Goal: Task Accomplishment & Management: Manage account settings

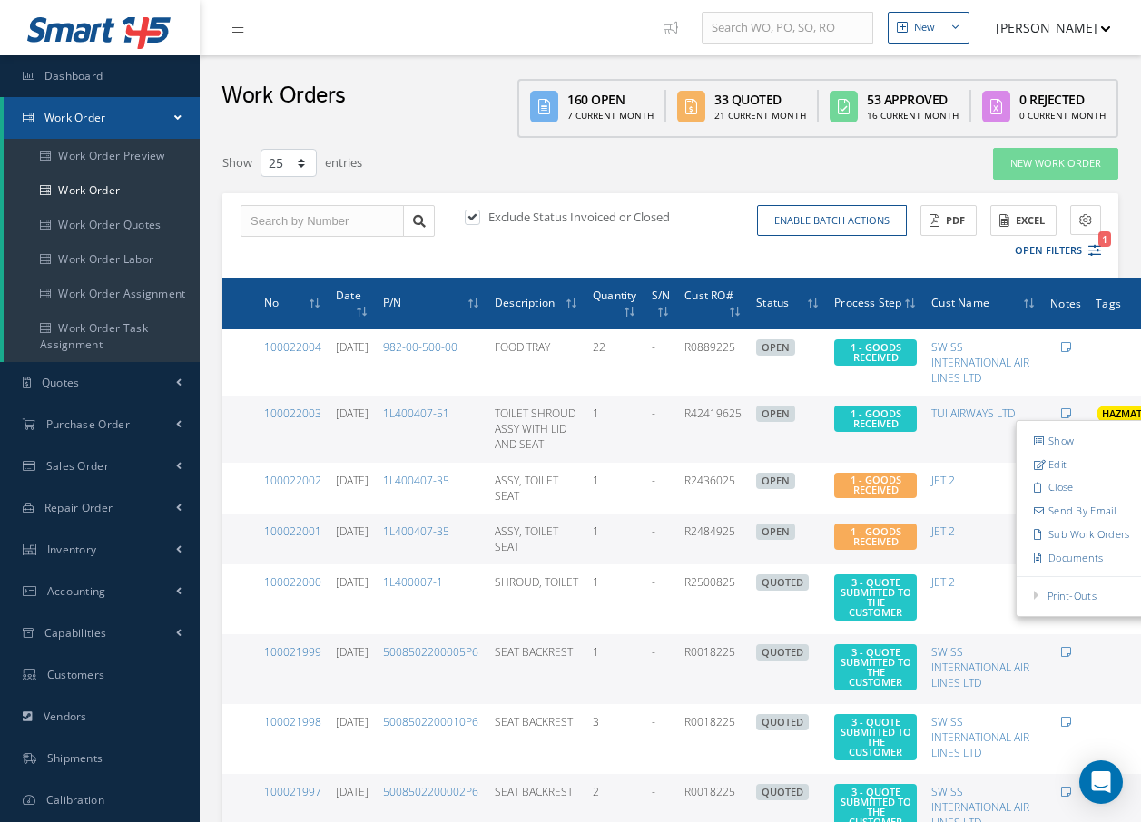
select select "25"
click at [664, 253] on div "Exclude Status Invoiced or Closed Enable batch actions Update Work Orders Close…" at bounding box center [670, 235] width 896 height 84
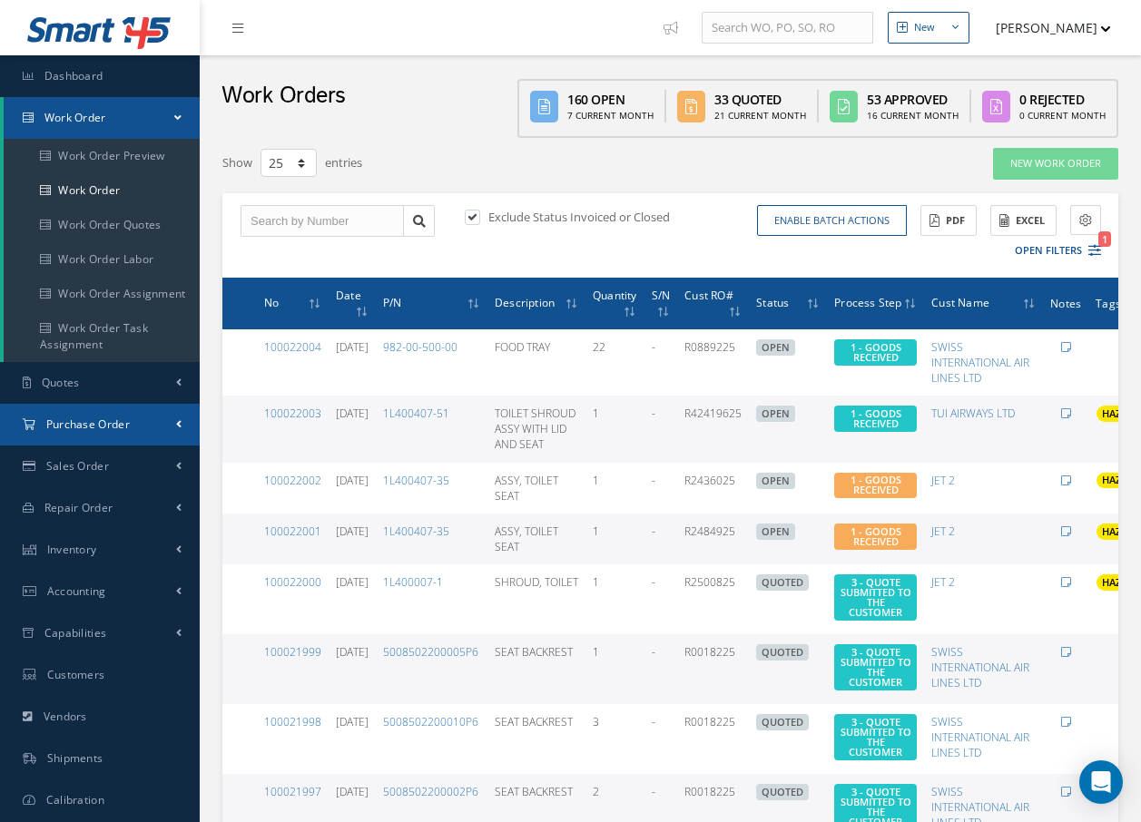
click at [96, 418] on span "Purchase Order" at bounding box center [88, 424] width 84 height 15
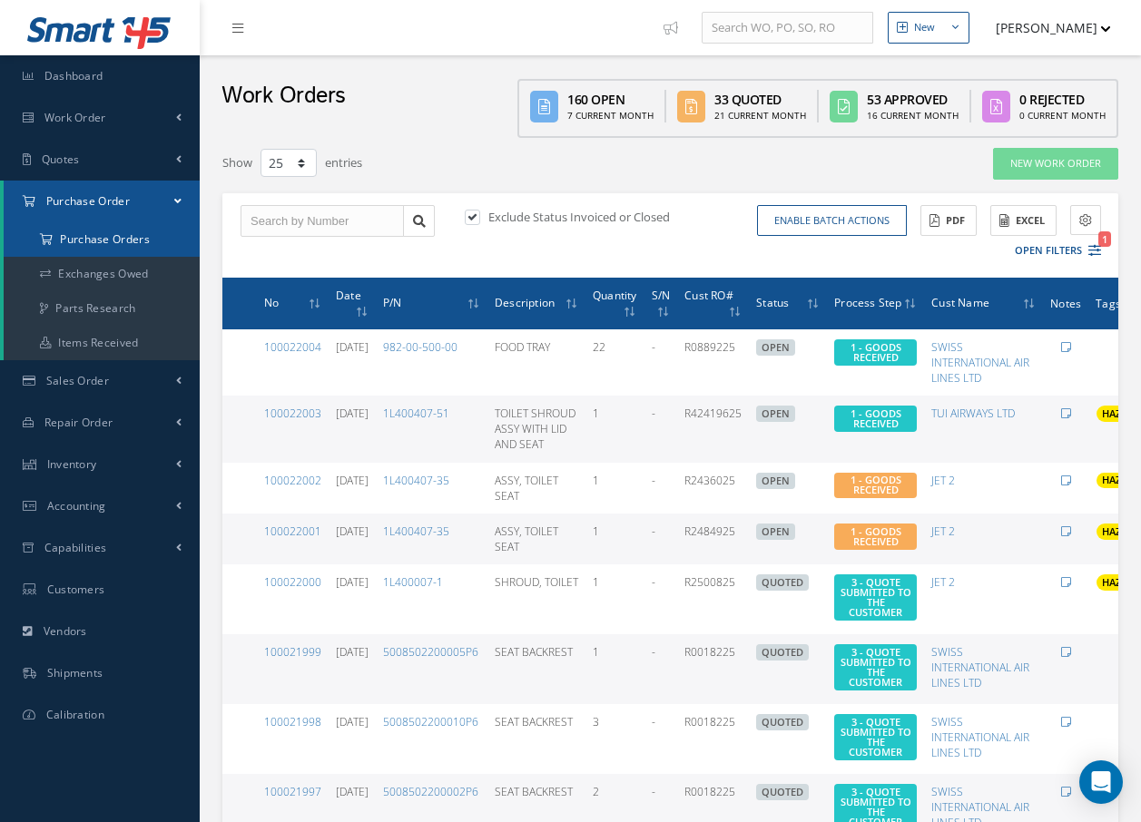
click at [111, 243] on a=1&status_id=2&status_id=3&status_id=5&collapsedFilters"] "Purchase Orders" at bounding box center [102, 239] width 196 height 34
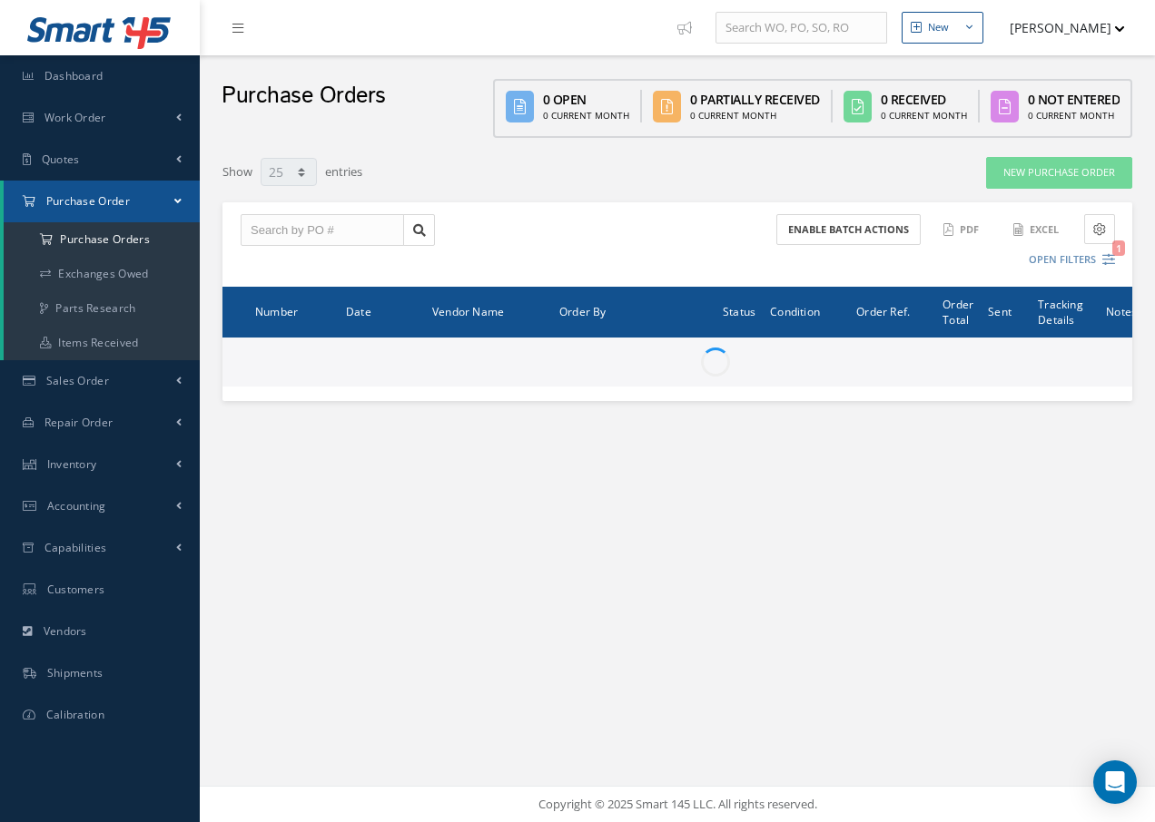
select select "25"
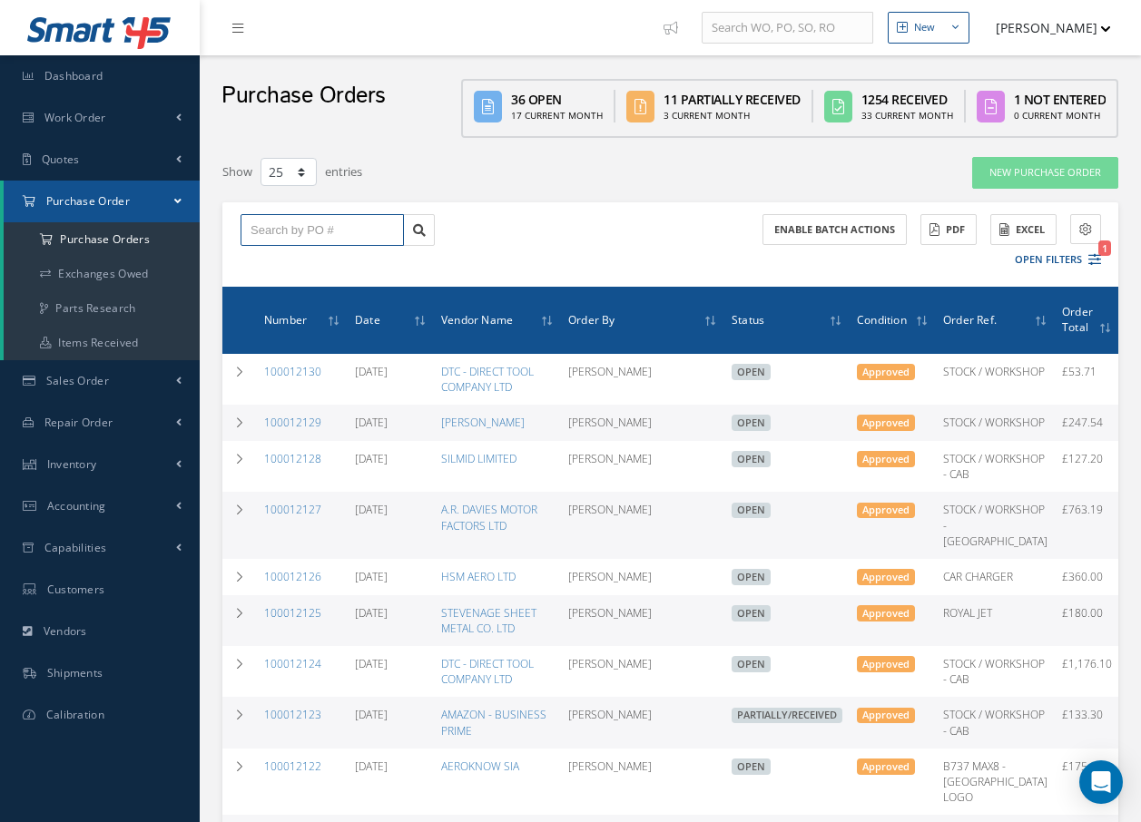
click at [296, 229] on input "text" at bounding box center [322, 230] width 163 height 33
type input "100012106"
click at [288, 269] on div "100012106" at bounding box center [322, 262] width 143 height 18
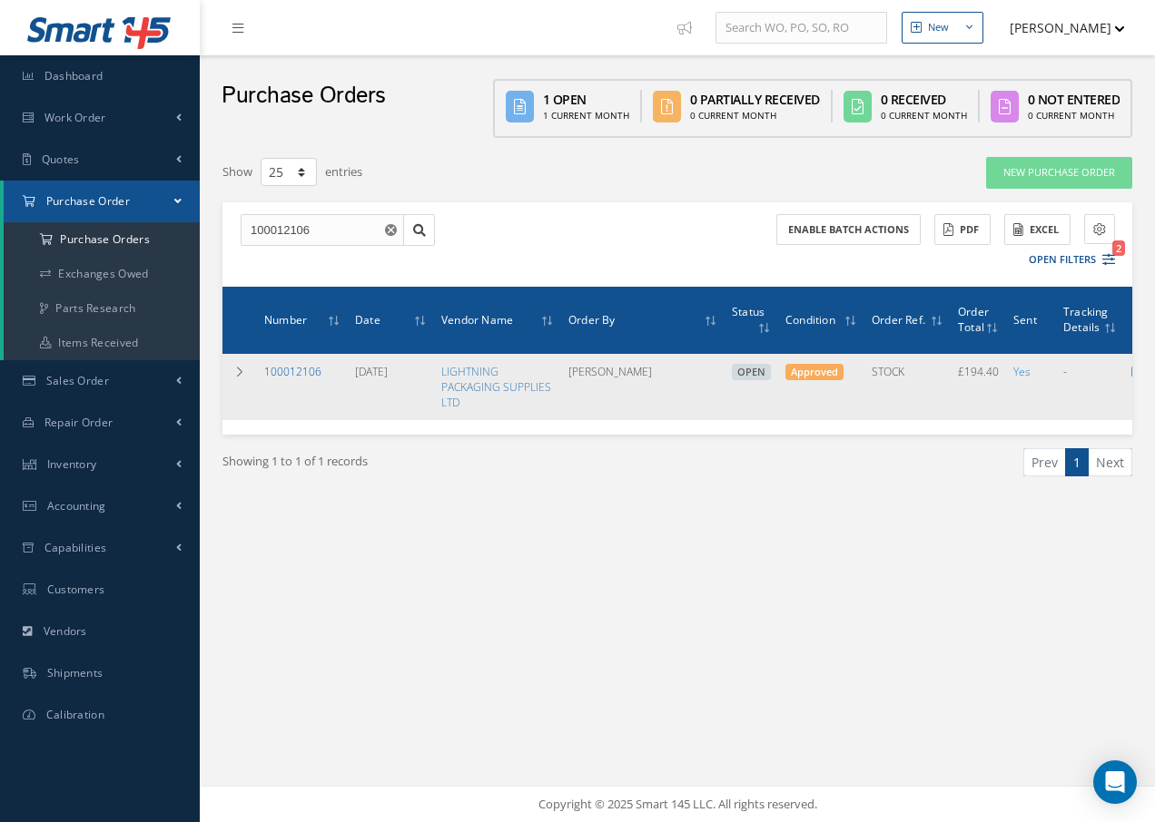
click at [294, 374] on link "100012106" at bounding box center [292, 371] width 57 height 15
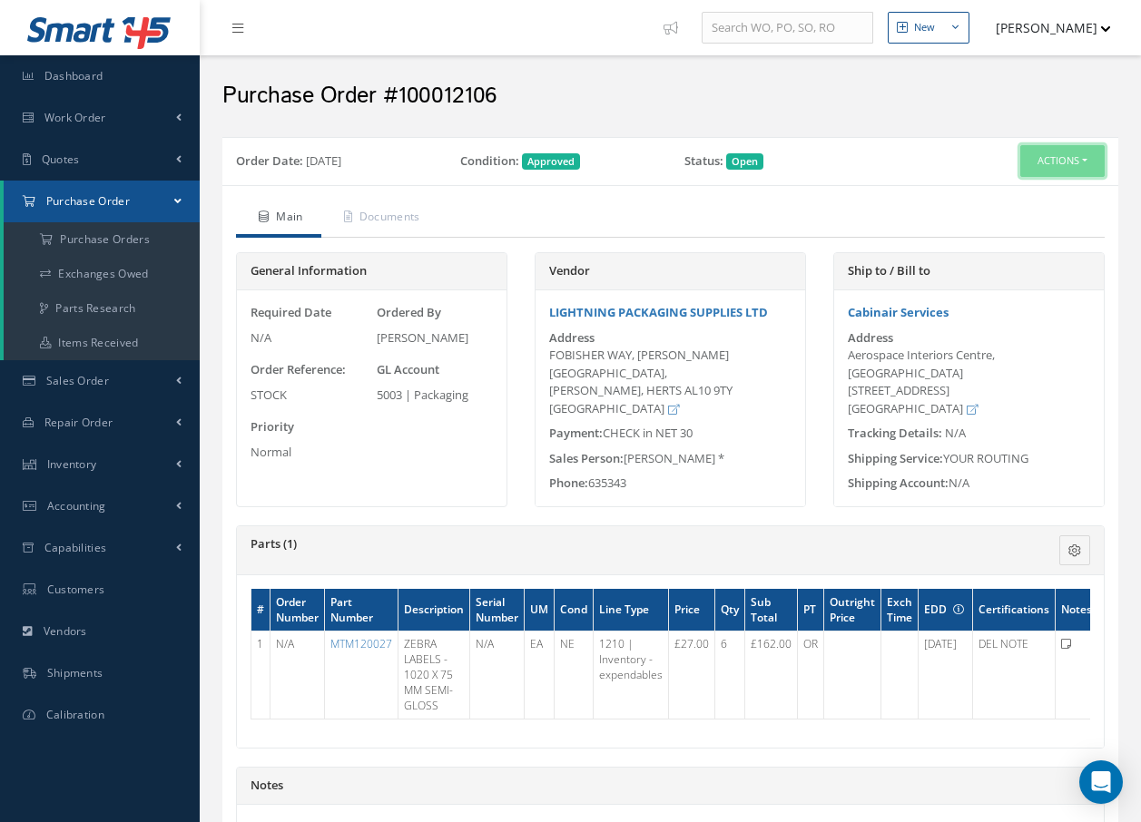
click at [1025, 169] on button "Actions" at bounding box center [1062, 161] width 84 height 32
click at [1021, 200] on link "Receive" at bounding box center [1032, 195] width 145 height 25
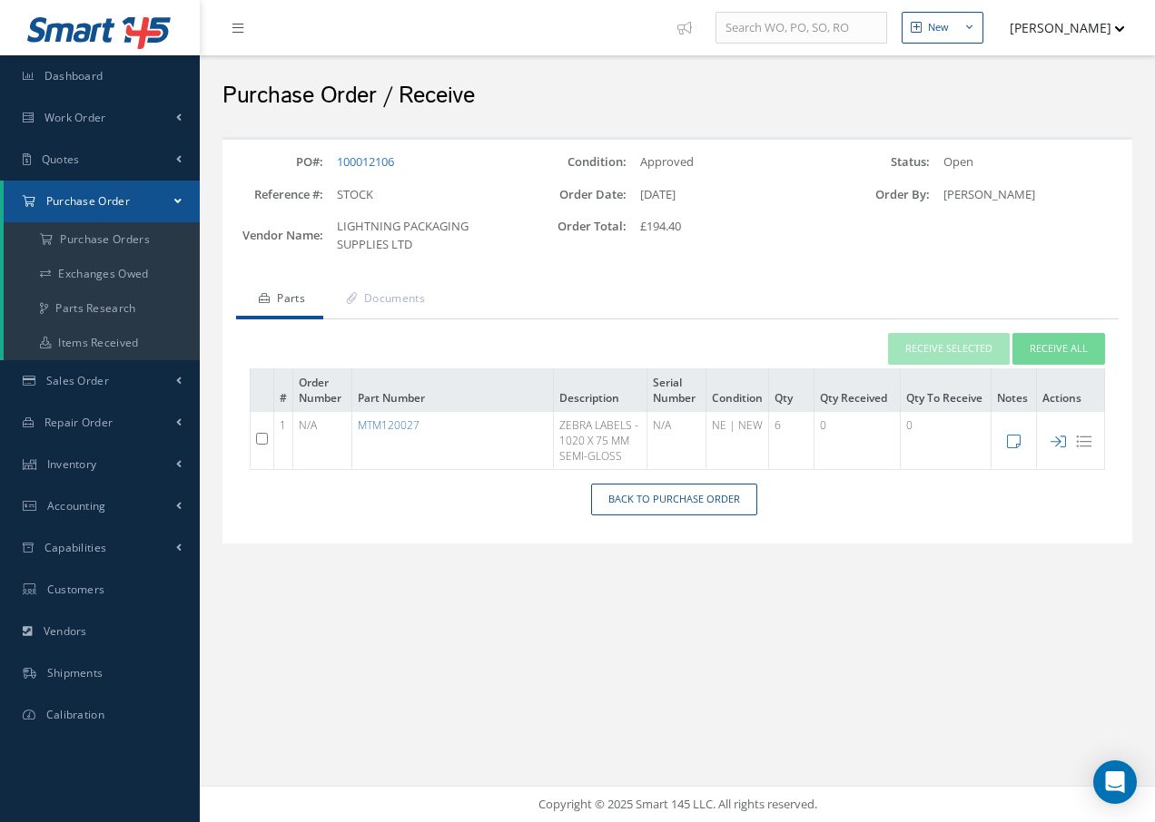
click at [264, 438] on input "checkbox" at bounding box center [262, 439] width 12 height 12
checkbox input "true"
click at [955, 349] on button "Receive Selected" at bounding box center [949, 349] width 122 height 32
type input "10/14/2025"
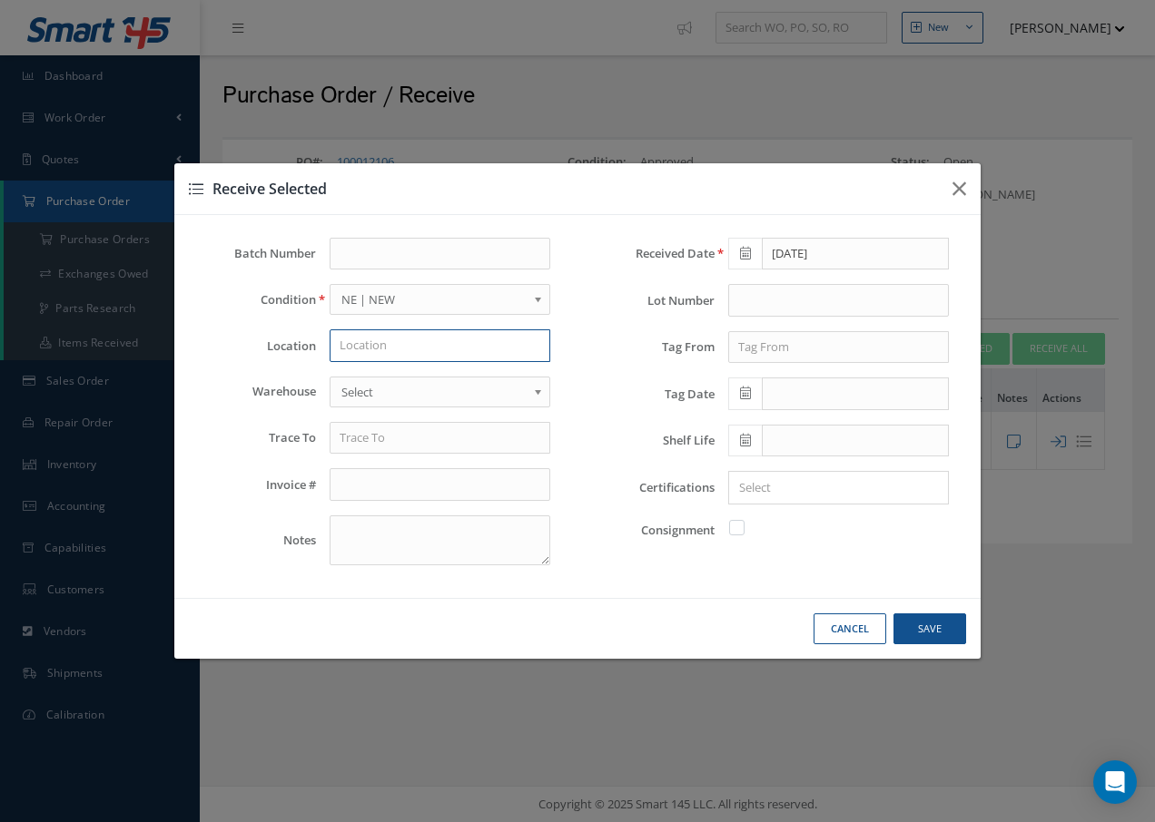
click at [460, 341] on input "text" at bounding box center [440, 346] width 221 height 33
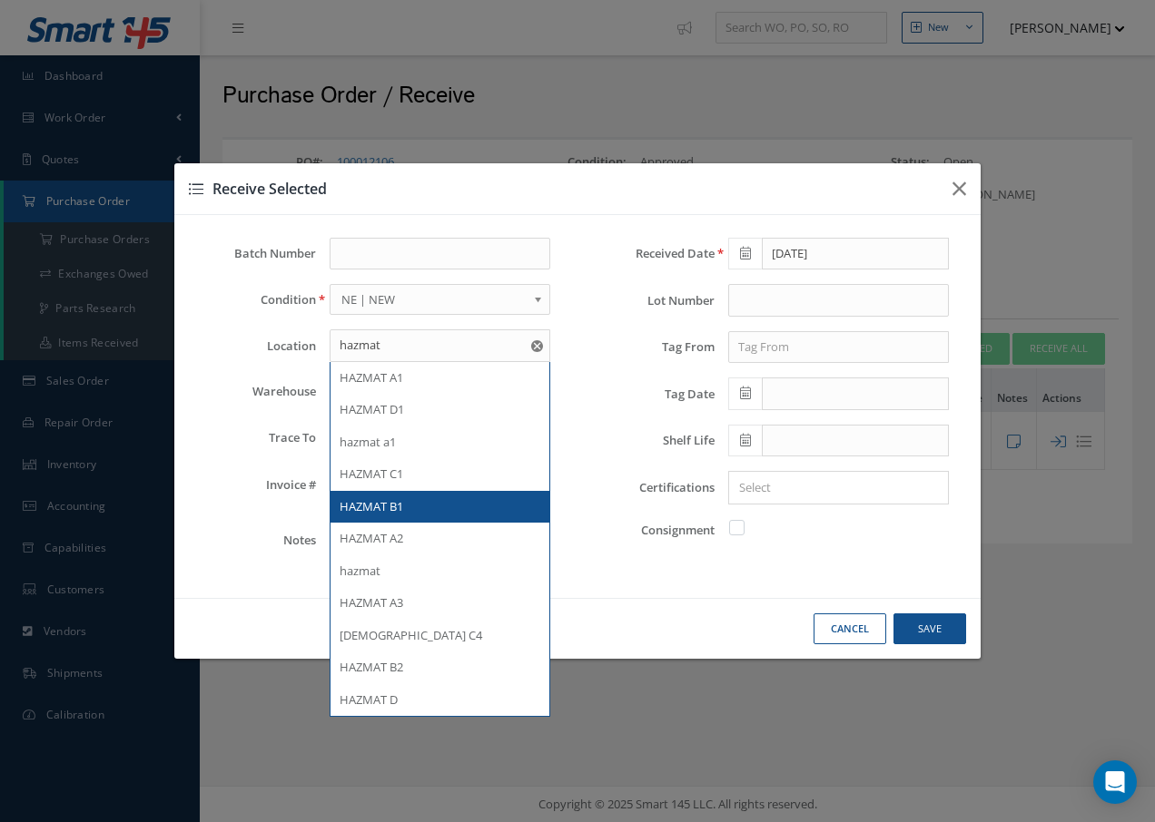
click at [410, 498] on div "HAZMAT B1" at bounding box center [440, 507] width 201 height 18
type input "HAZMAT B1"
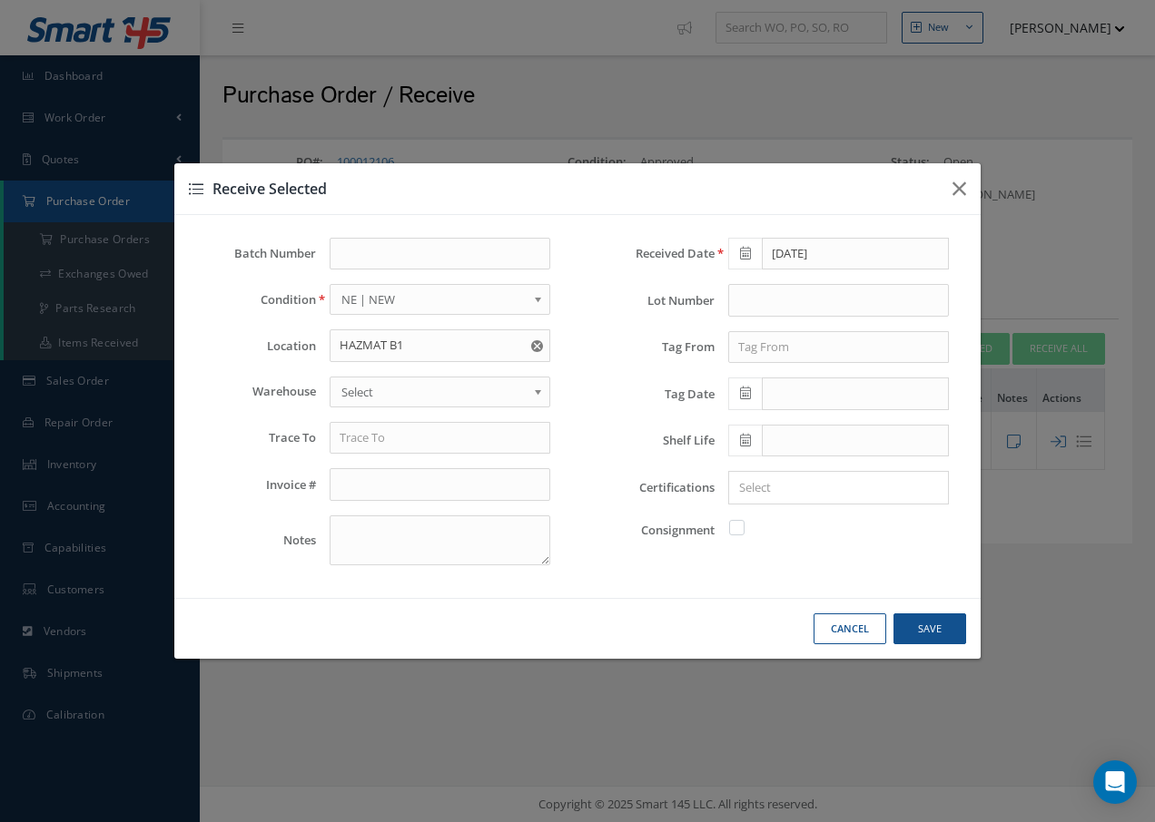
click at [428, 389] on span "Select" at bounding box center [433, 392] width 185 height 22
click at [389, 443] on input "text" at bounding box center [440, 438] width 221 height 33
type input "l"
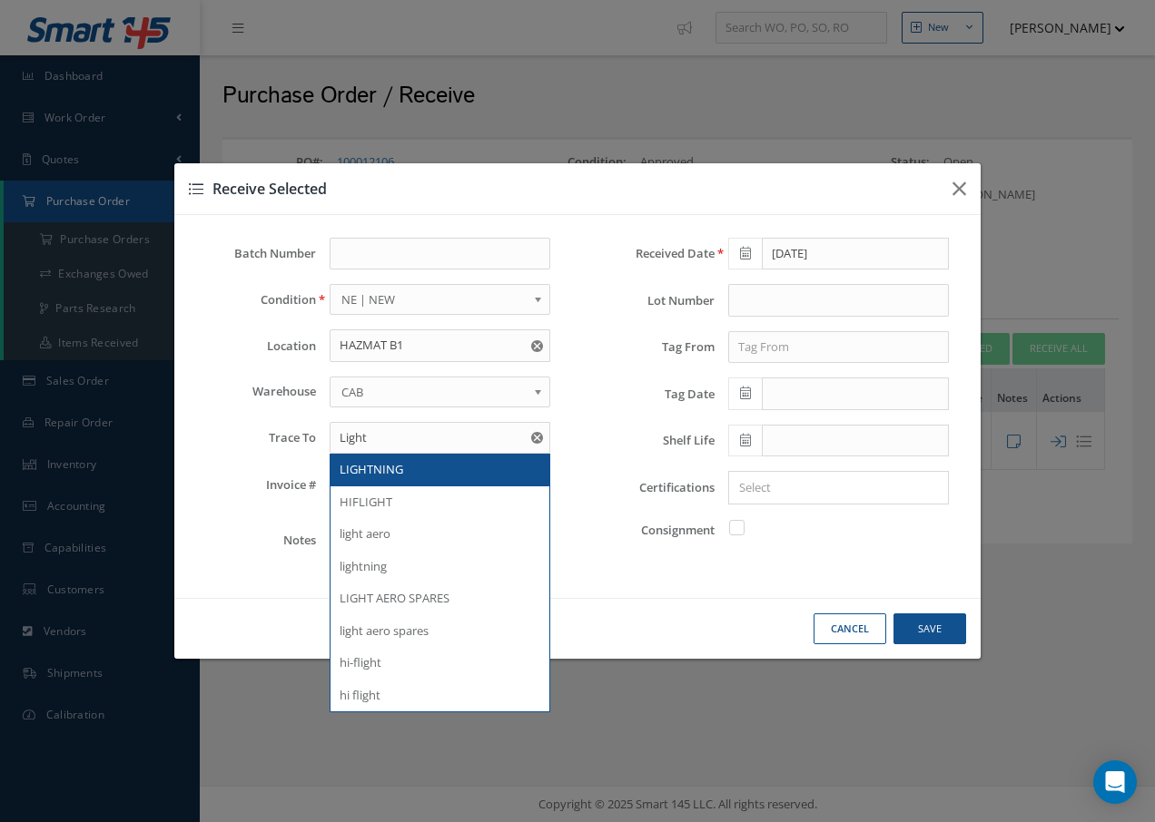
click at [392, 461] on span "LIGHTNING" at bounding box center [372, 469] width 64 height 16
type input "LIGHTNING"
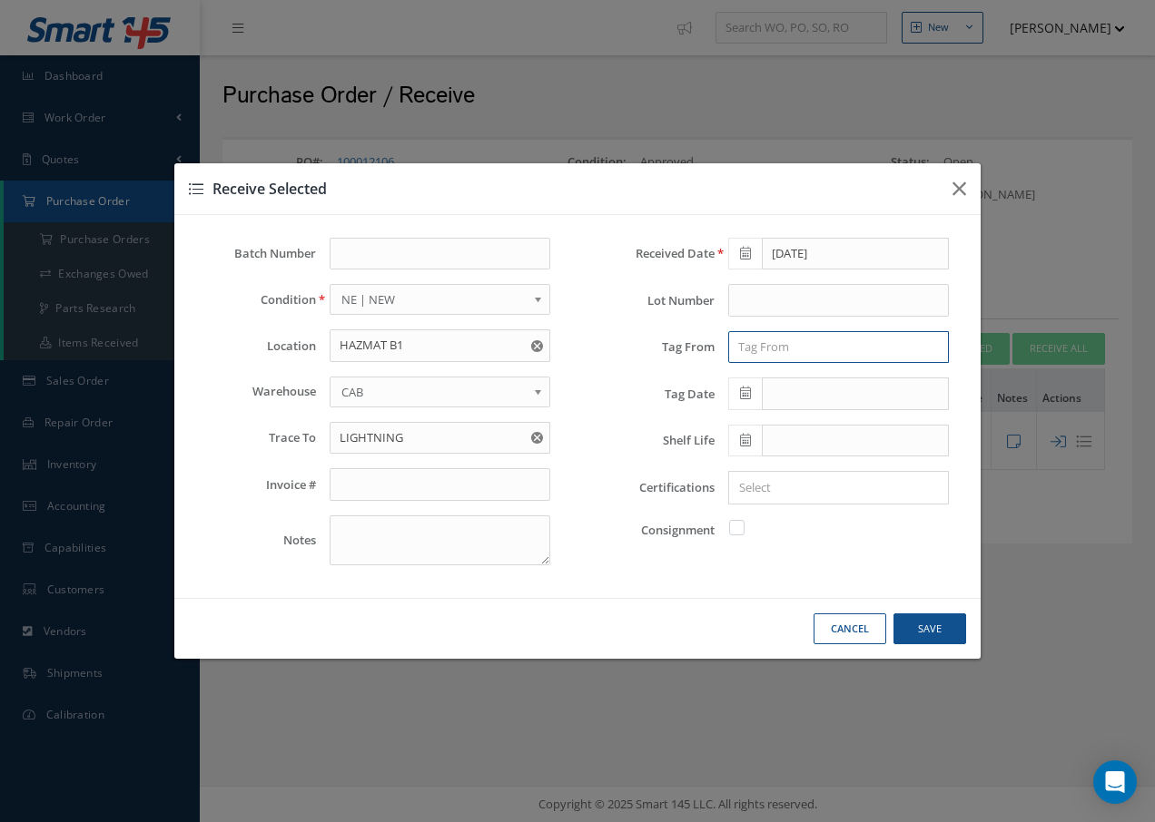
click at [814, 347] on input "text" at bounding box center [838, 347] width 221 height 33
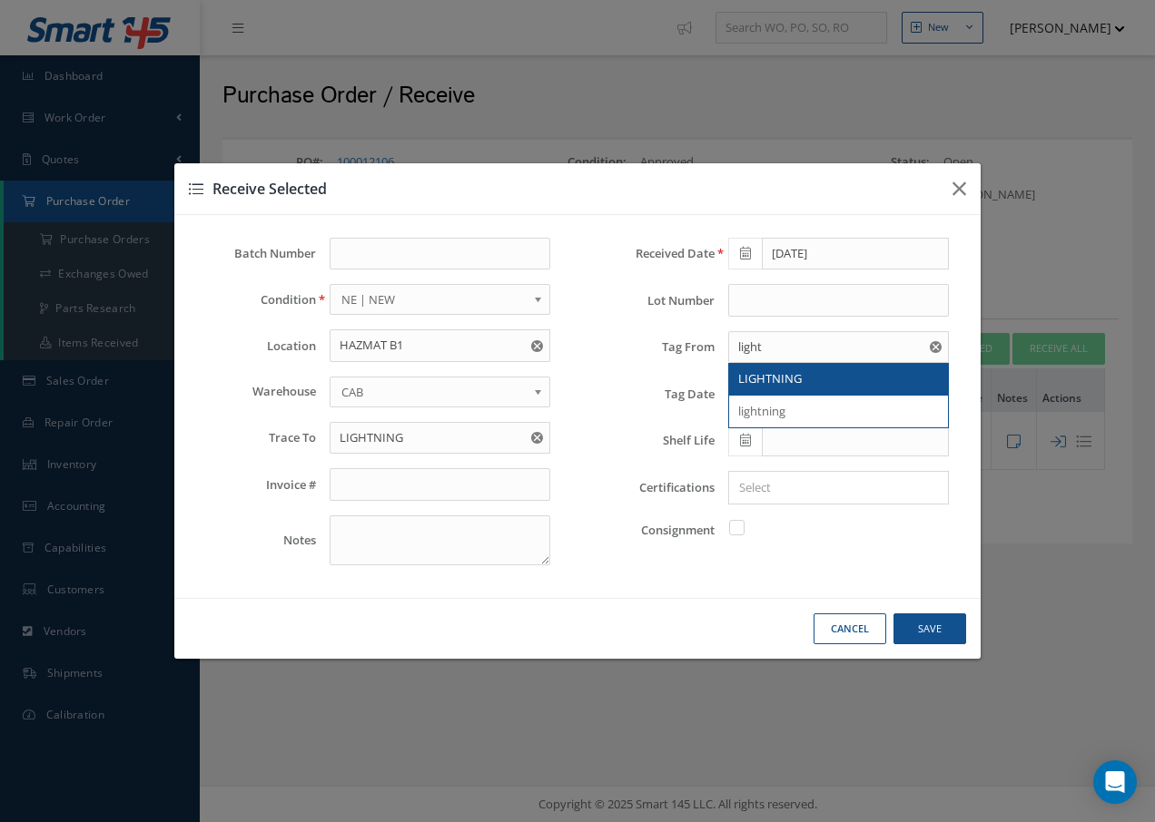
click at [801, 380] on span "LIGHTNING" at bounding box center [770, 378] width 64 height 16
type input "LIGHTNING"
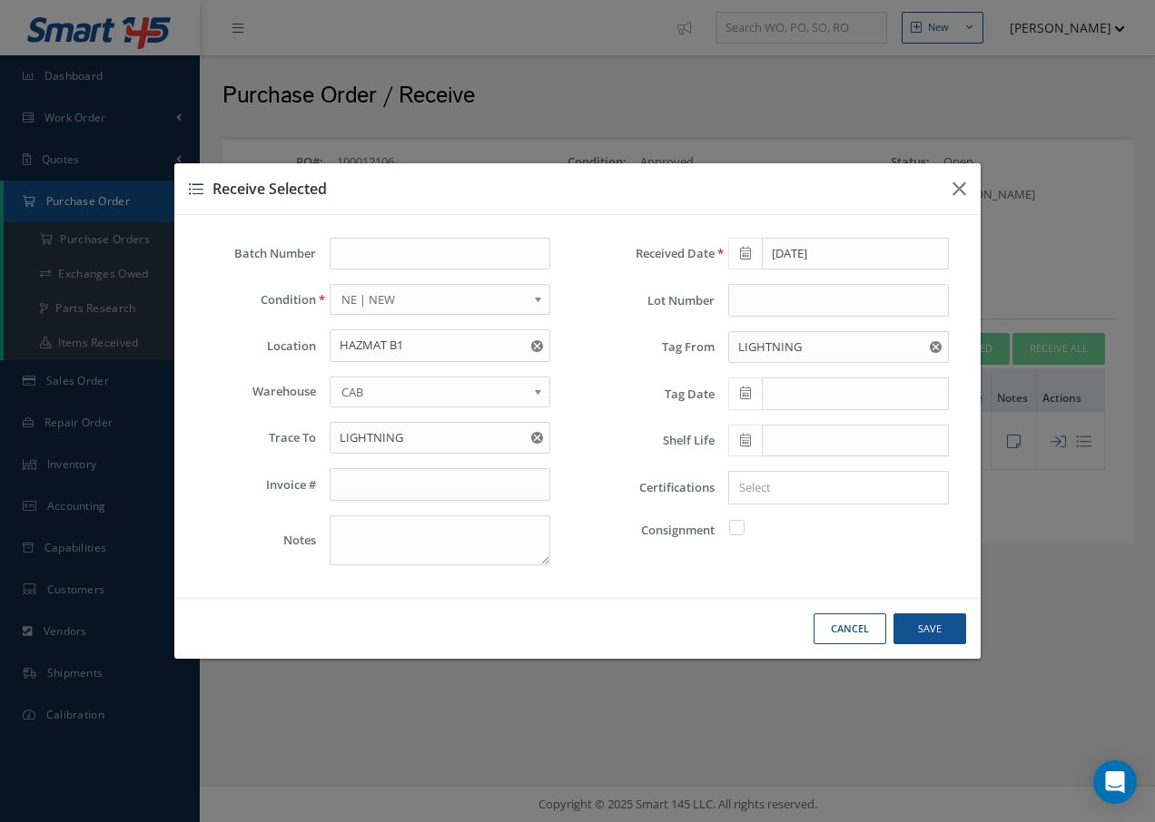
click at [747, 395] on icon at bounding box center [745, 393] width 11 height 13
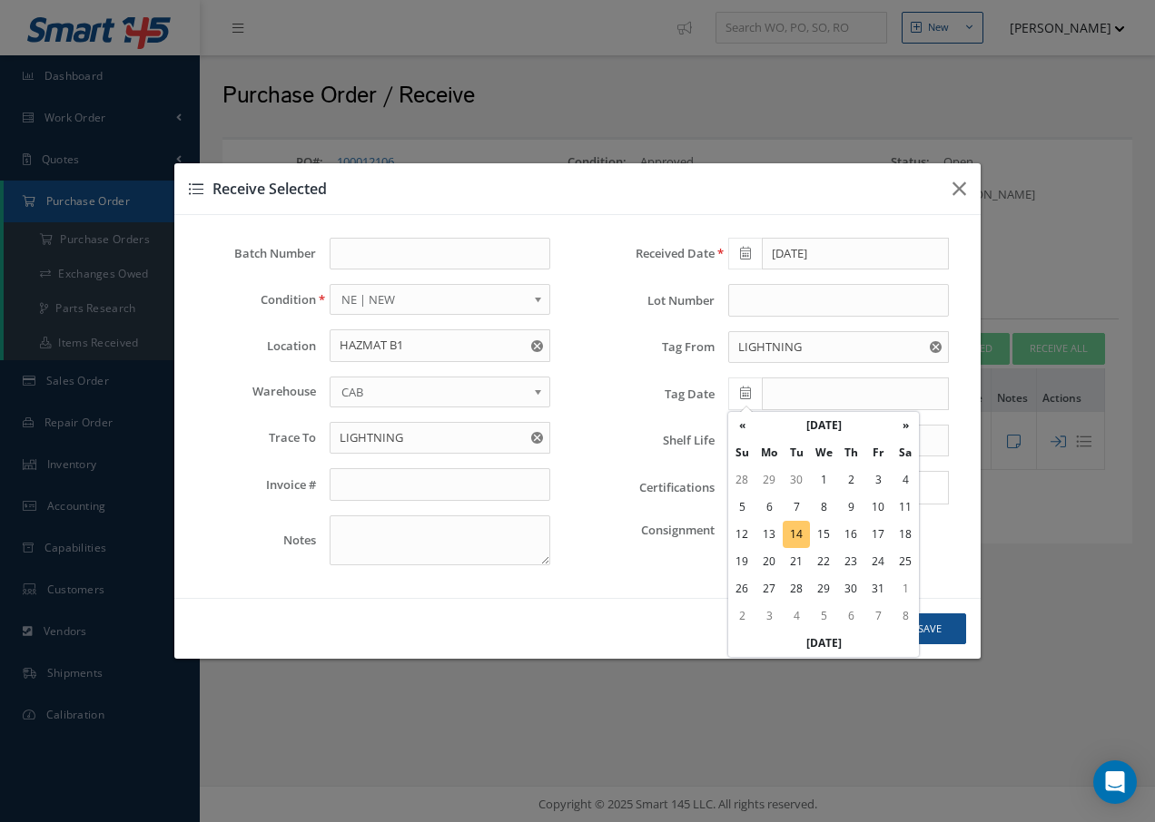
click at [796, 531] on td "14" at bounding box center [795, 534] width 27 height 27
type input "[DATE]"
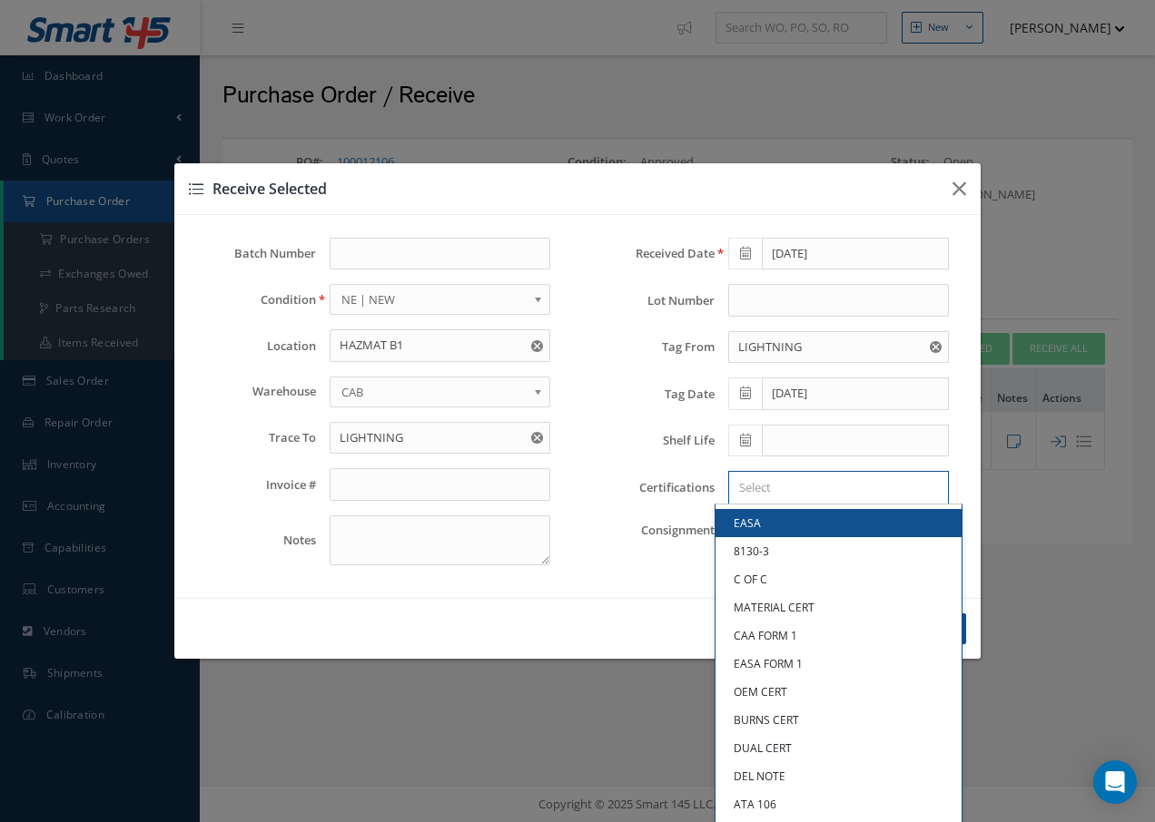
click at [797, 490] on input "Search for option" at bounding box center [834, 487] width 207 height 19
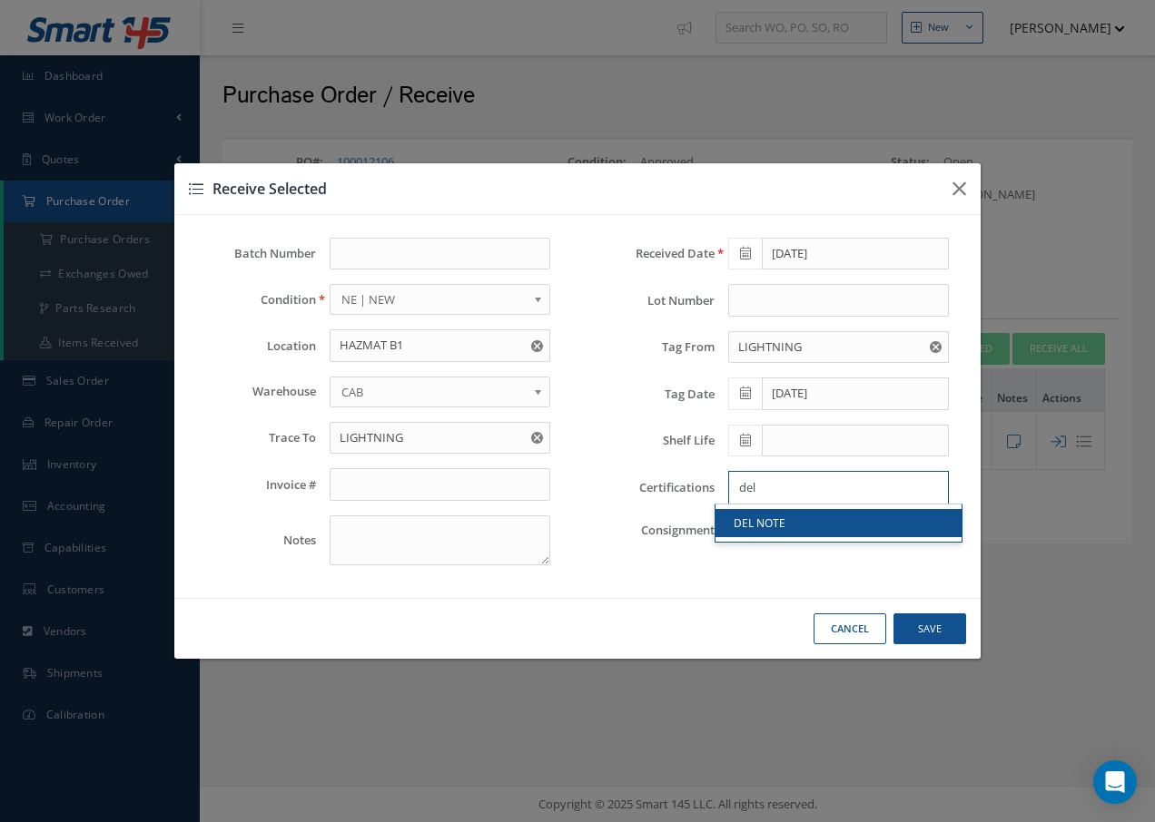
type input "del"
click at [740, 527] on link "DEL NOTE" at bounding box center [838, 523] width 246 height 28
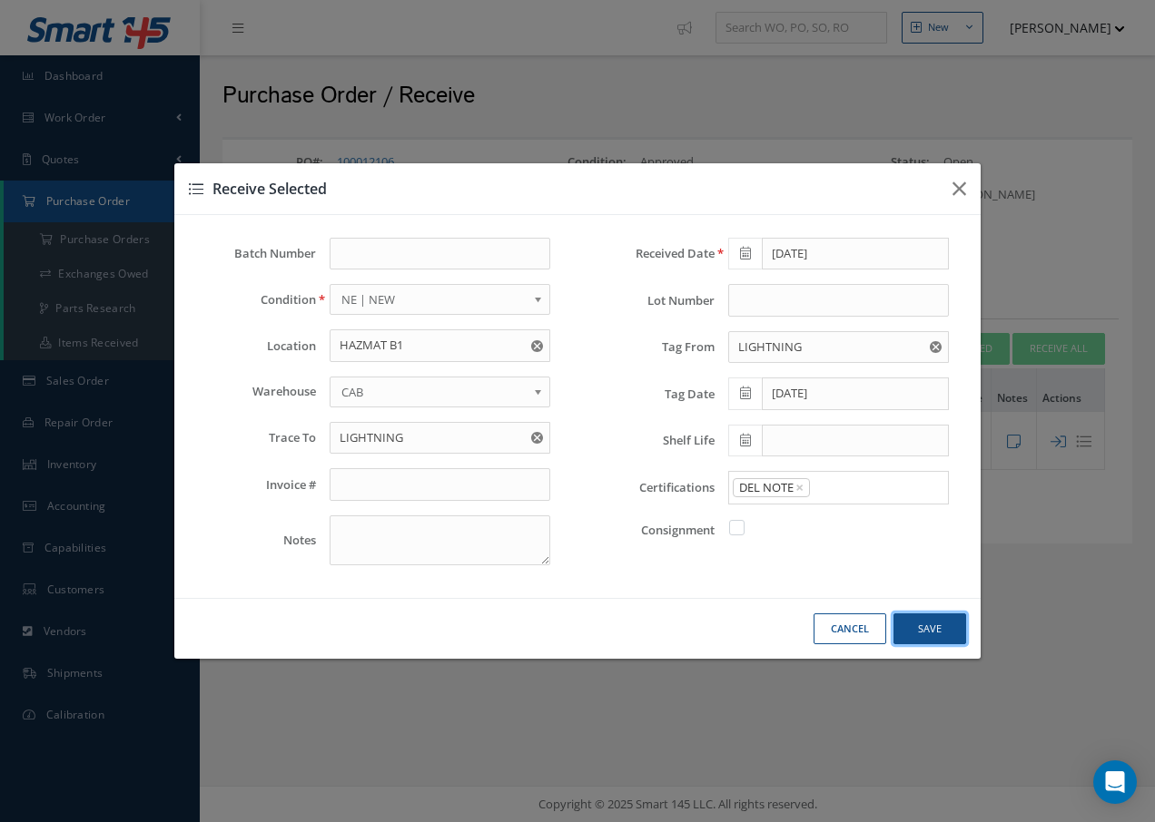
click at [940, 634] on button "Save" at bounding box center [929, 630] width 73 height 32
checkbox input "false"
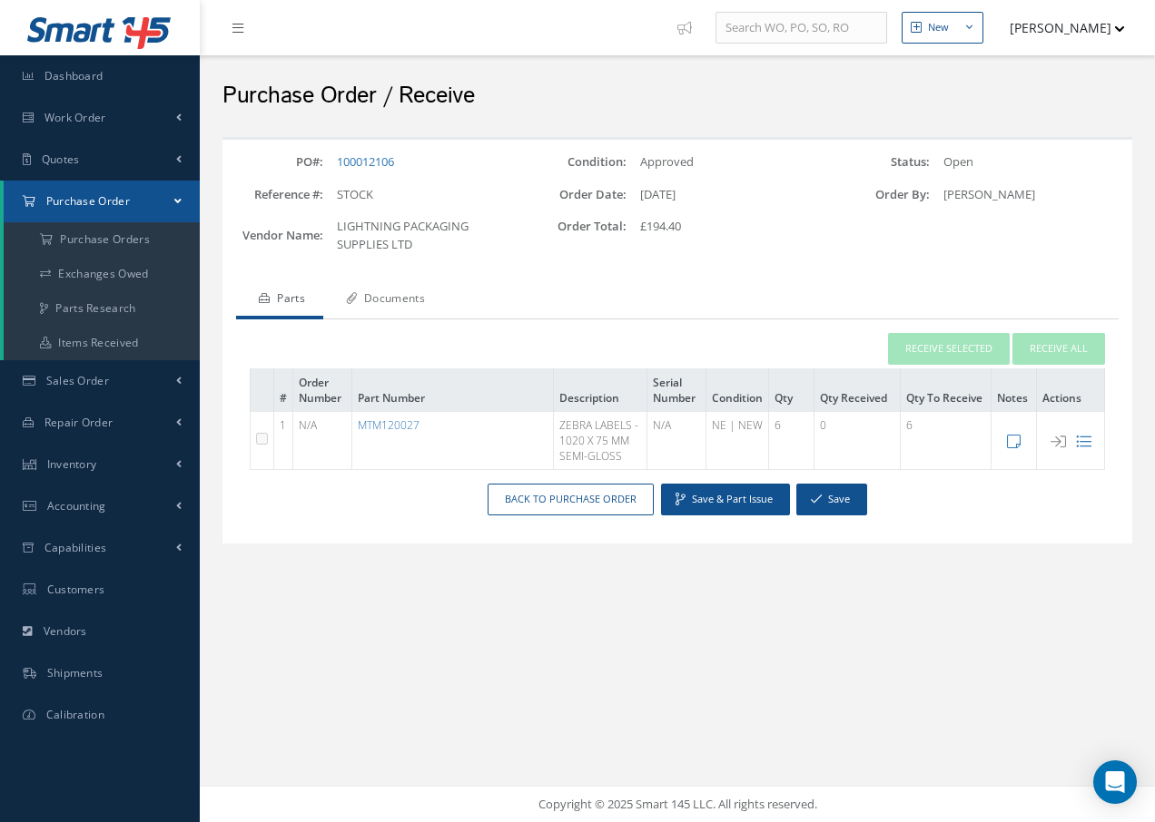
click at [408, 297] on link "Documents" at bounding box center [383, 300] width 120 height 38
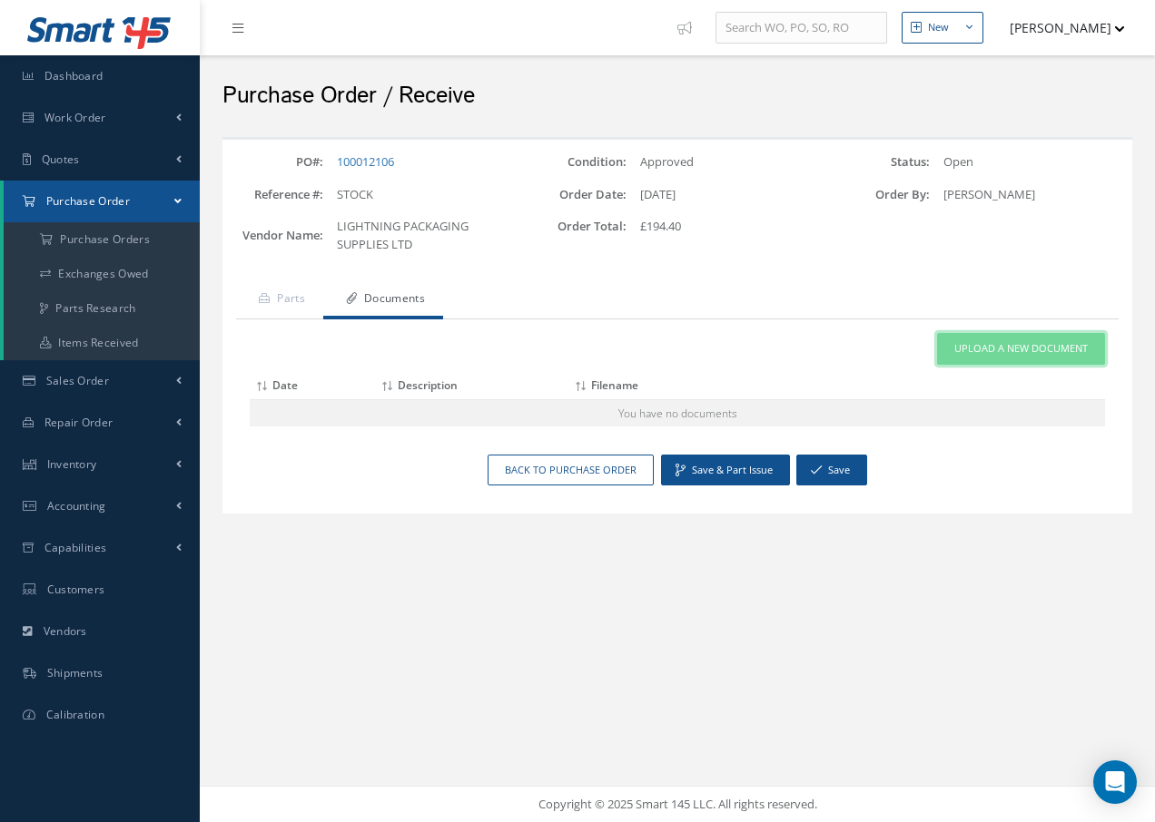
click at [983, 350] on span "Upload a New Document" at bounding box center [1020, 348] width 133 height 15
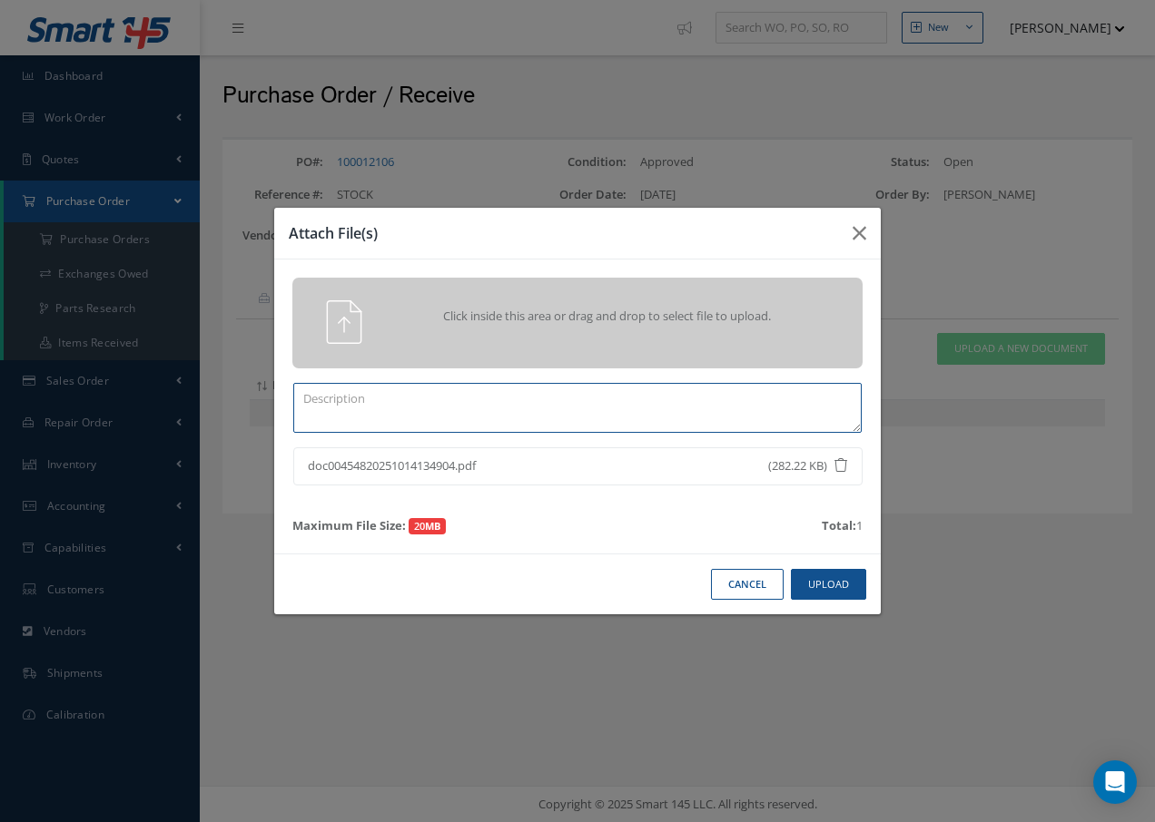
click at [407, 409] on textarea at bounding box center [577, 408] width 568 height 50
type textarea "del note"
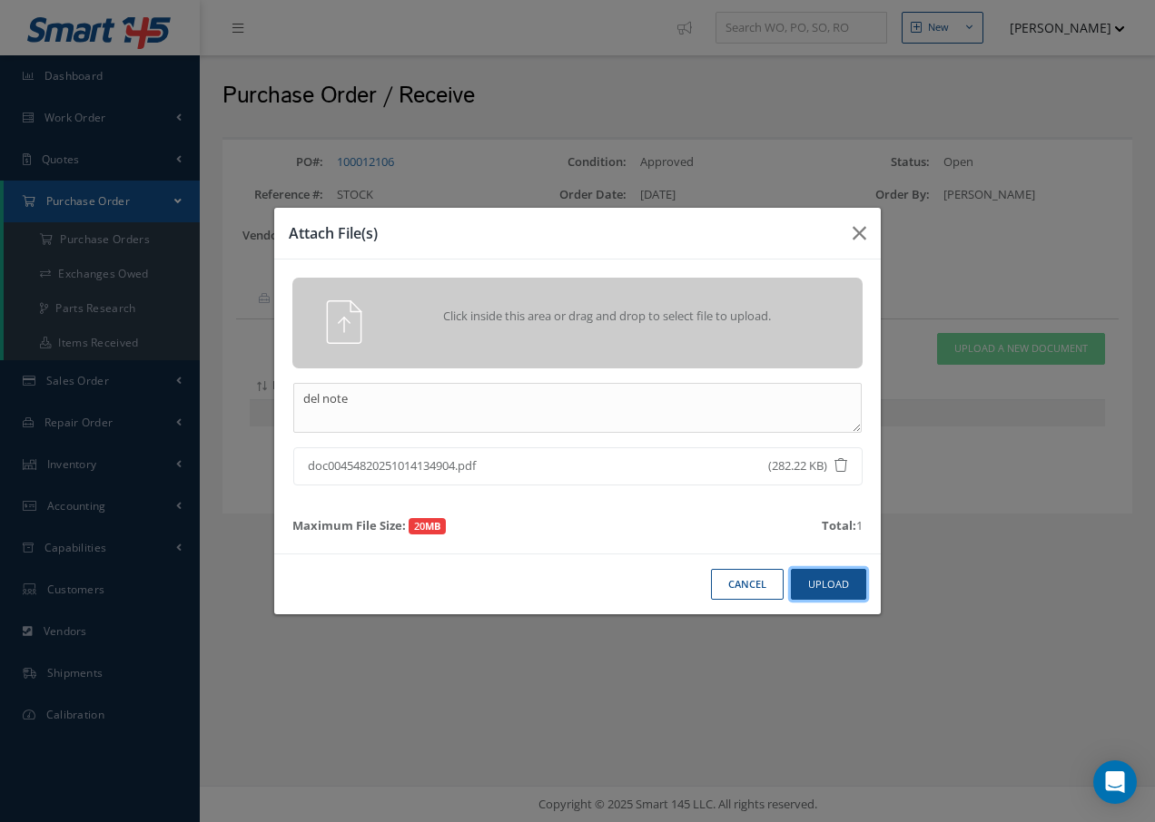
click at [835, 594] on button "Upload" at bounding box center [828, 585] width 75 height 32
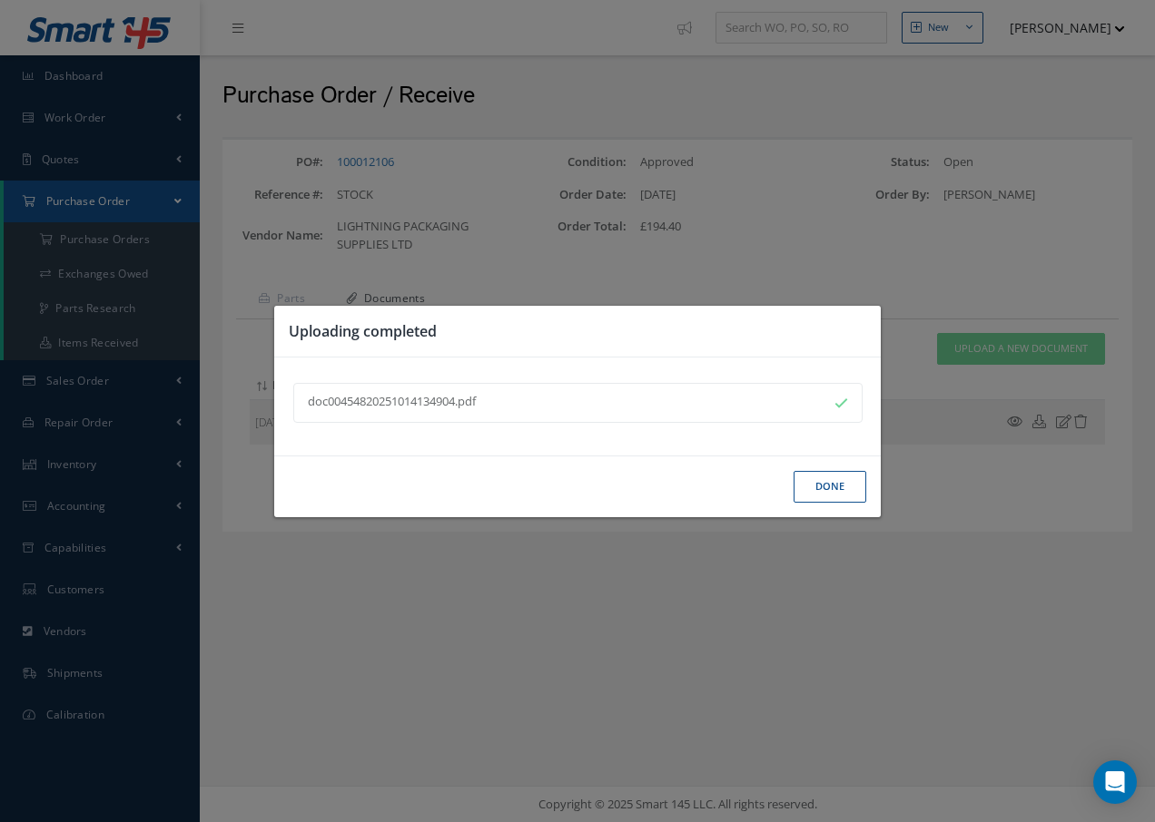
click at [843, 485] on button "Done" at bounding box center [829, 487] width 73 height 32
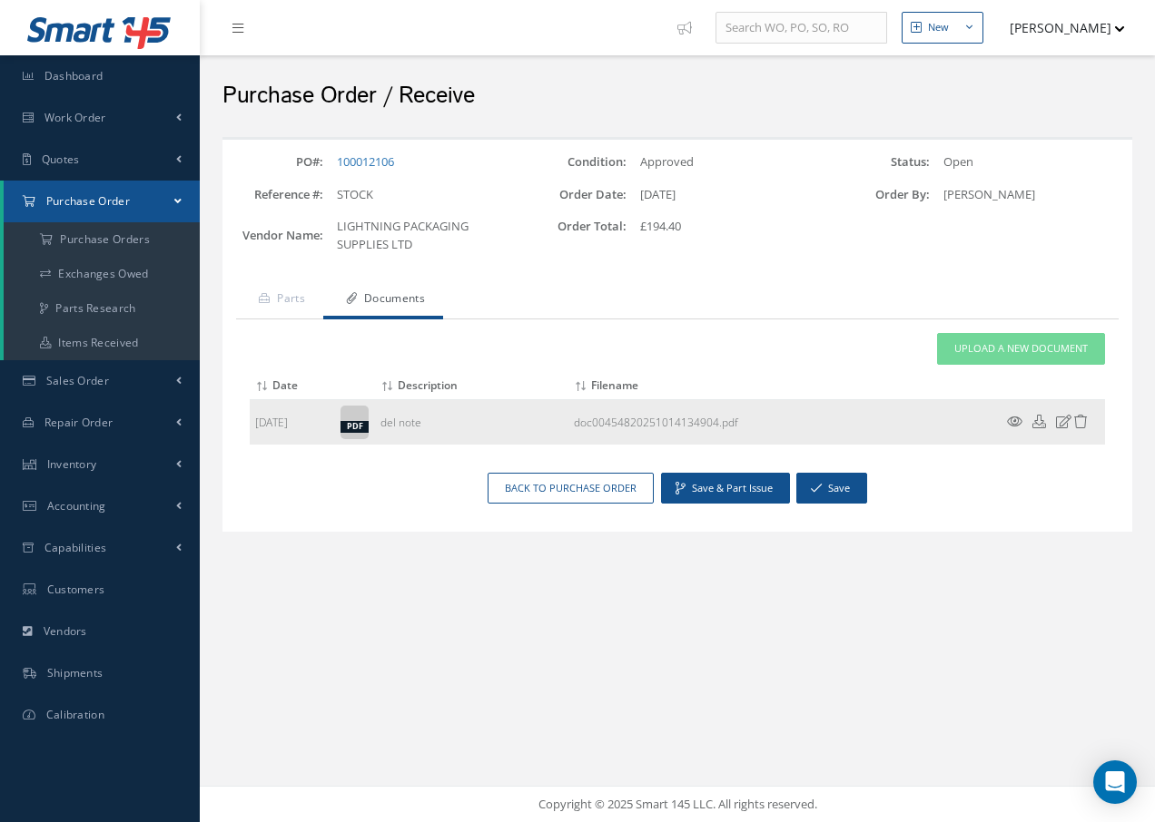
click at [1009, 422] on icon at bounding box center [1014, 422] width 15 height 14
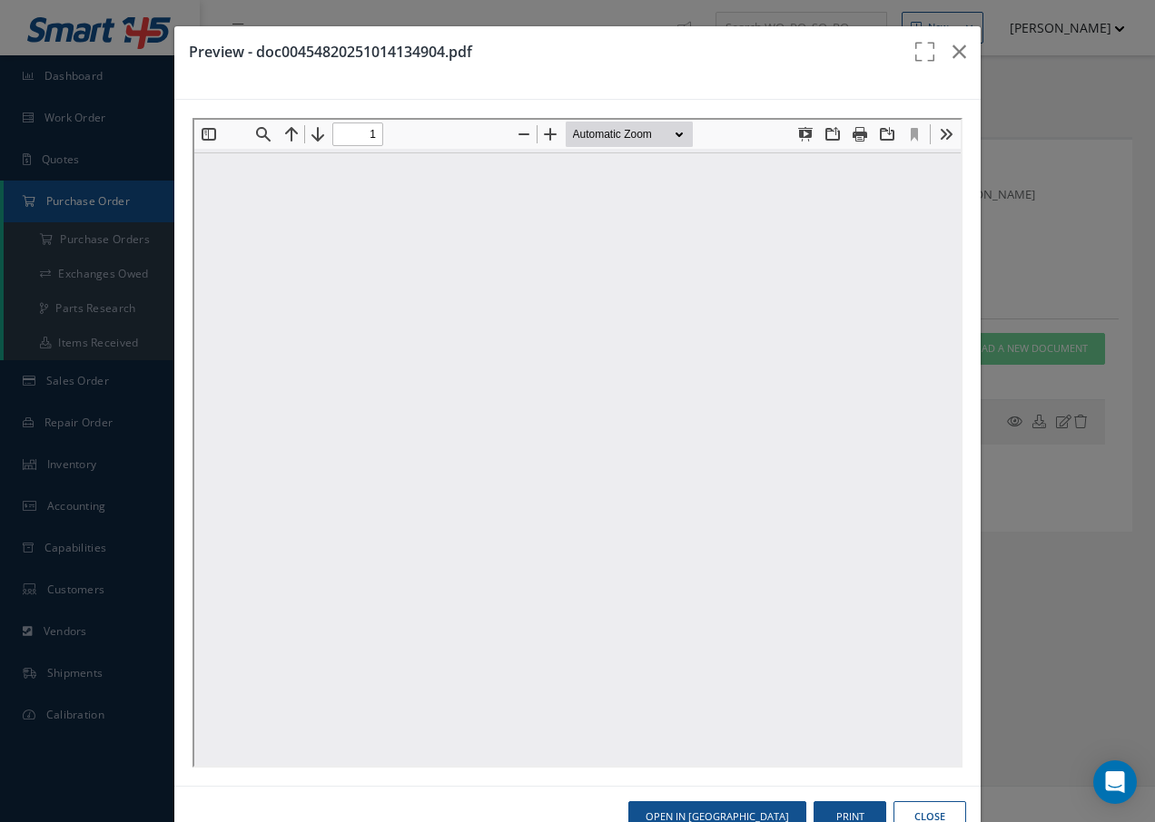
type input "0"
type input "1"
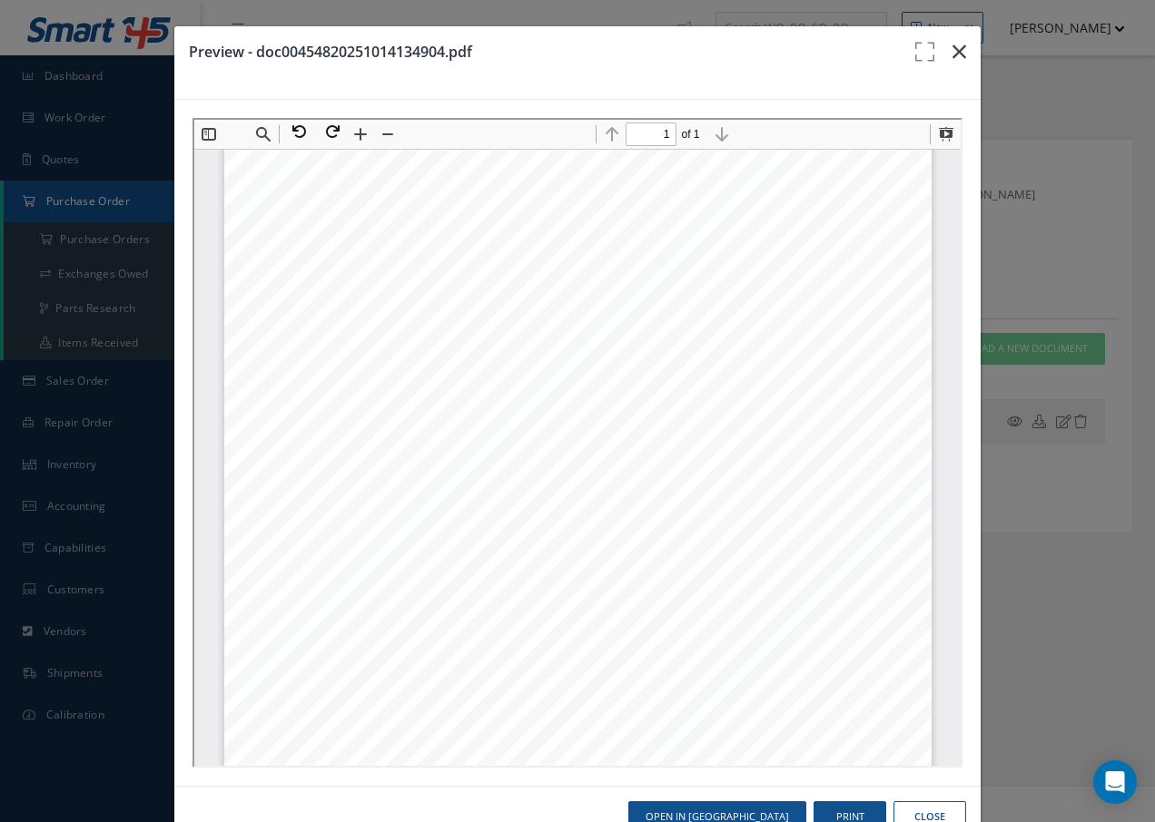
click at [952, 46] on icon "button" at bounding box center [959, 52] width 14 height 22
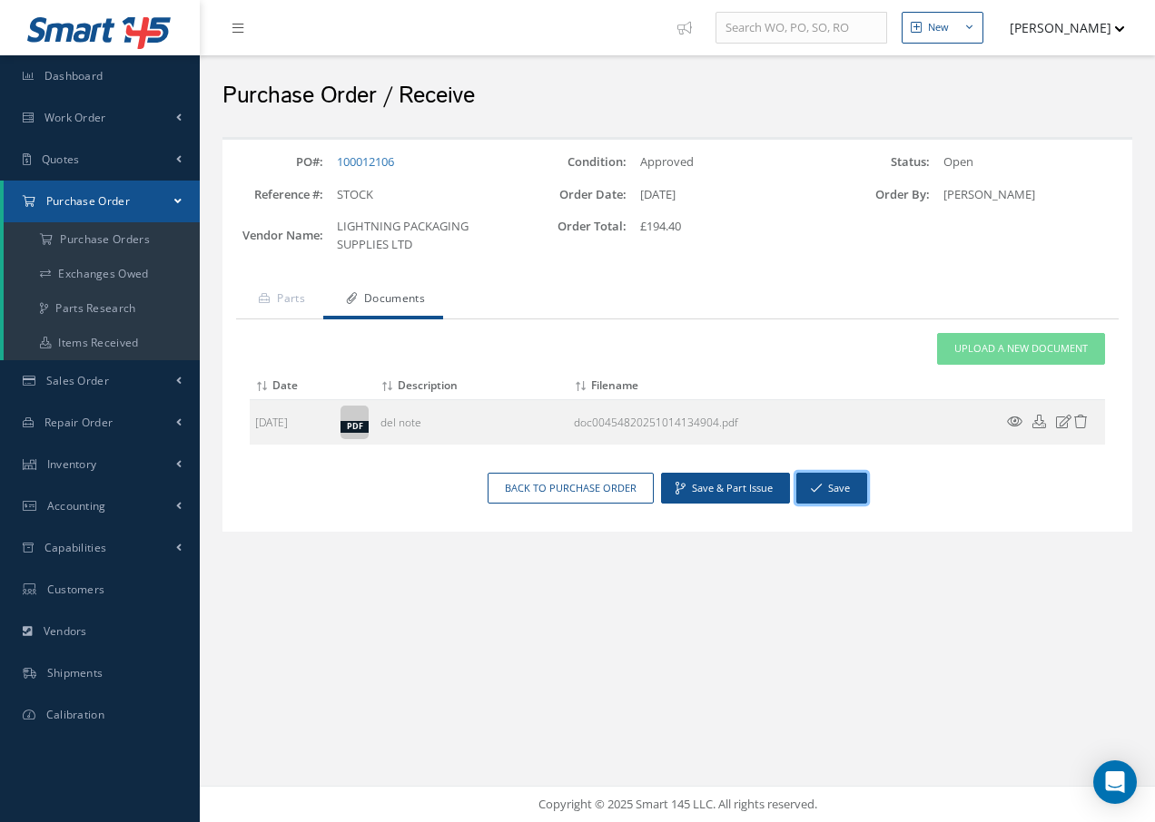
click at [844, 488] on button "Save" at bounding box center [831, 489] width 71 height 32
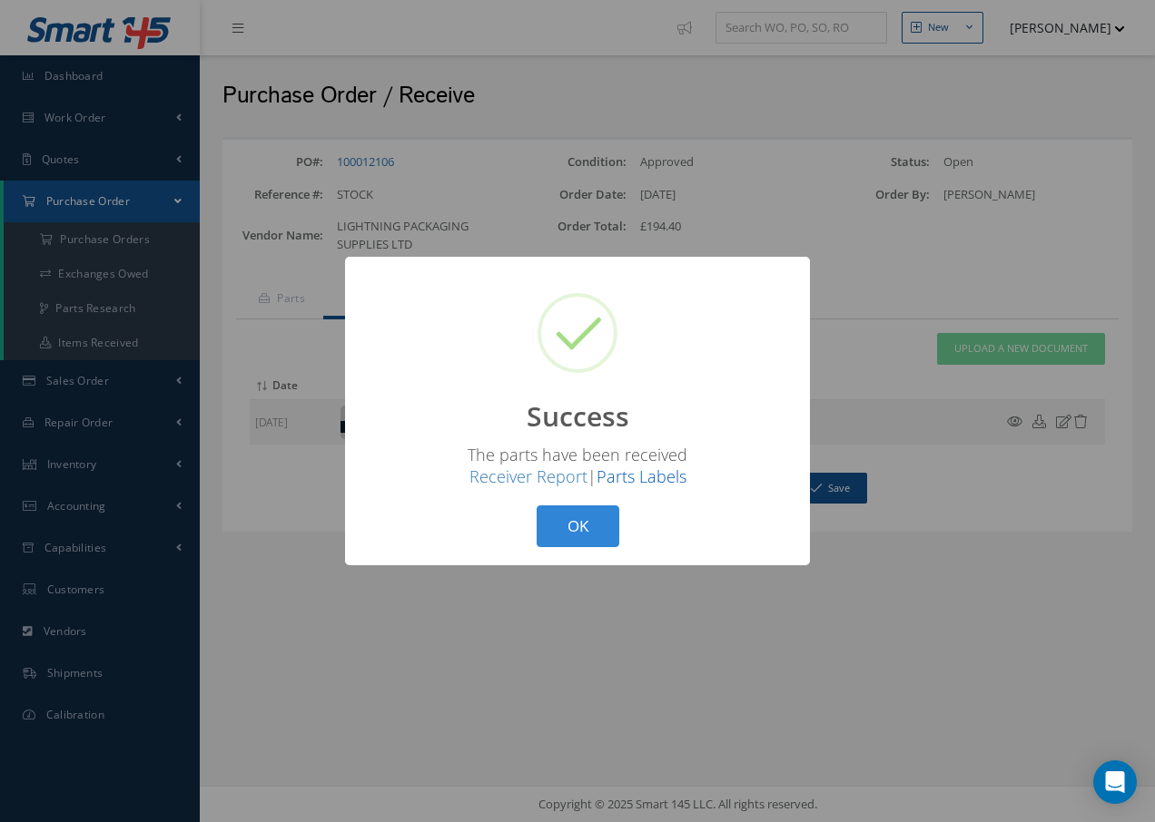
click at [641, 479] on link "Parts Labels" at bounding box center [641, 477] width 90 height 22
click at [571, 517] on button "OK" at bounding box center [577, 527] width 83 height 43
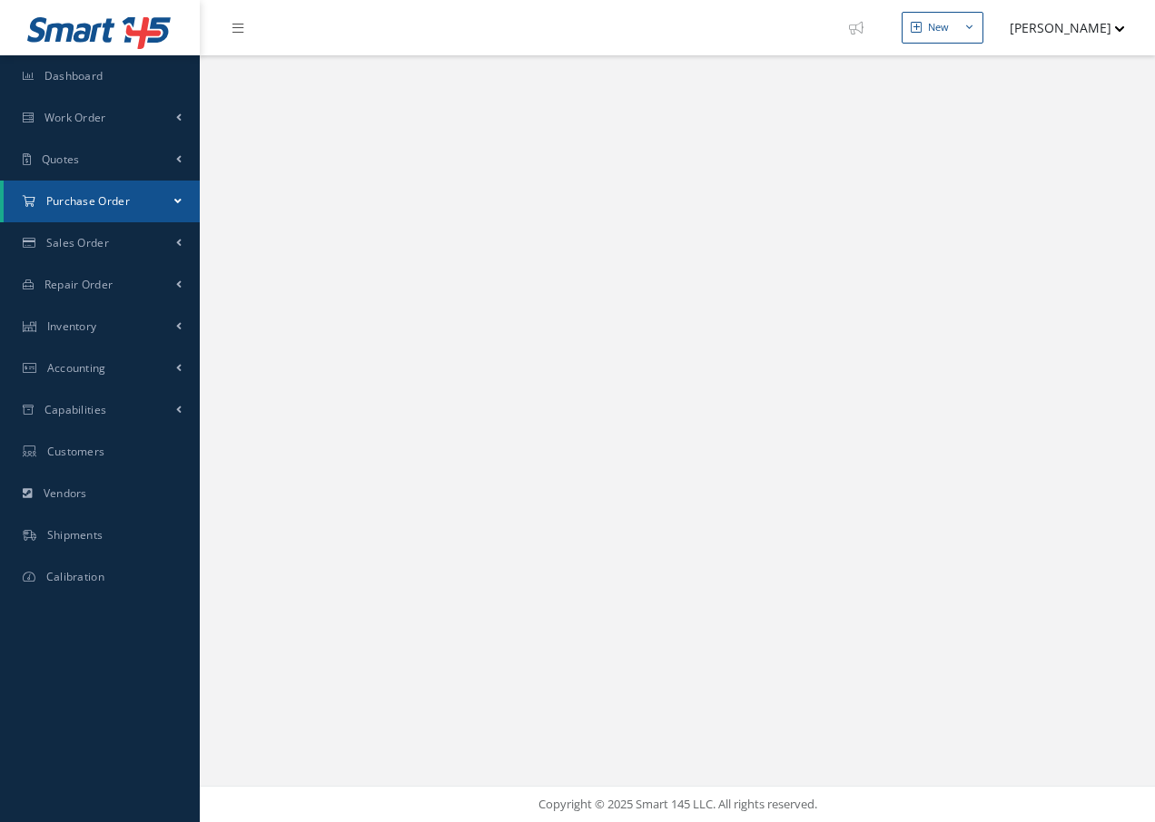
select select "25"
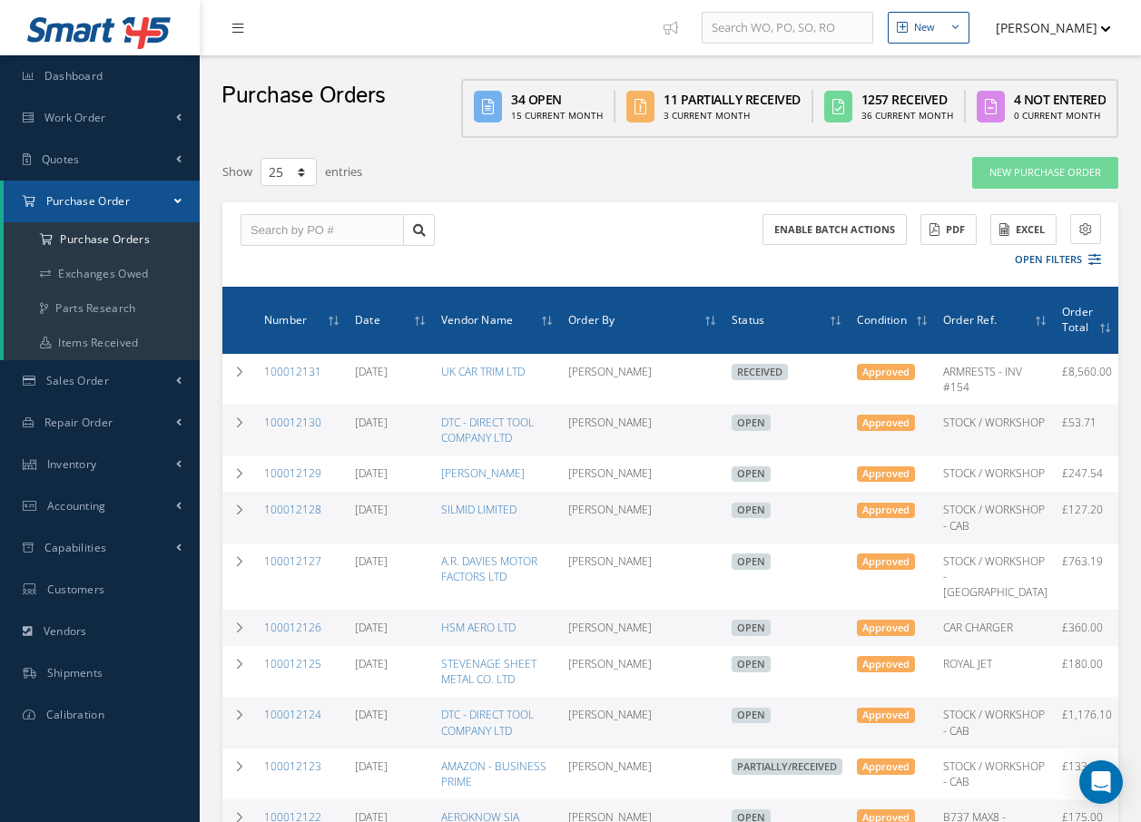
click at [235, 25] on icon at bounding box center [237, 28] width 11 height 13
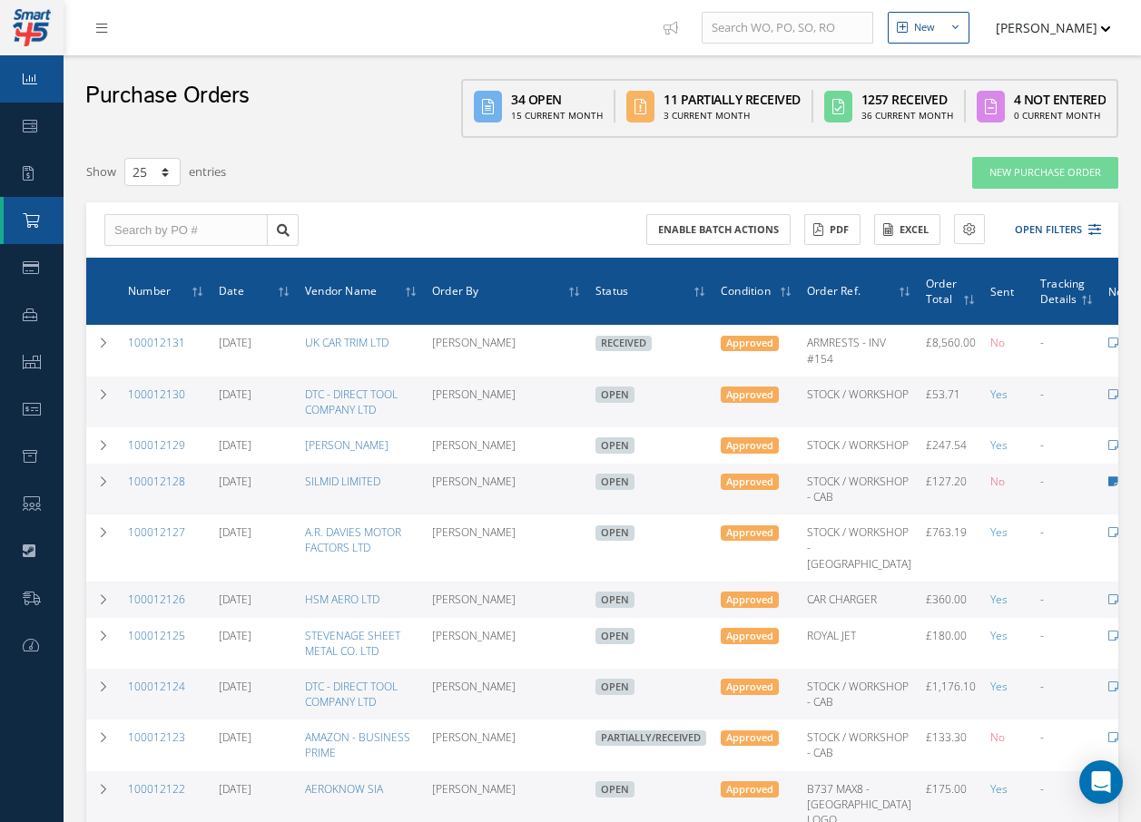
click at [36, 81] on icon at bounding box center [30, 79] width 15 height 15
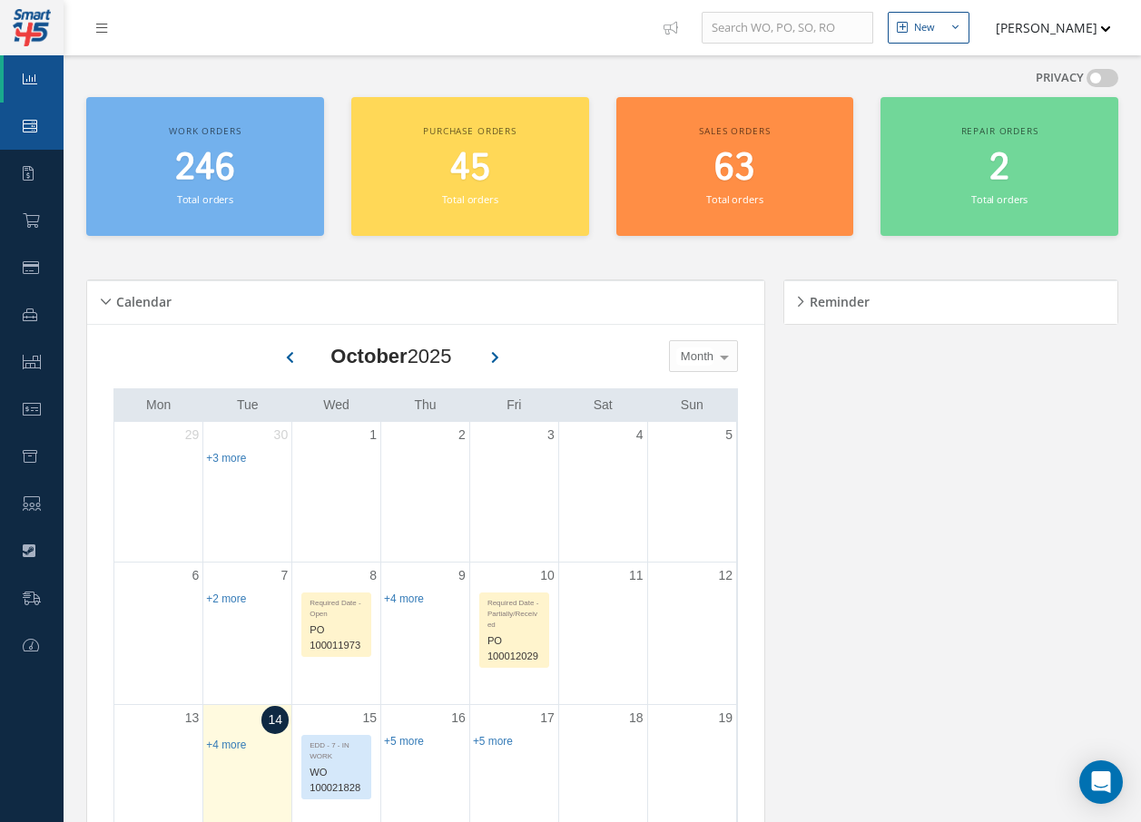
click at [41, 119] on link "Work Order" at bounding box center [32, 126] width 64 height 47
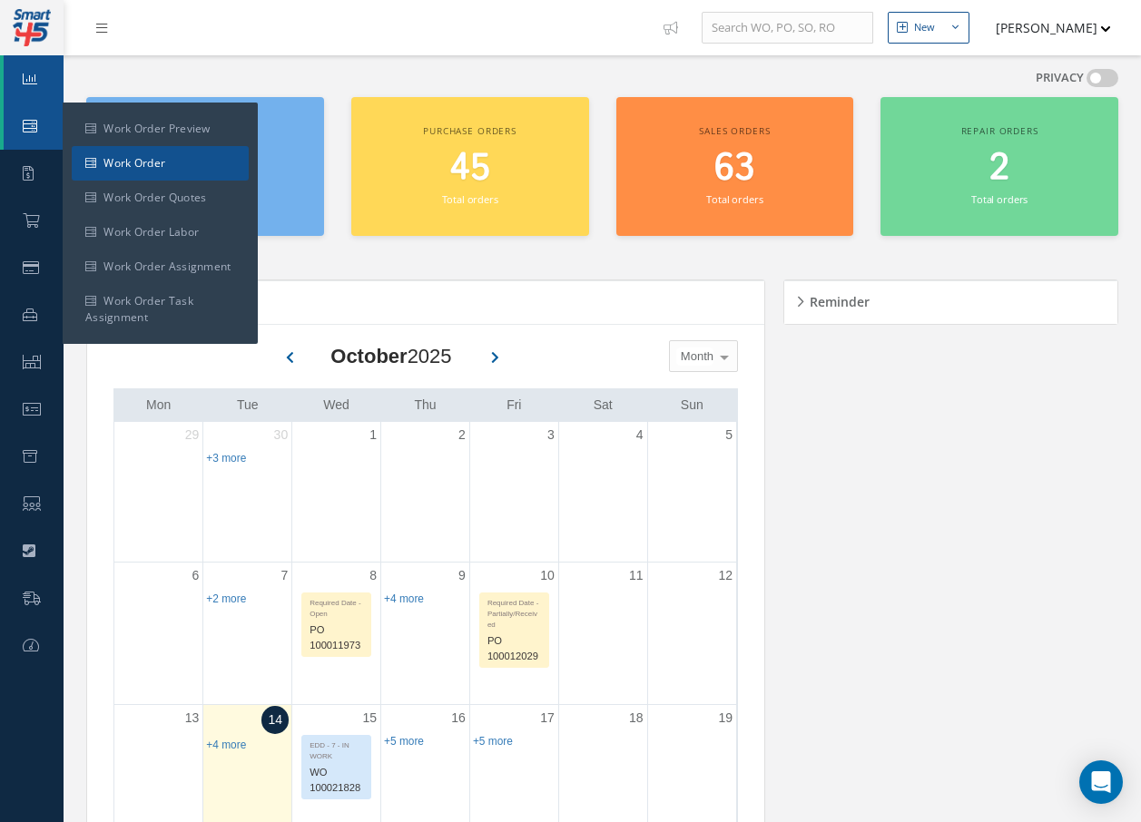
click at [96, 158] on icon at bounding box center [90, 163] width 11 height 11
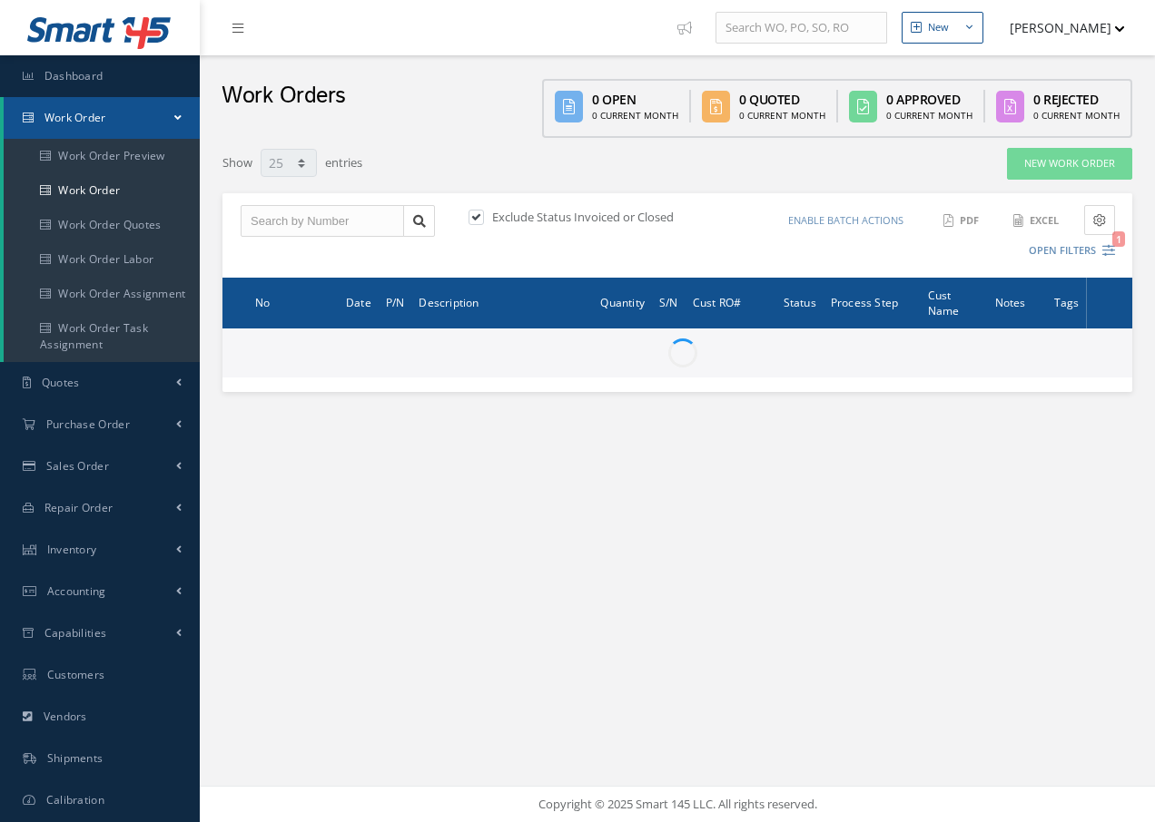
select select "25"
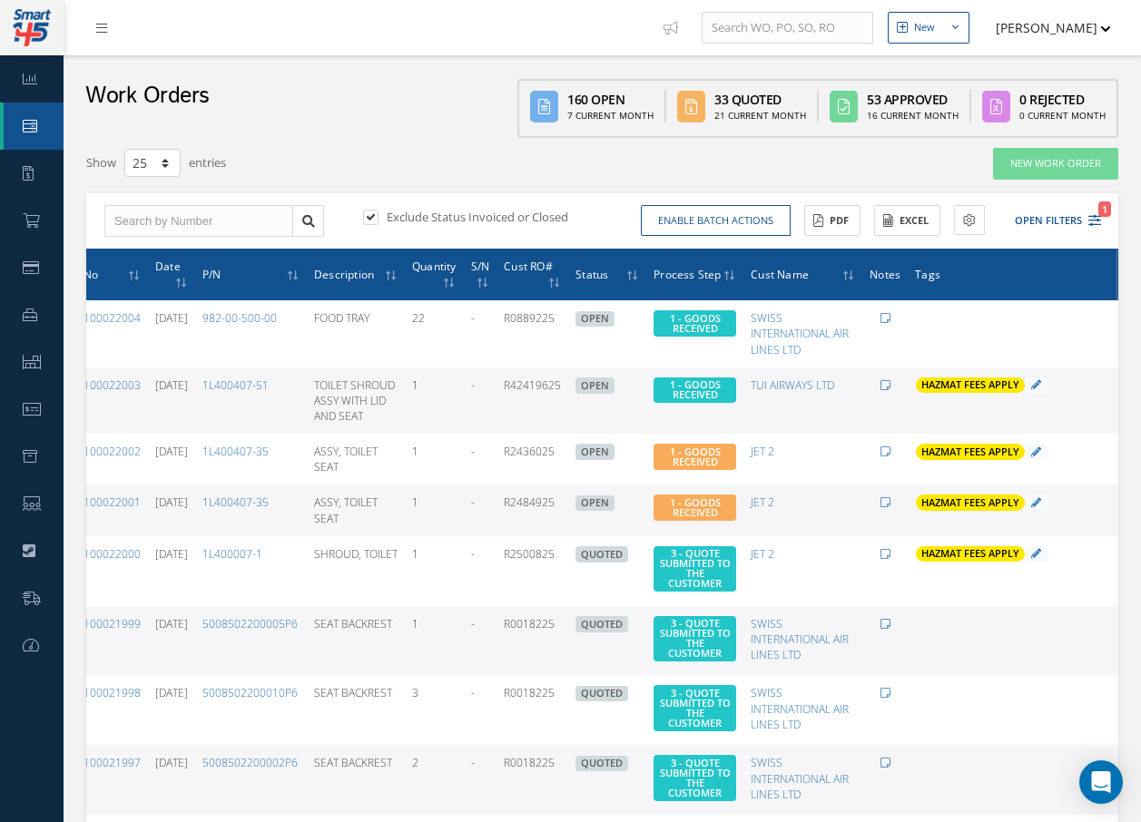
click at [1122, 406] on icon at bounding box center [1131, 398] width 18 height 15
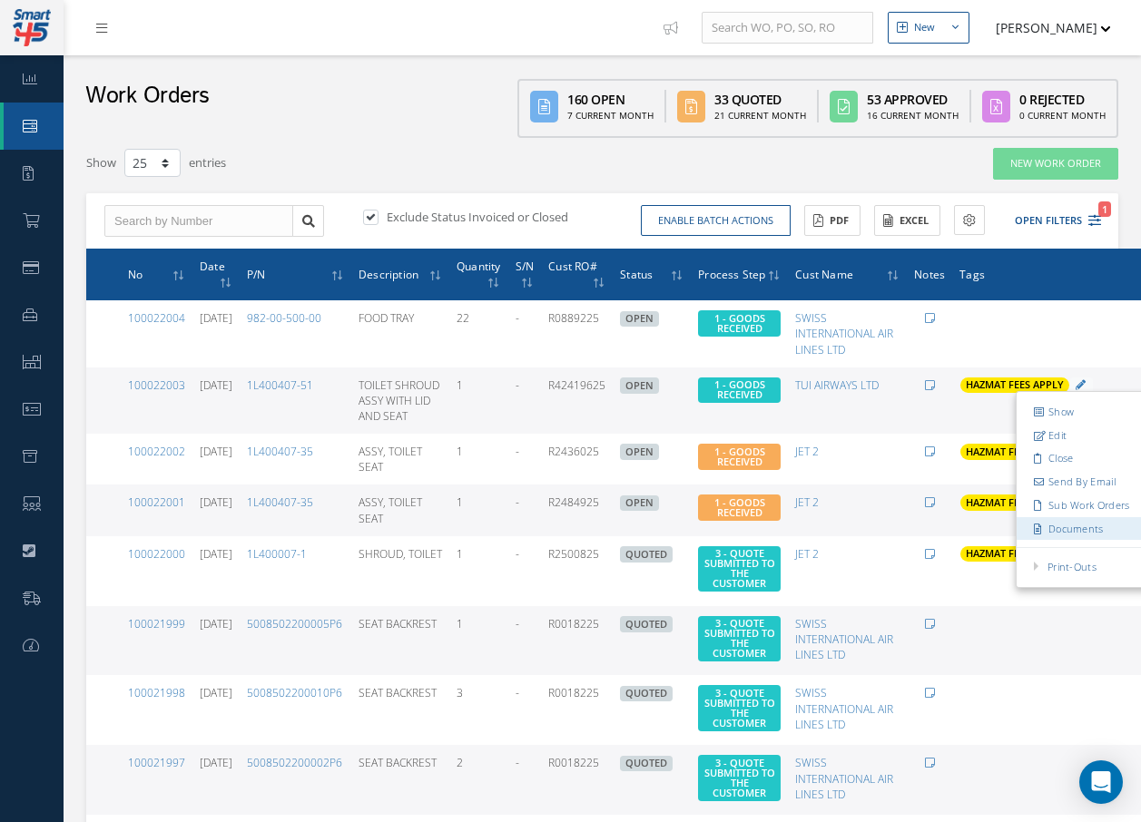
click at [1058, 541] on link "Documents" at bounding box center [1088, 529] width 143 height 24
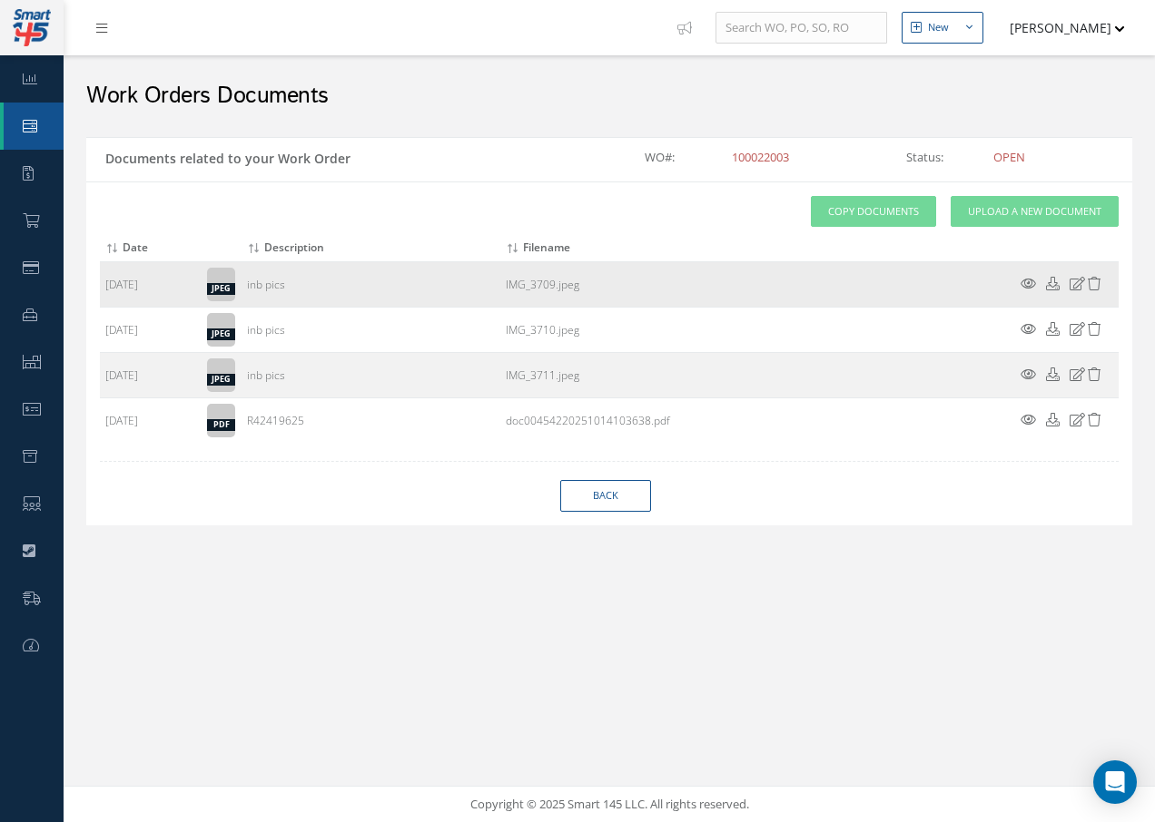
click at [1028, 284] on icon at bounding box center [1027, 284] width 15 height 14
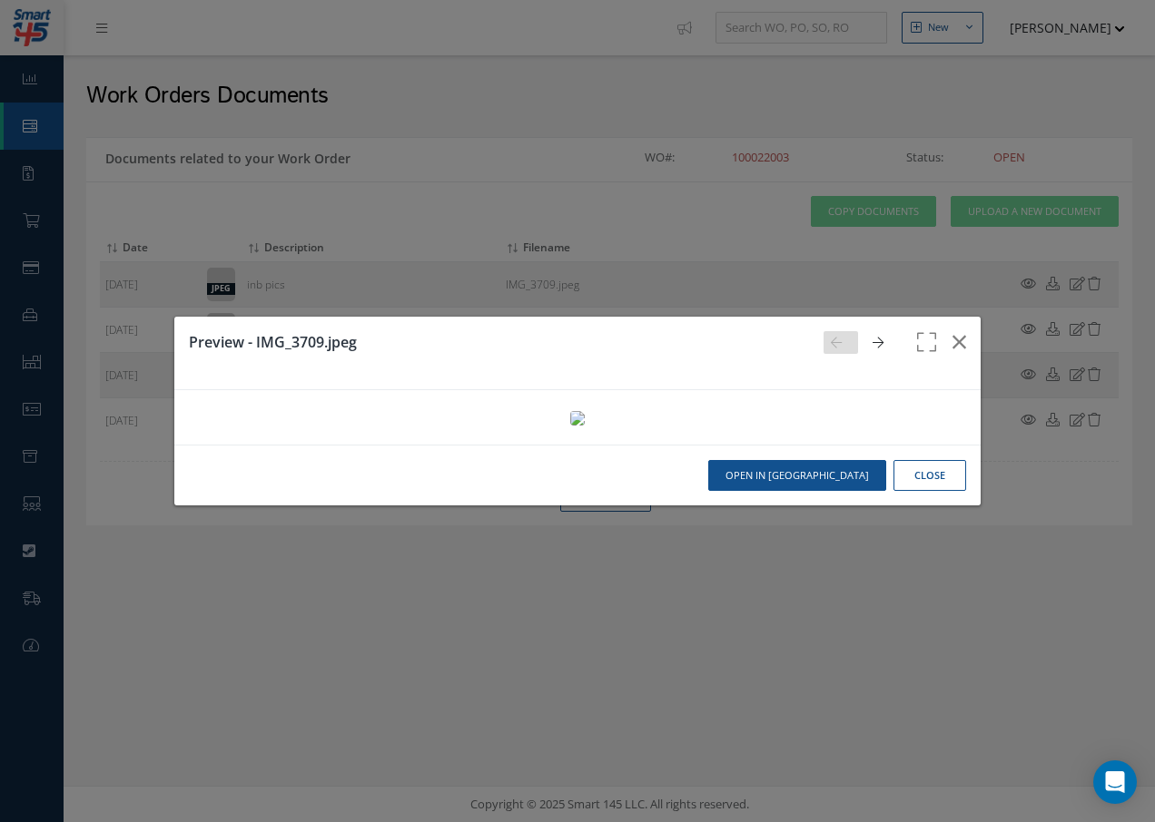
click at [1023, 326] on div "Preview - IMG_3709.jpeg Open in New Tab Close" at bounding box center [577, 411] width 1155 height 822
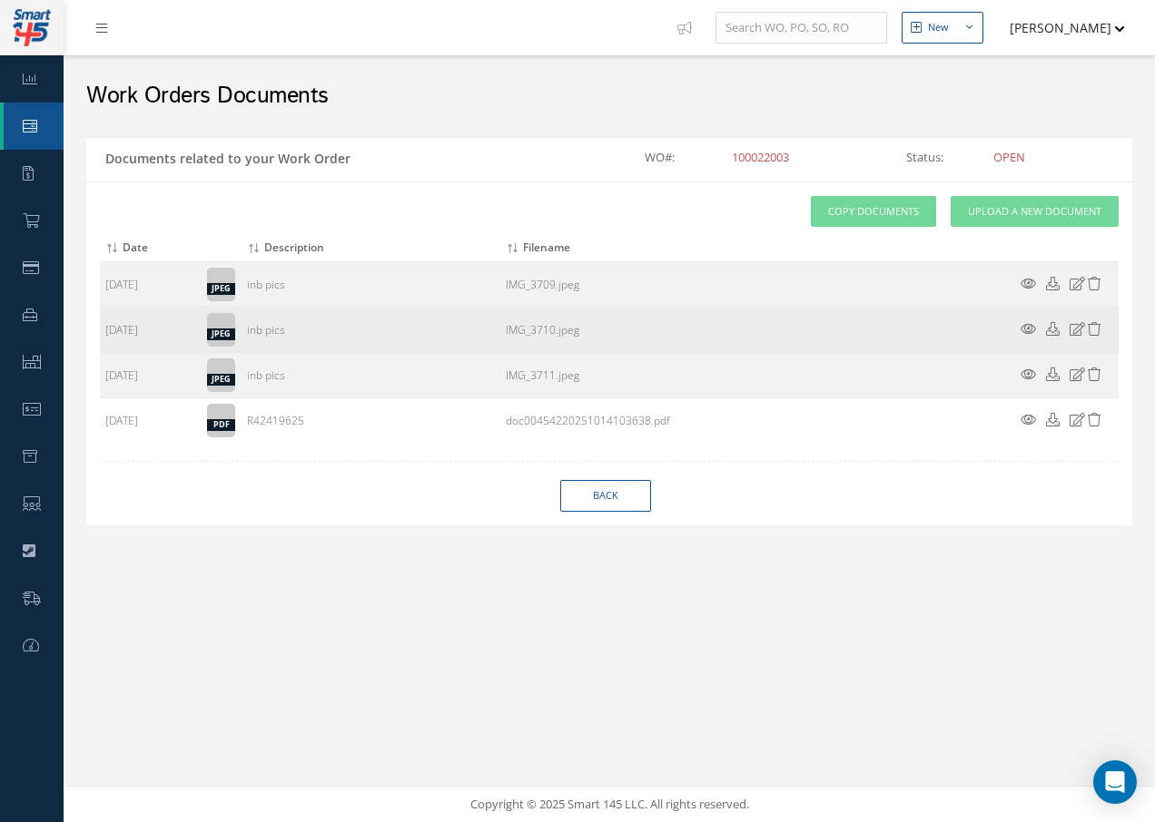
click at [1027, 332] on icon at bounding box center [1027, 329] width 15 height 14
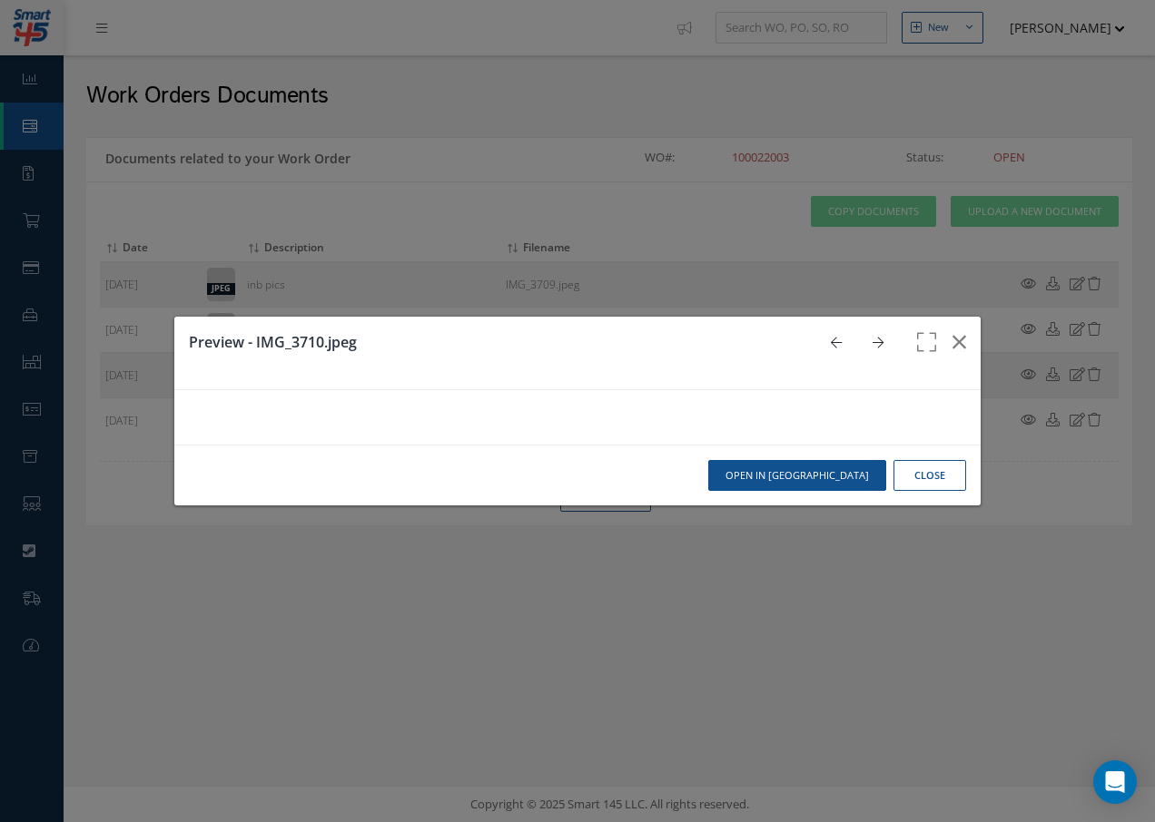
scroll to position [272, 0]
click at [1029, 374] on div "Preview - IMG_3710.jpeg Open in New Tab Close" at bounding box center [577, 411] width 1155 height 822
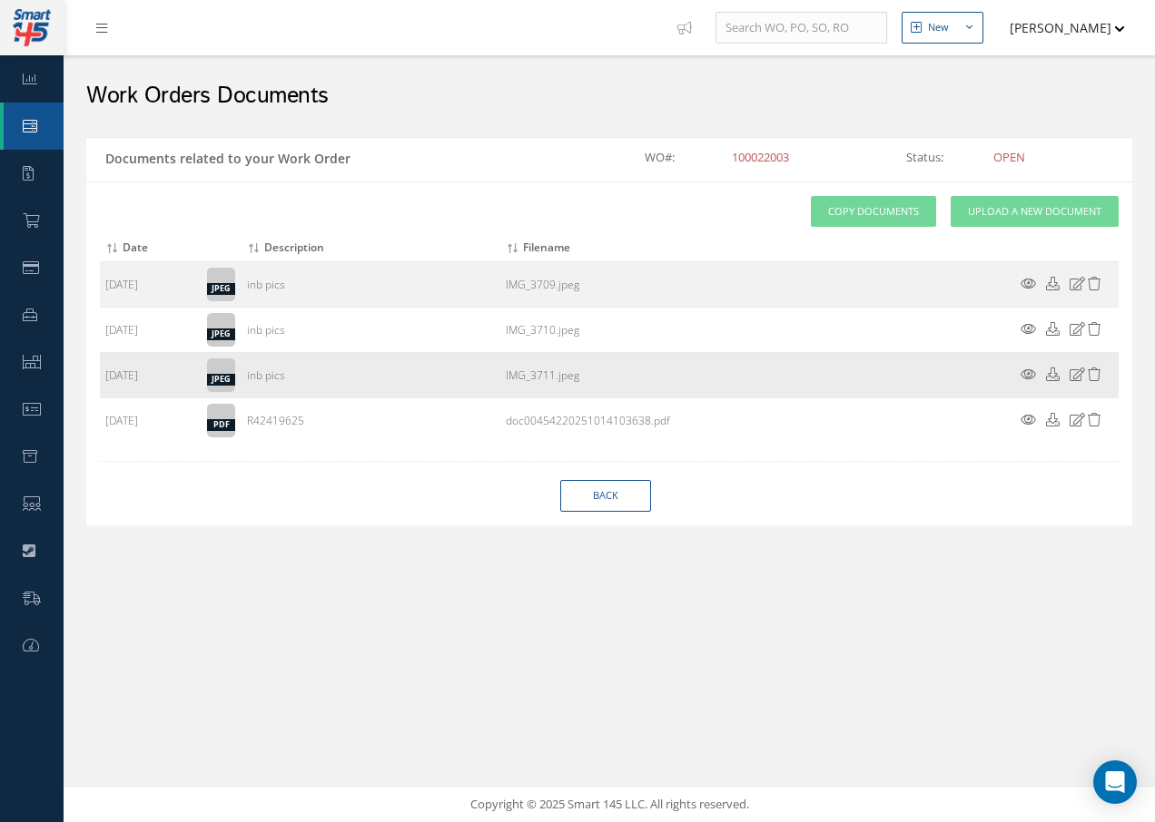
click at [1024, 371] on icon at bounding box center [1027, 375] width 15 height 14
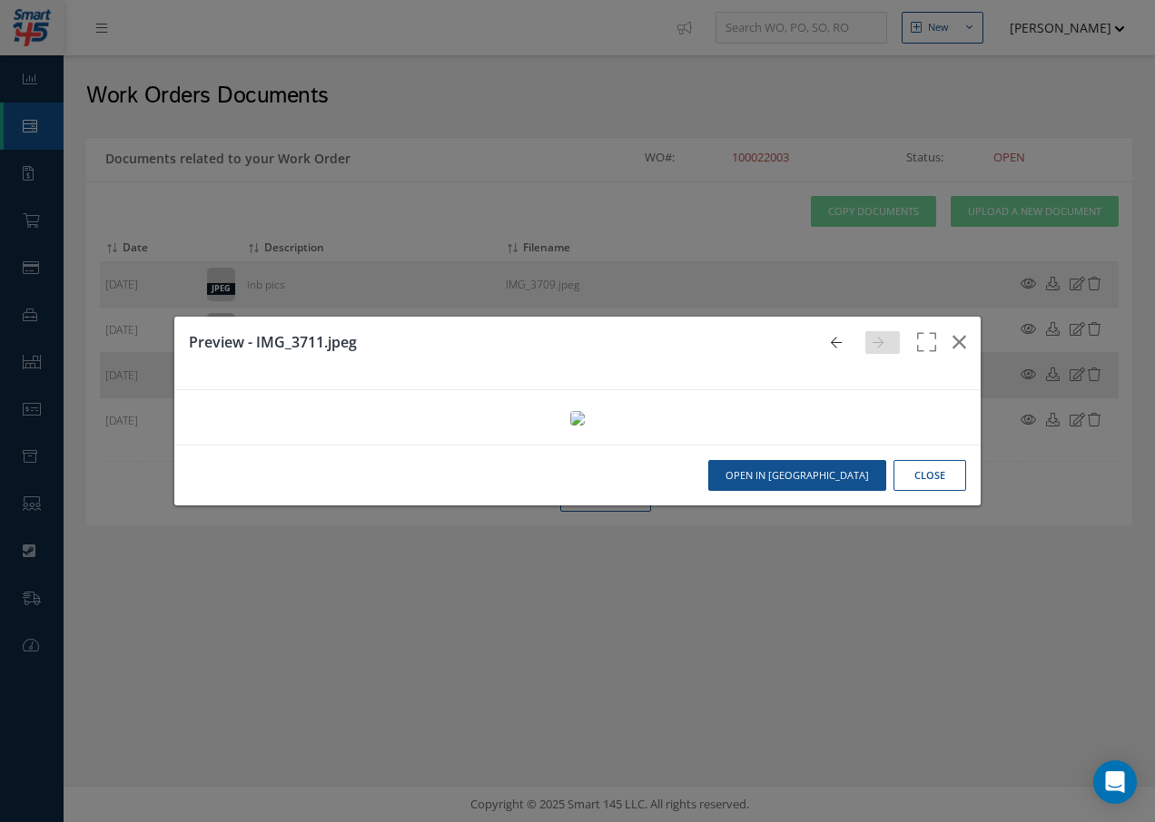
scroll to position [0, 0]
click at [952, 331] on icon "button" at bounding box center [959, 342] width 14 height 22
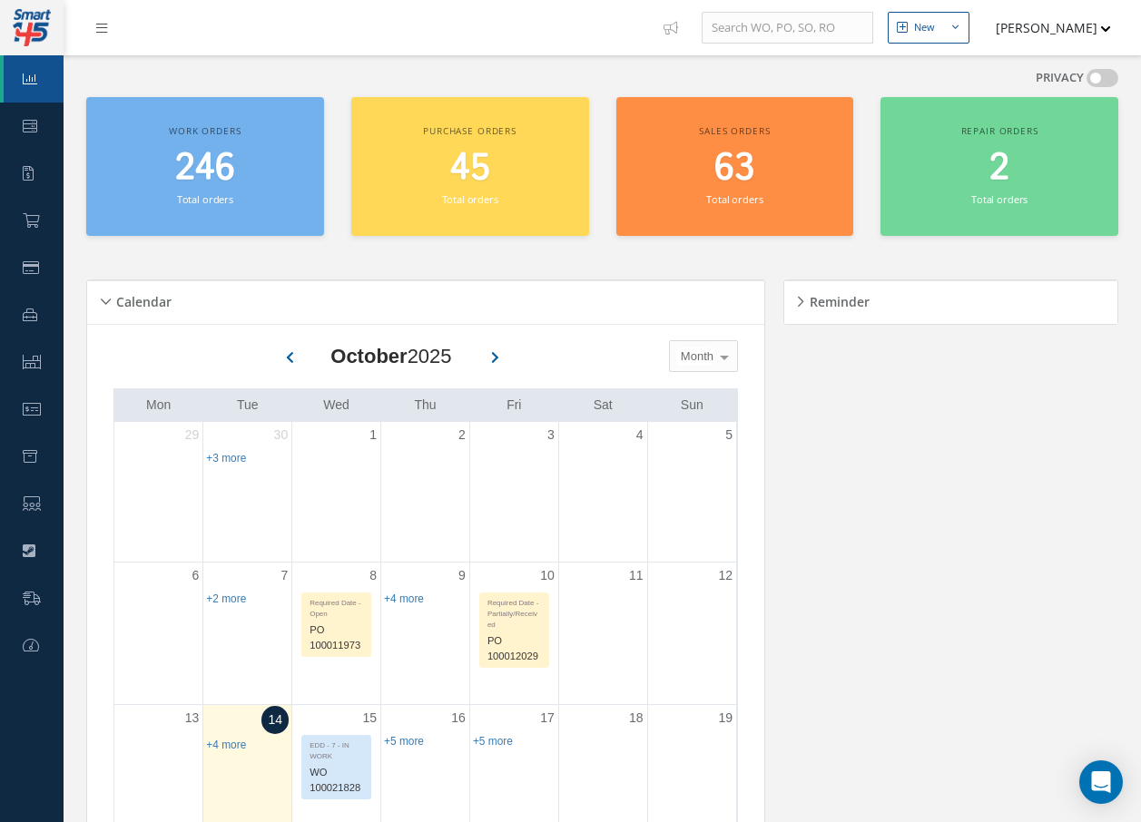
click at [111, 32] on link at bounding box center [106, 28] width 49 height 30
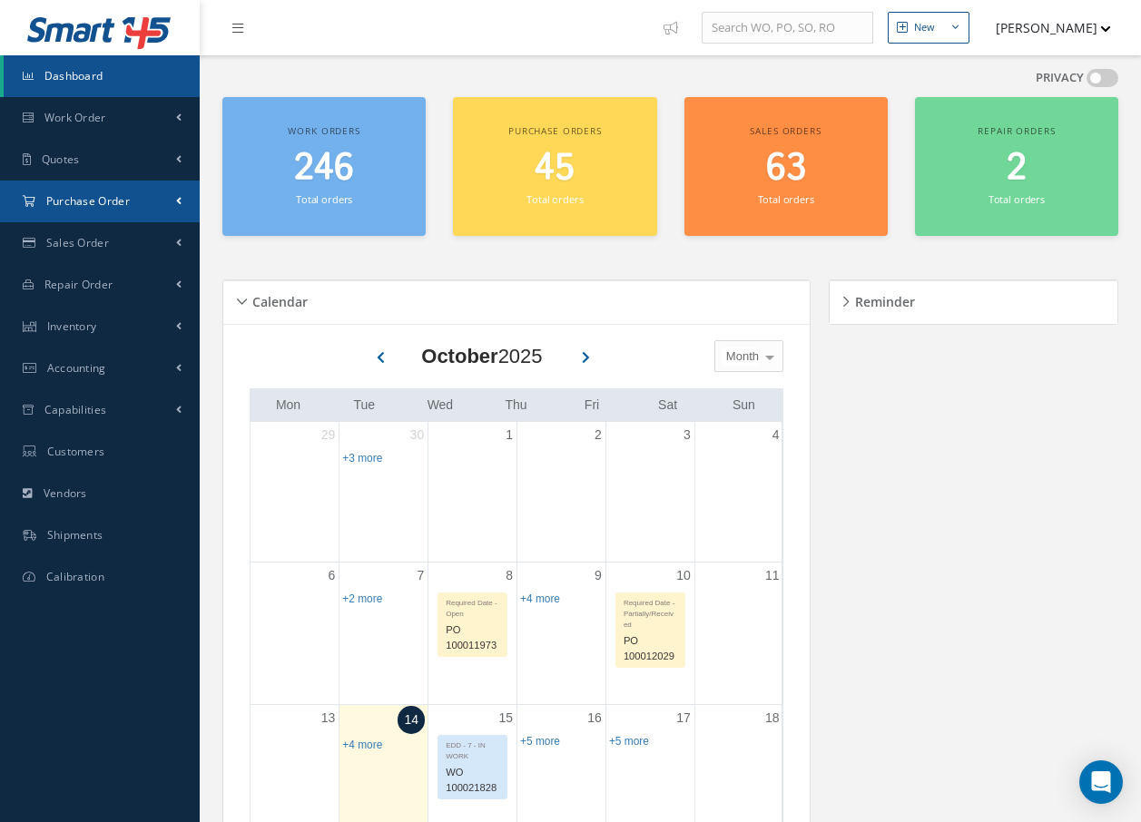
click at [46, 194] on span "Purchase Order" at bounding box center [88, 200] width 84 height 15
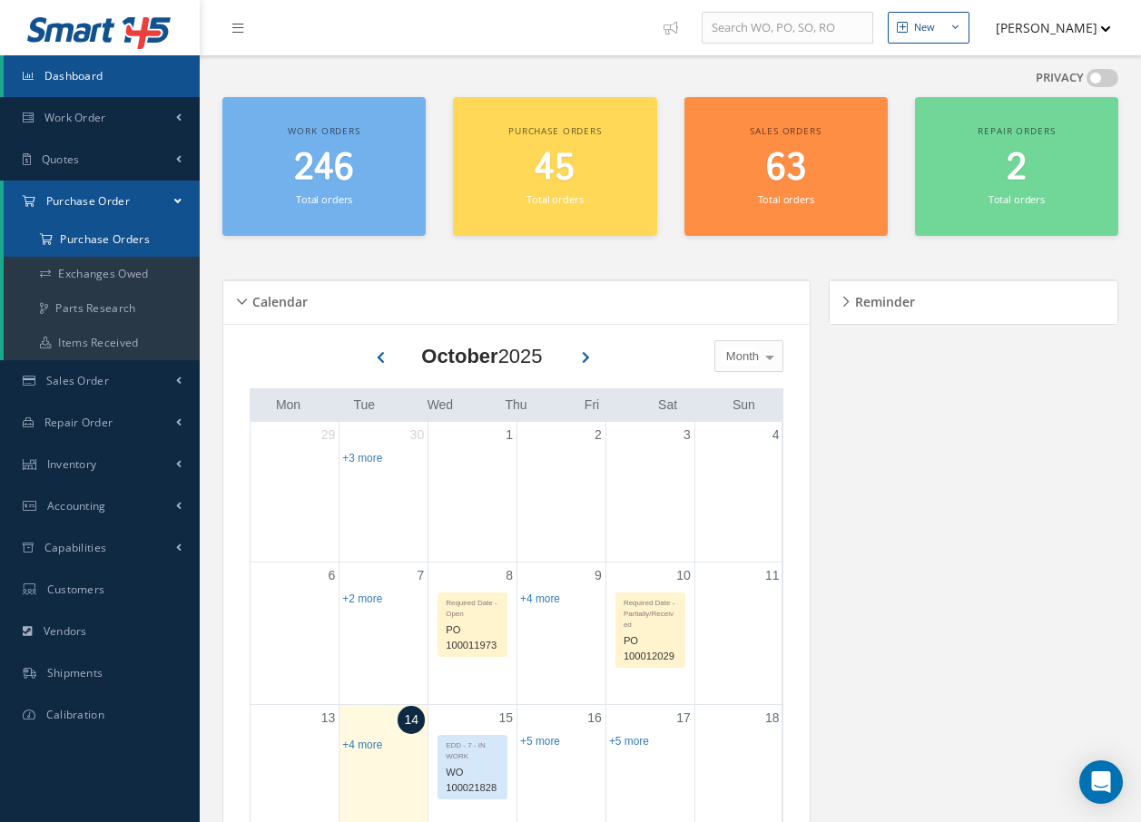
click at [61, 244] on a=1&status_id=2&status_id=3&status_id=5&collapsedFilters"] "Purchase Orders" at bounding box center [102, 239] width 196 height 34
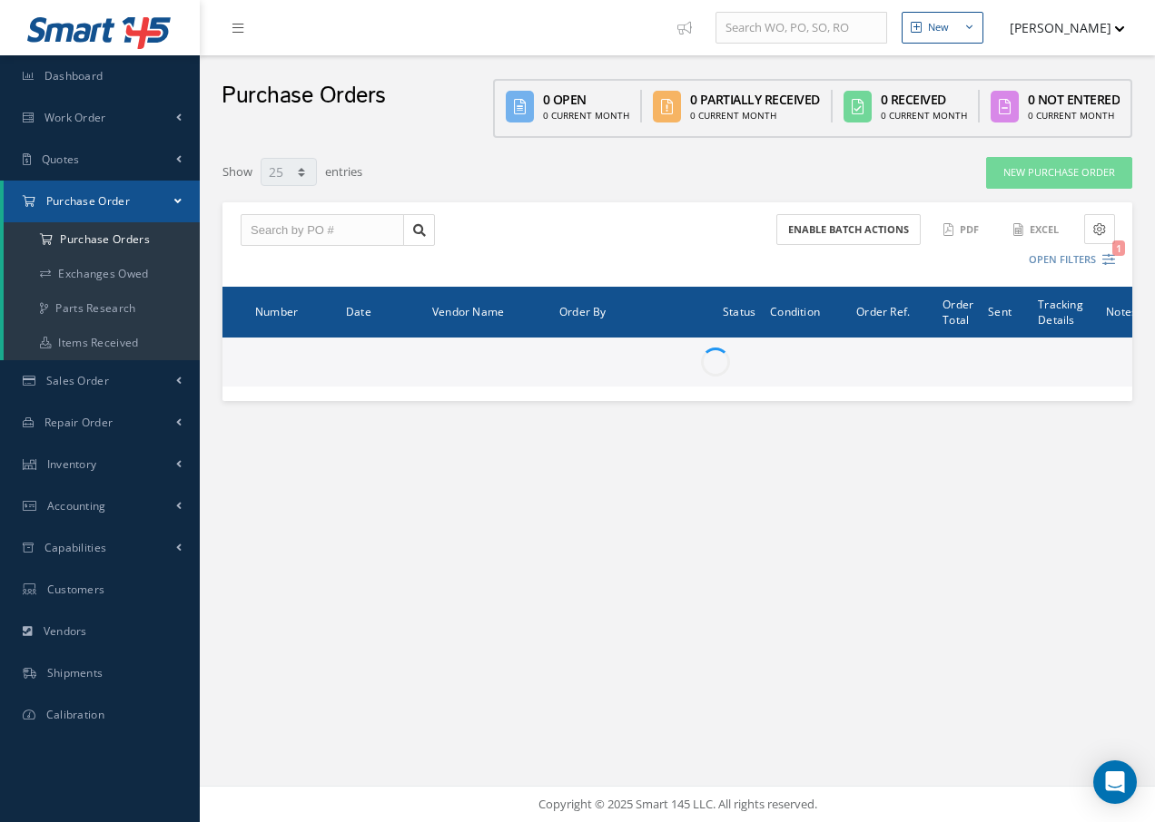
select select "25"
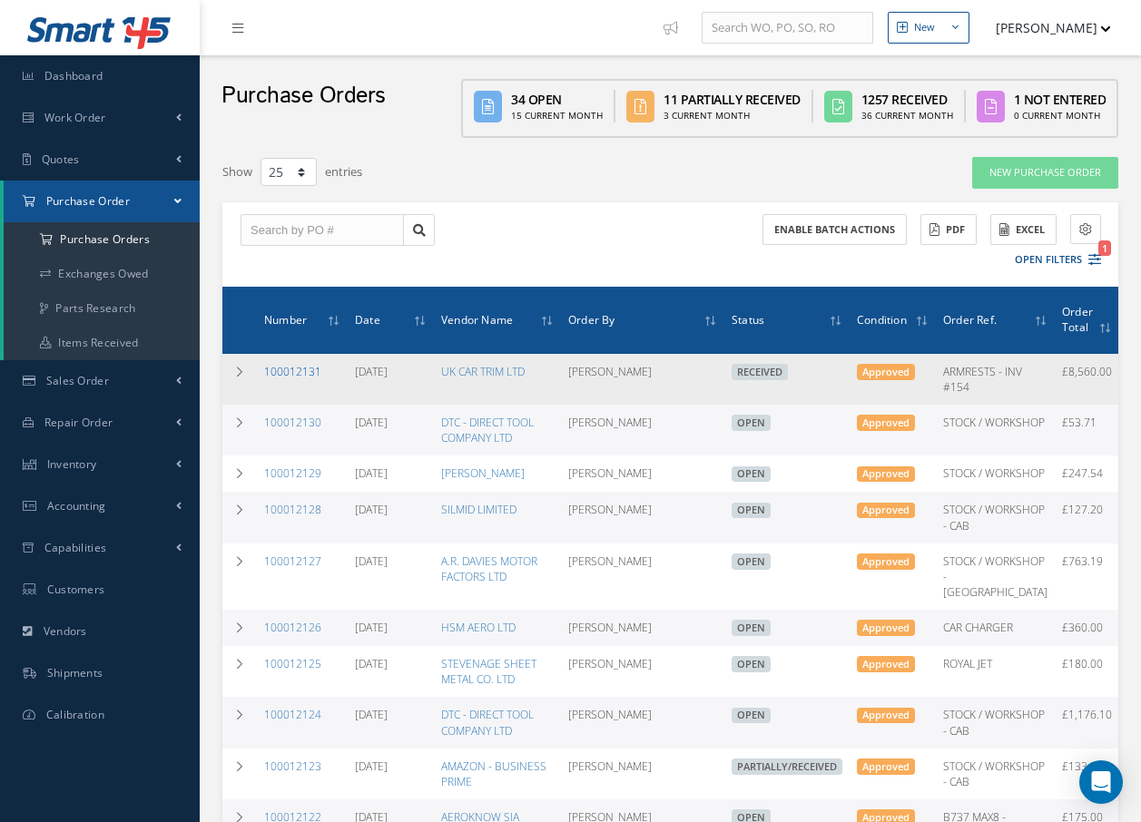
click at [306, 370] on link "100012131" at bounding box center [292, 371] width 57 height 15
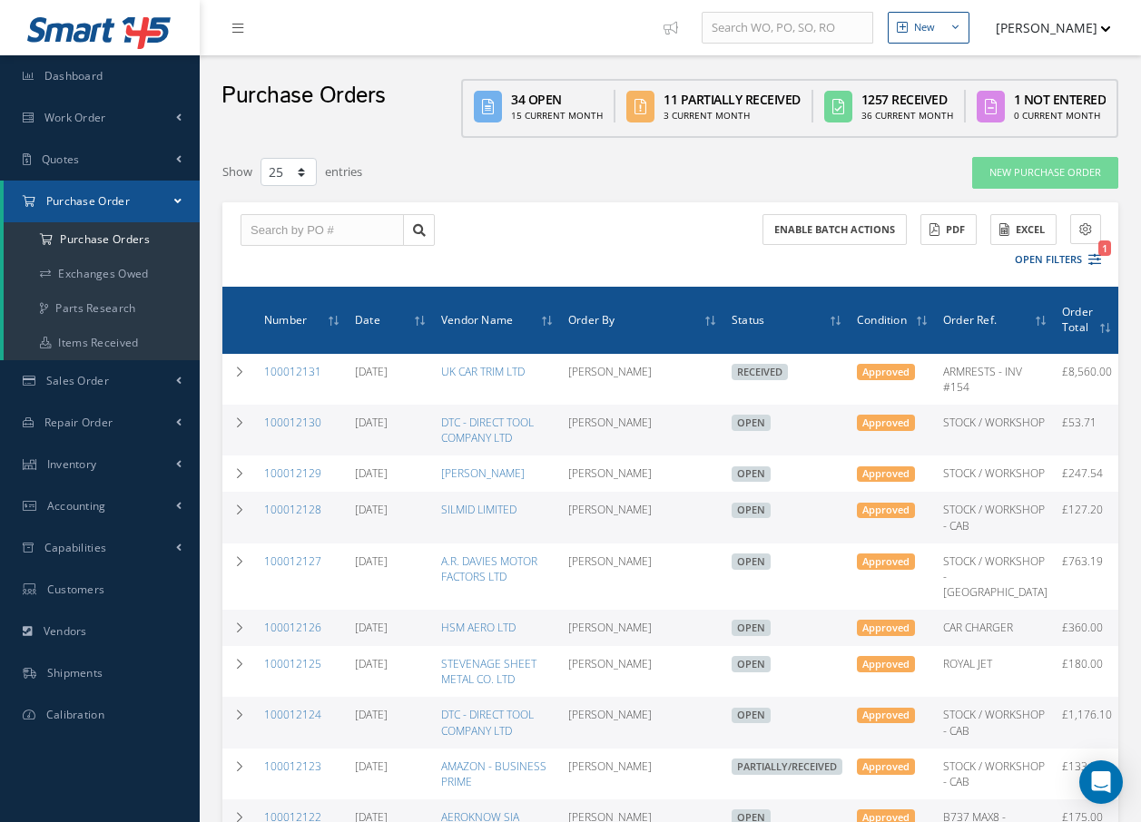
select select "25"
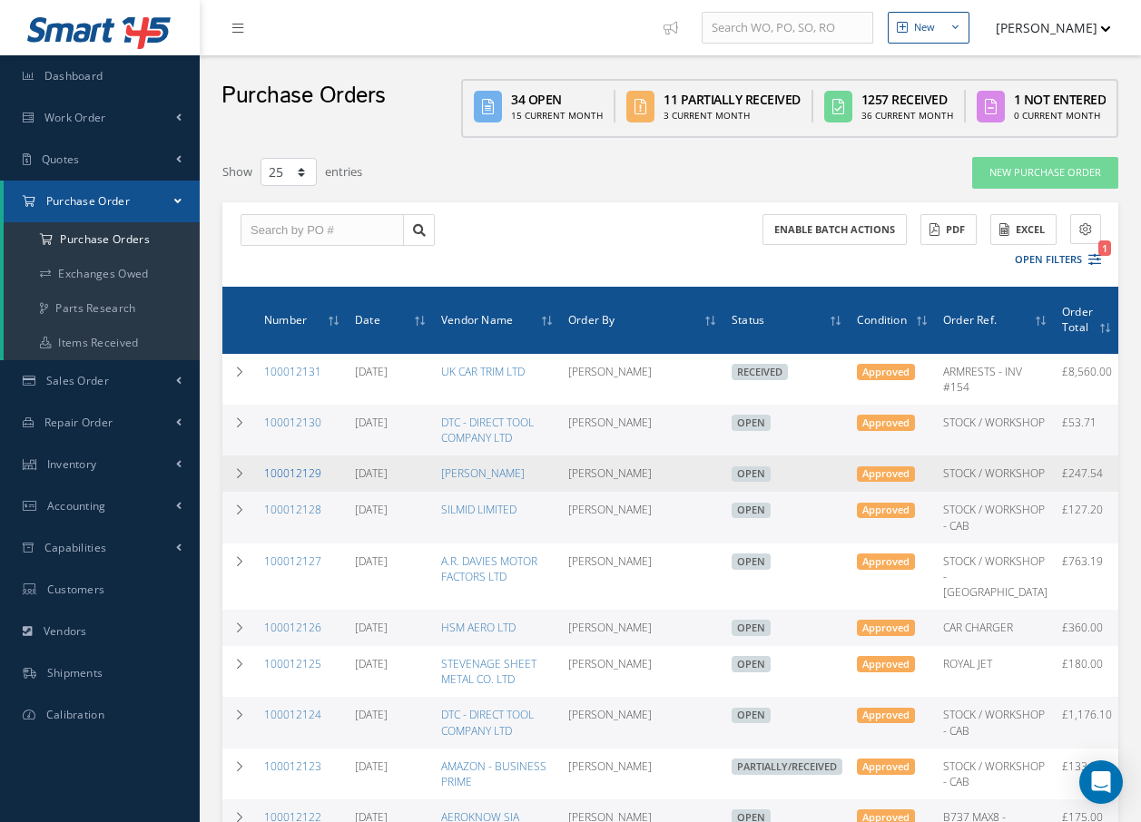
click at [287, 474] on link "100012129" at bounding box center [292, 473] width 57 height 15
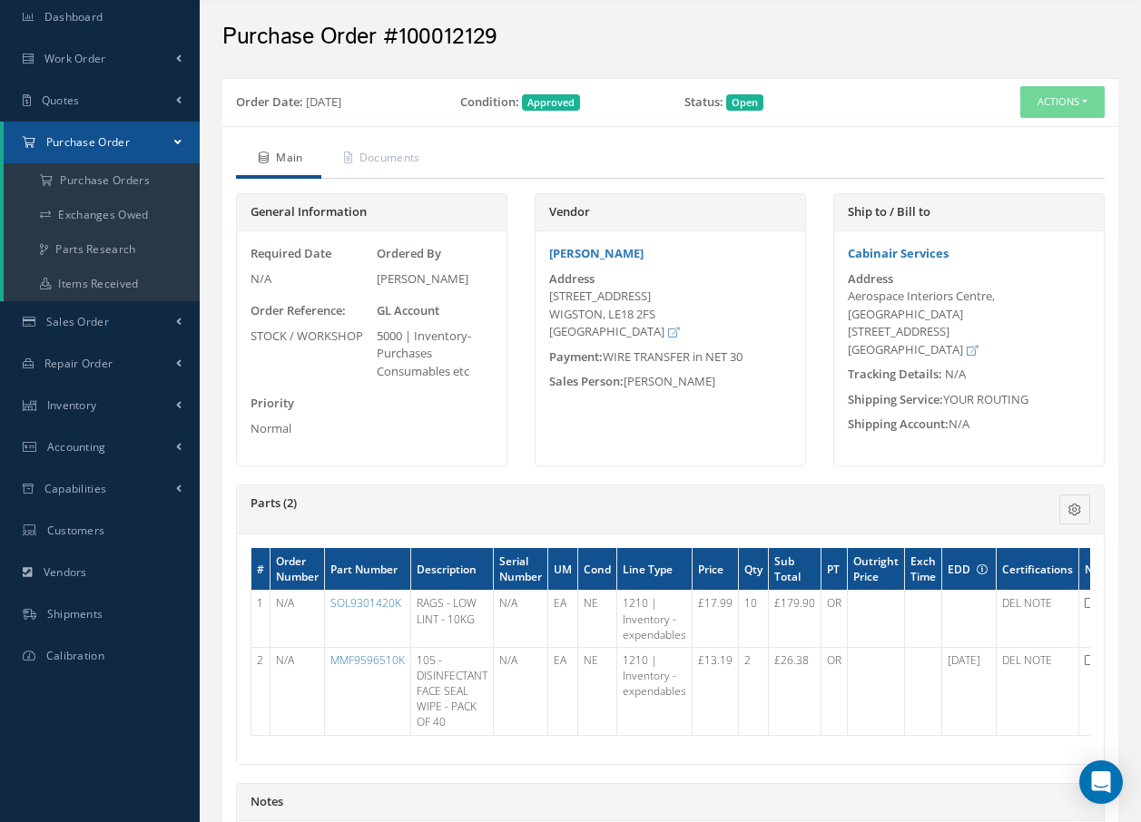
scroll to position [91, 0]
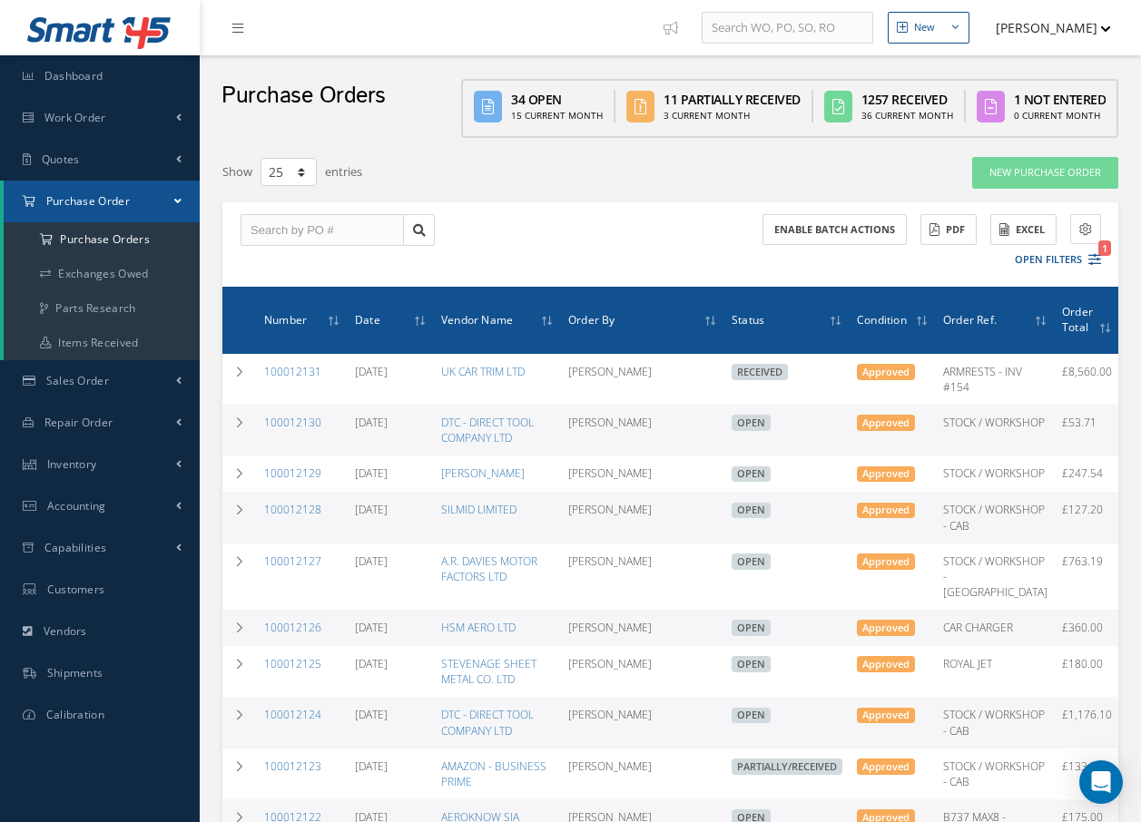
select select "25"
click at [291, 517] on link "100012128" at bounding box center [292, 509] width 57 height 15
select select "25"
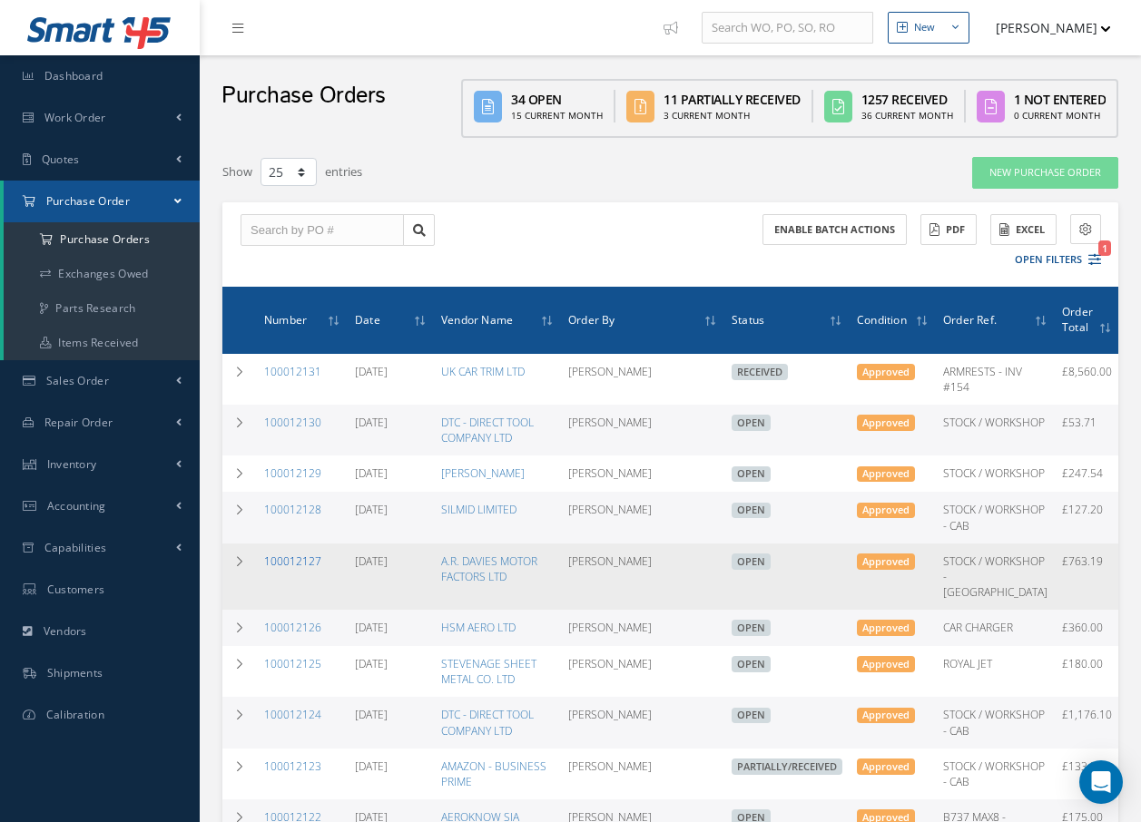
click at [292, 569] on link "100012127" at bounding box center [292, 561] width 57 height 15
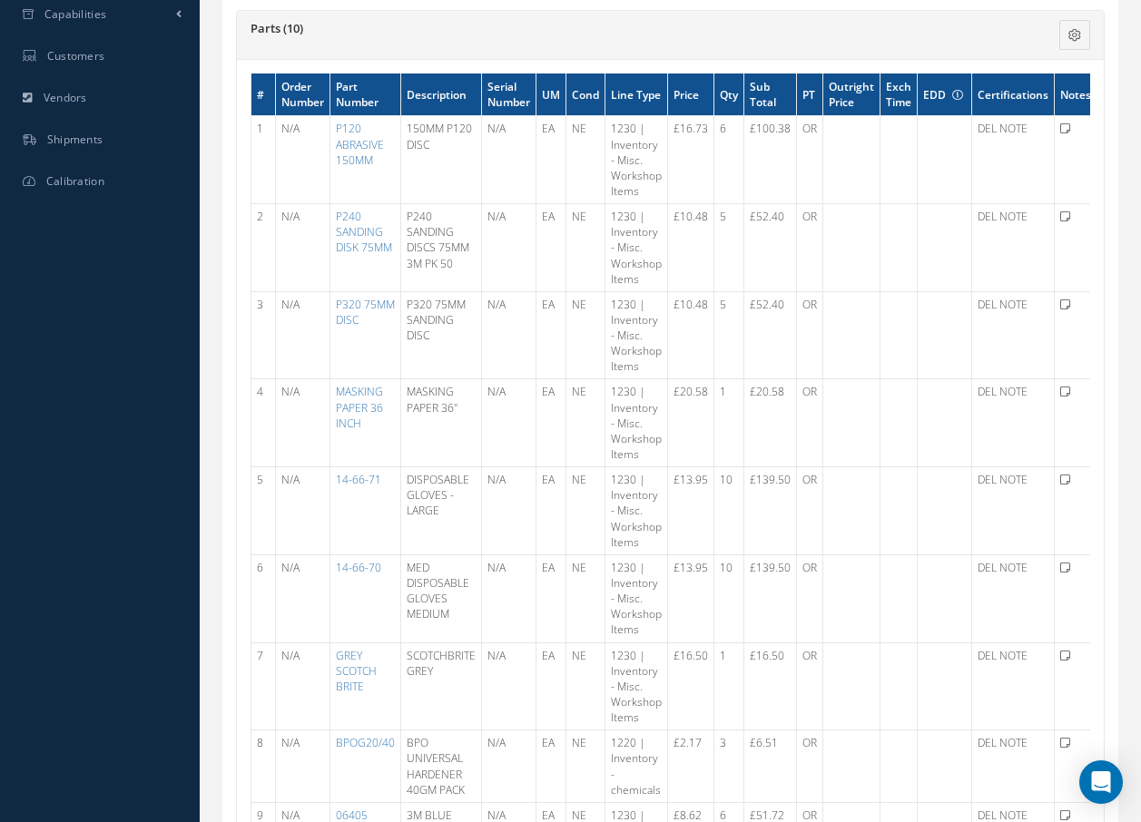
scroll to position [182, 0]
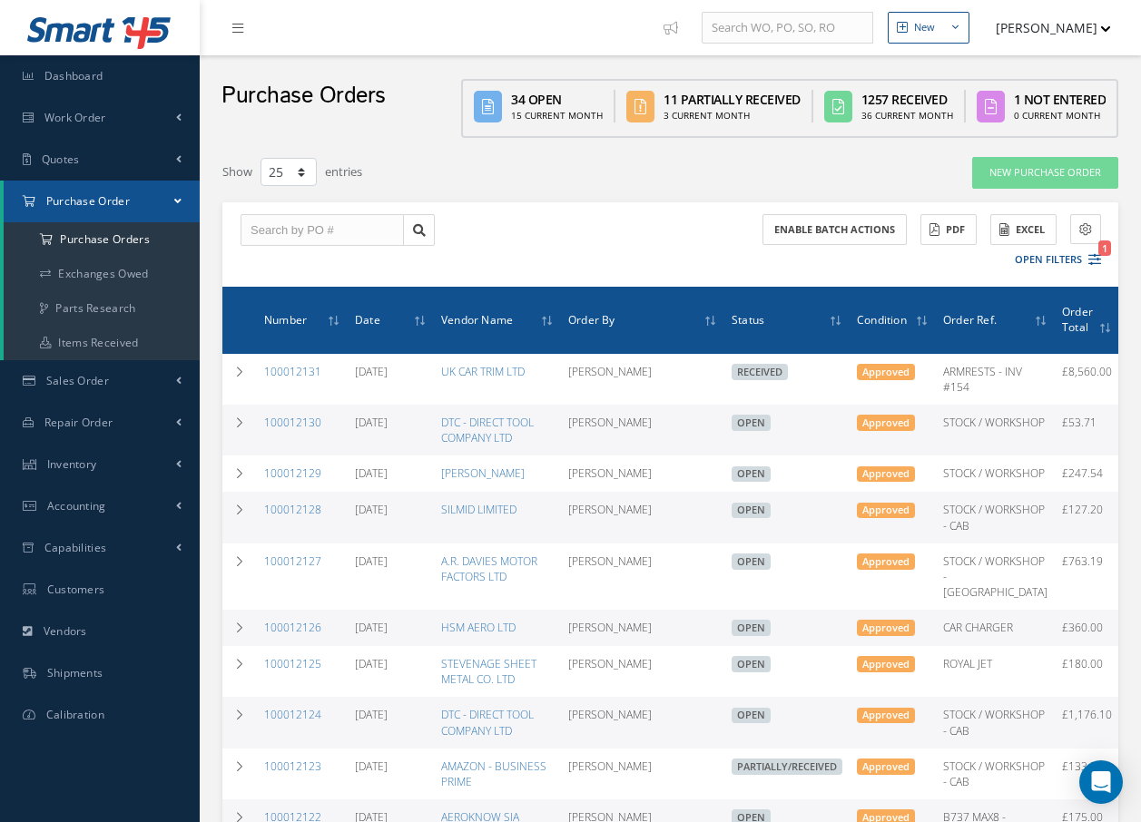
select select "25"
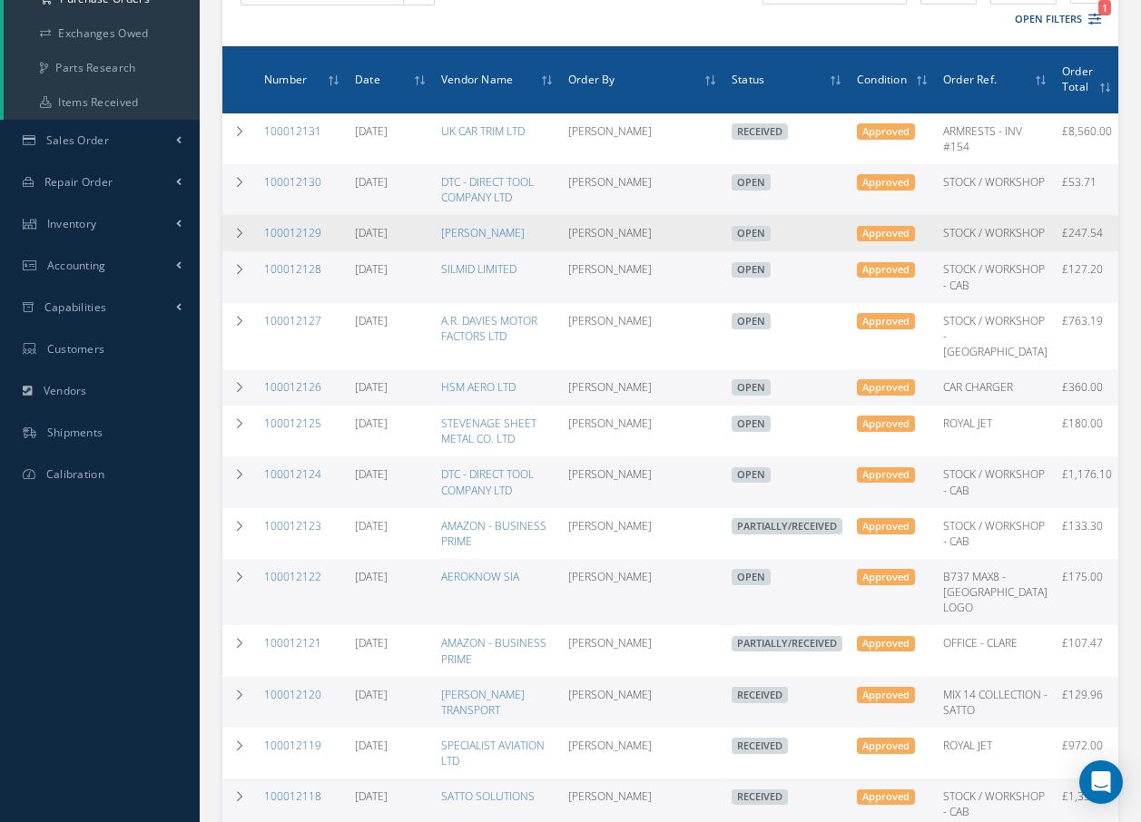
scroll to position [272, 0]
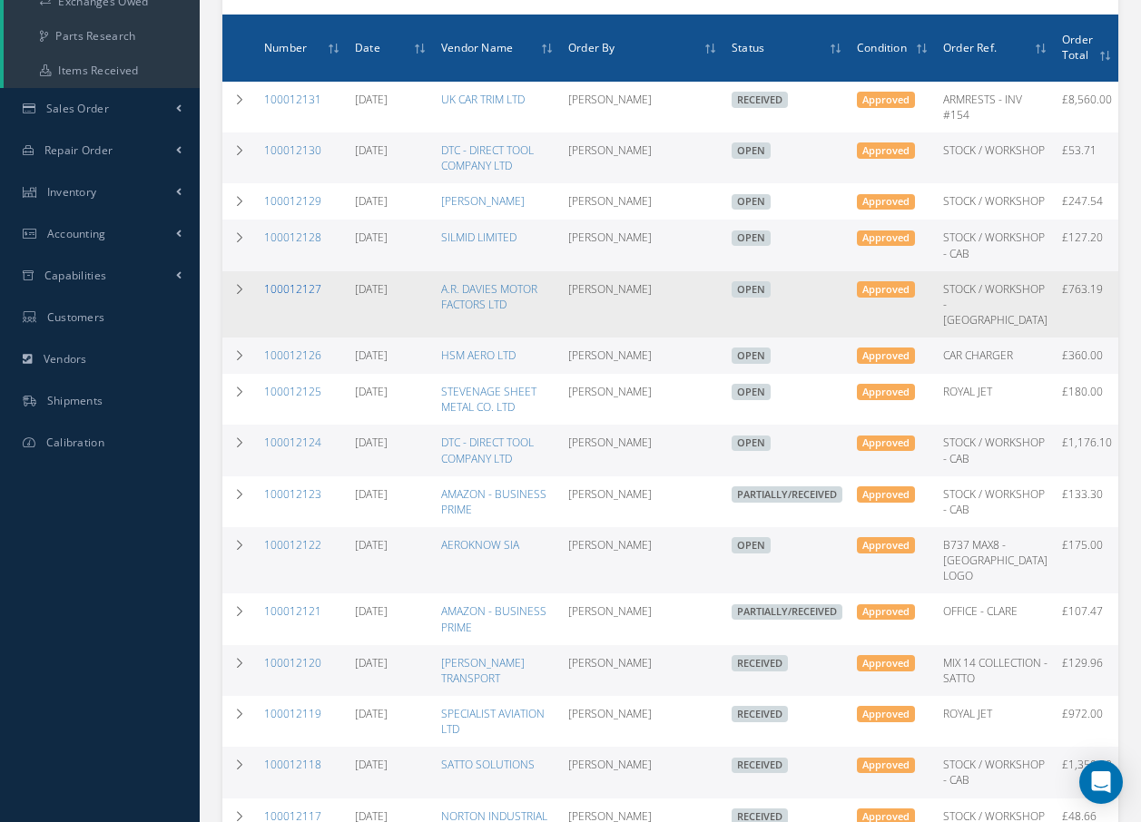
click at [311, 297] on link "100012127" at bounding box center [292, 288] width 57 height 15
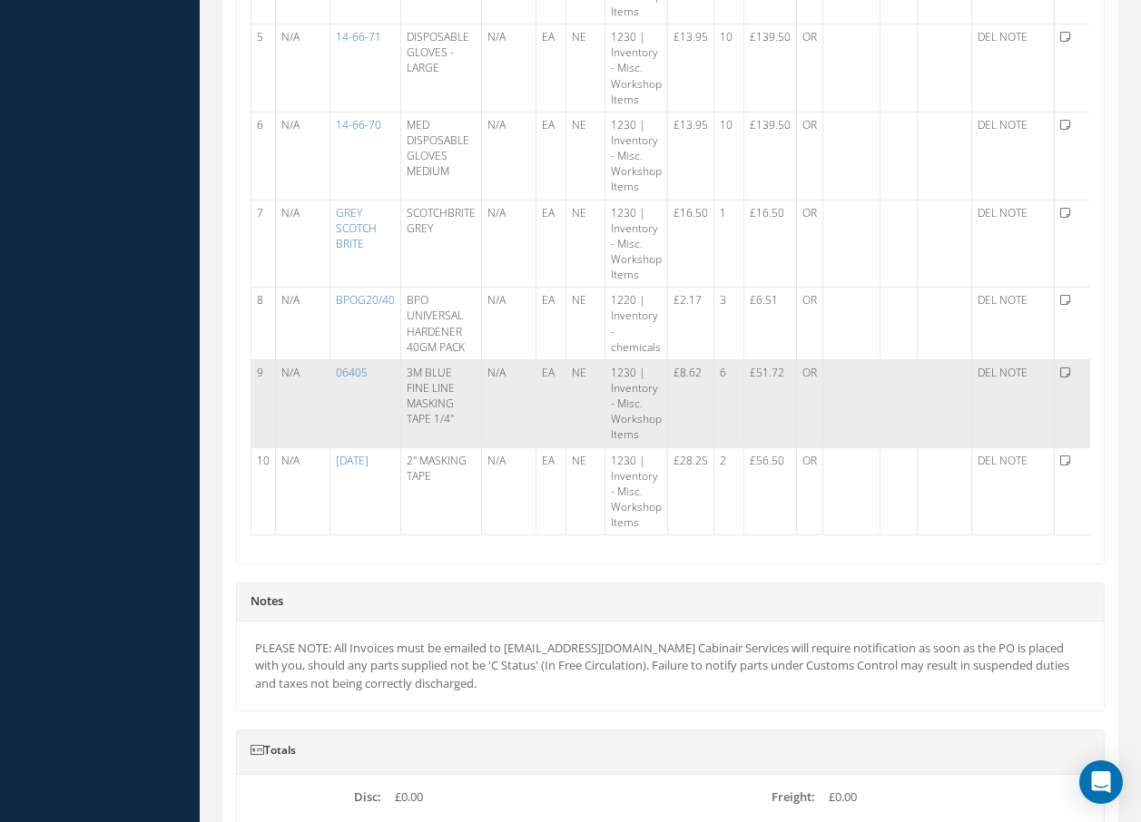
scroll to position [999, 0]
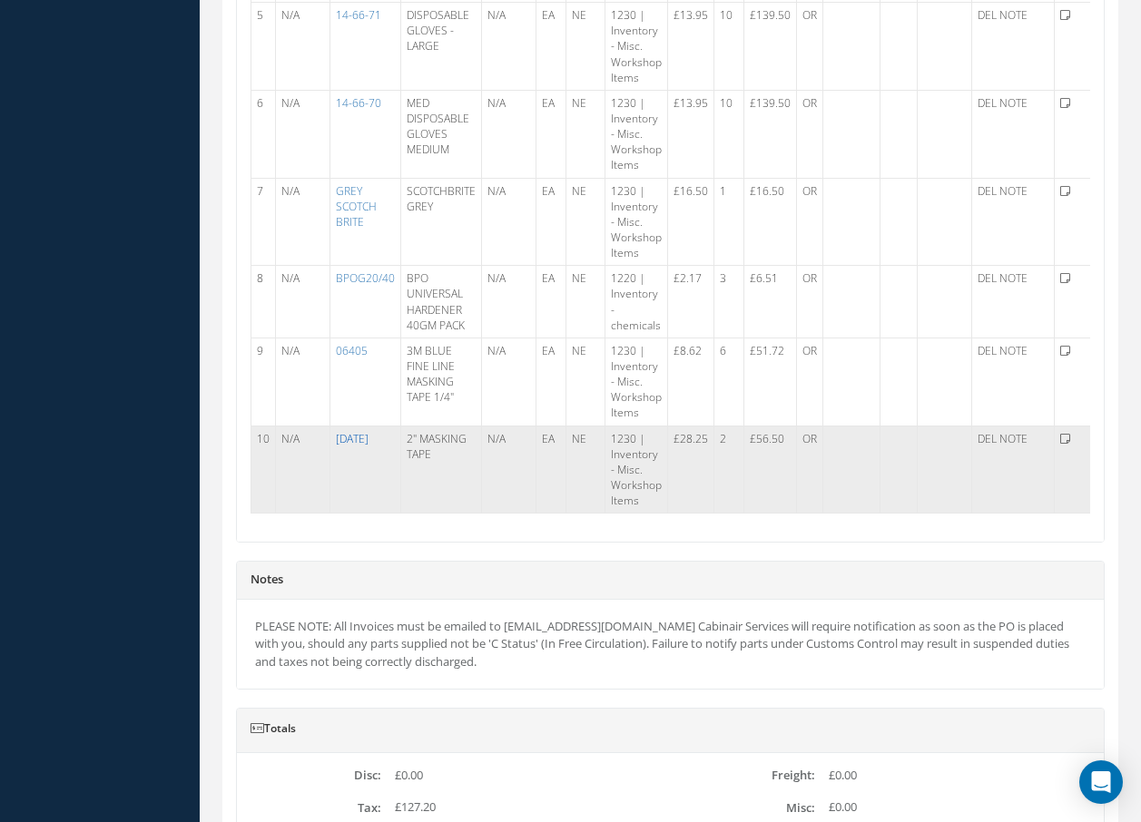
click at [369, 439] on link "27-07-30" at bounding box center [352, 438] width 33 height 15
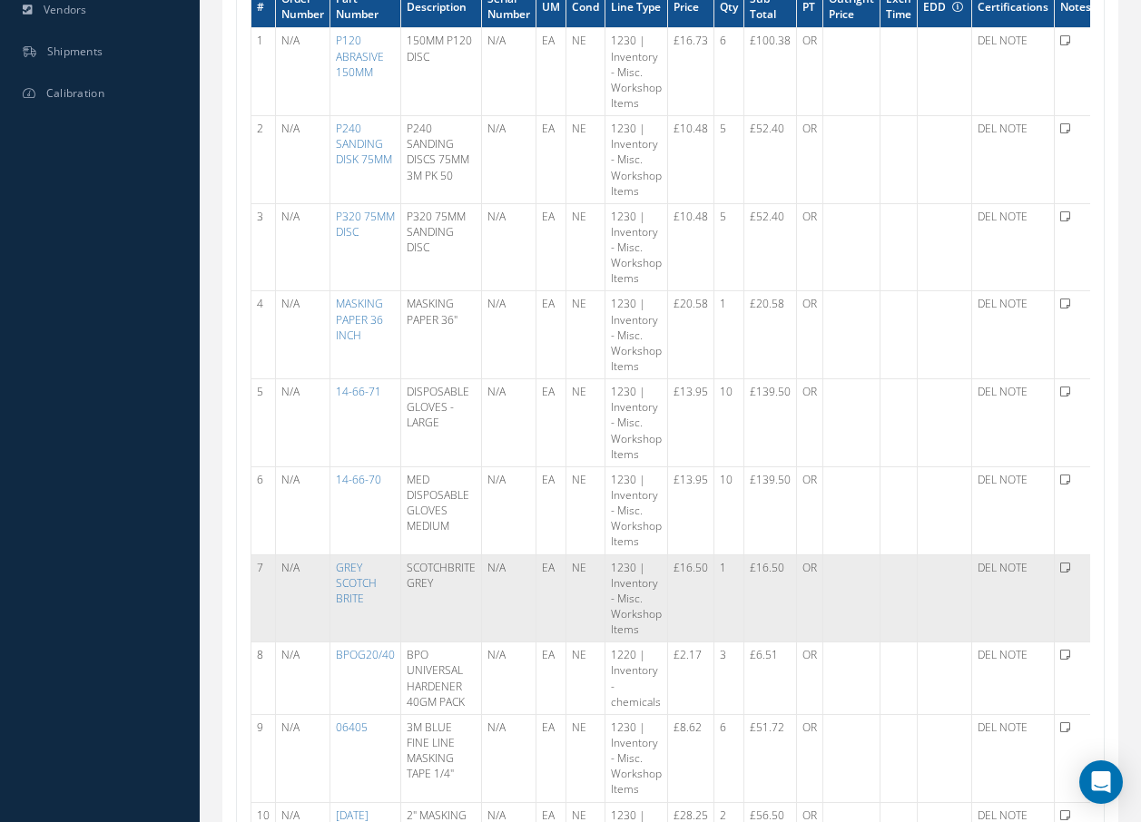
scroll to position [635, 0]
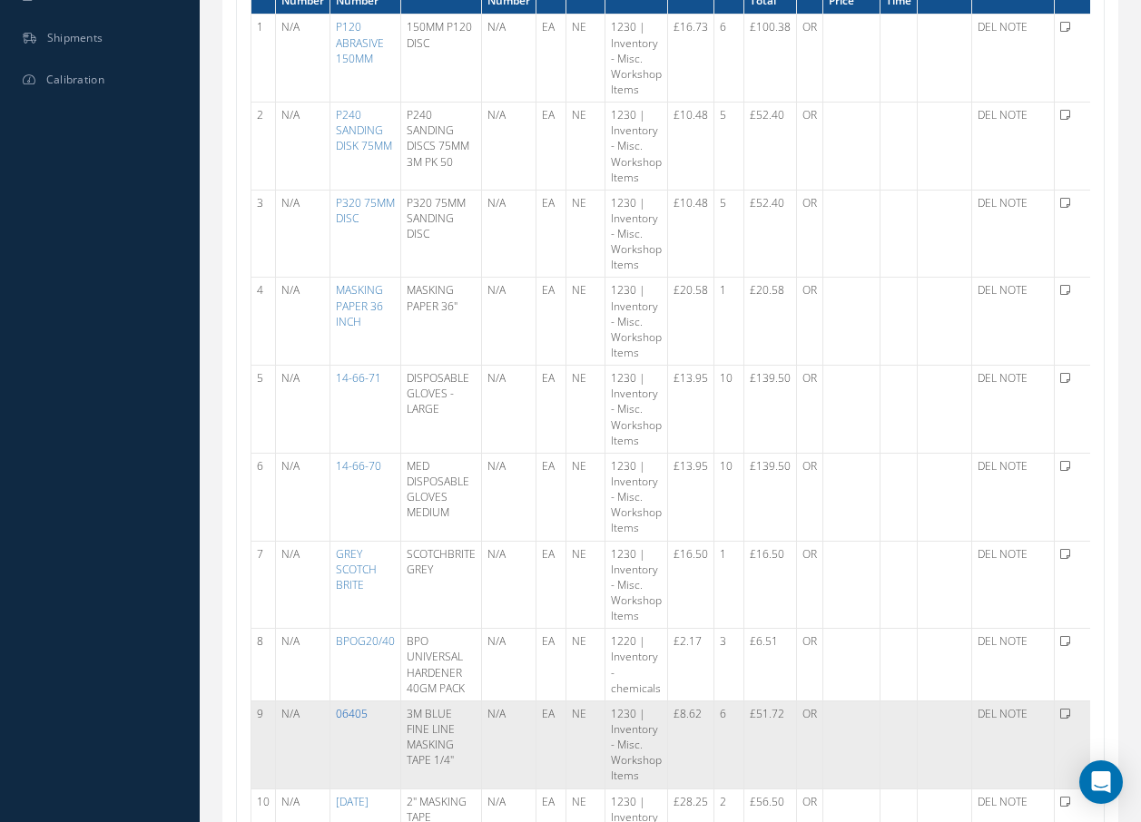
click at [351, 714] on link "06405" at bounding box center [352, 713] width 32 height 15
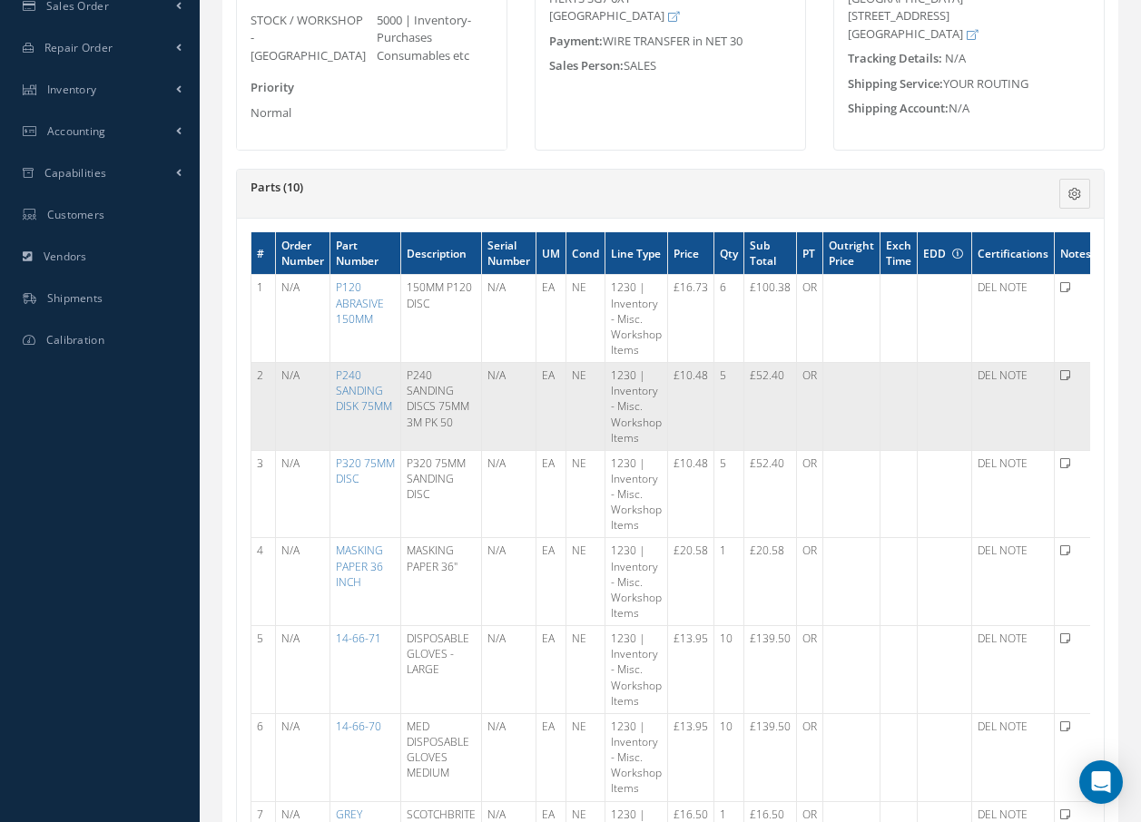
scroll to position [363, 0]
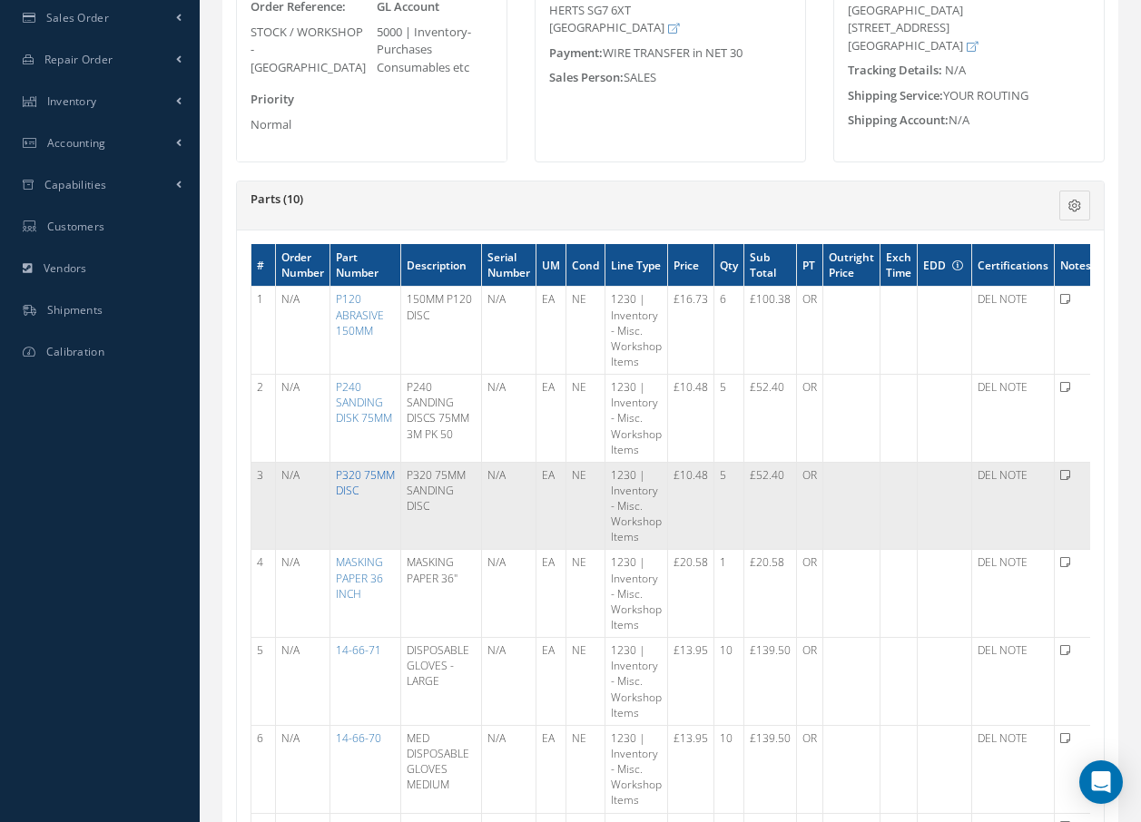
click at [349, 478] on link "P320 75MM DISC" at bounding box center [365, 482] width 59 height 31
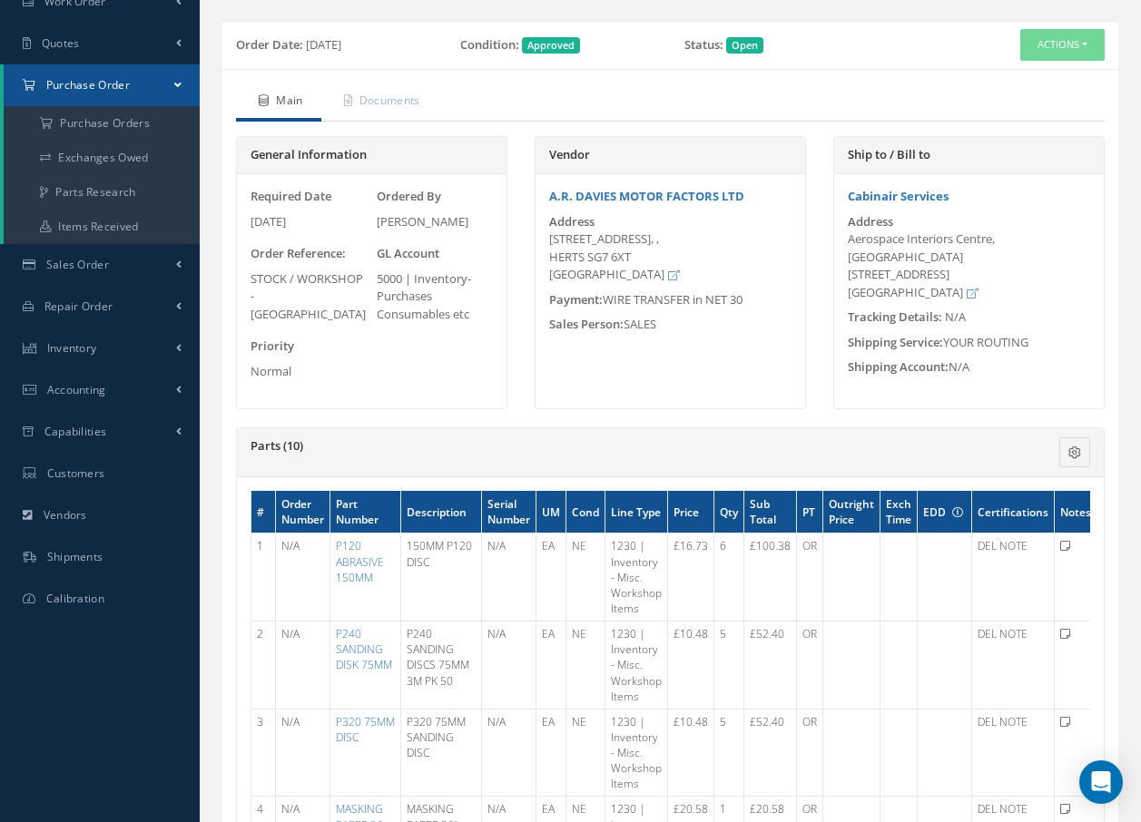
scroll to position [0, 0]
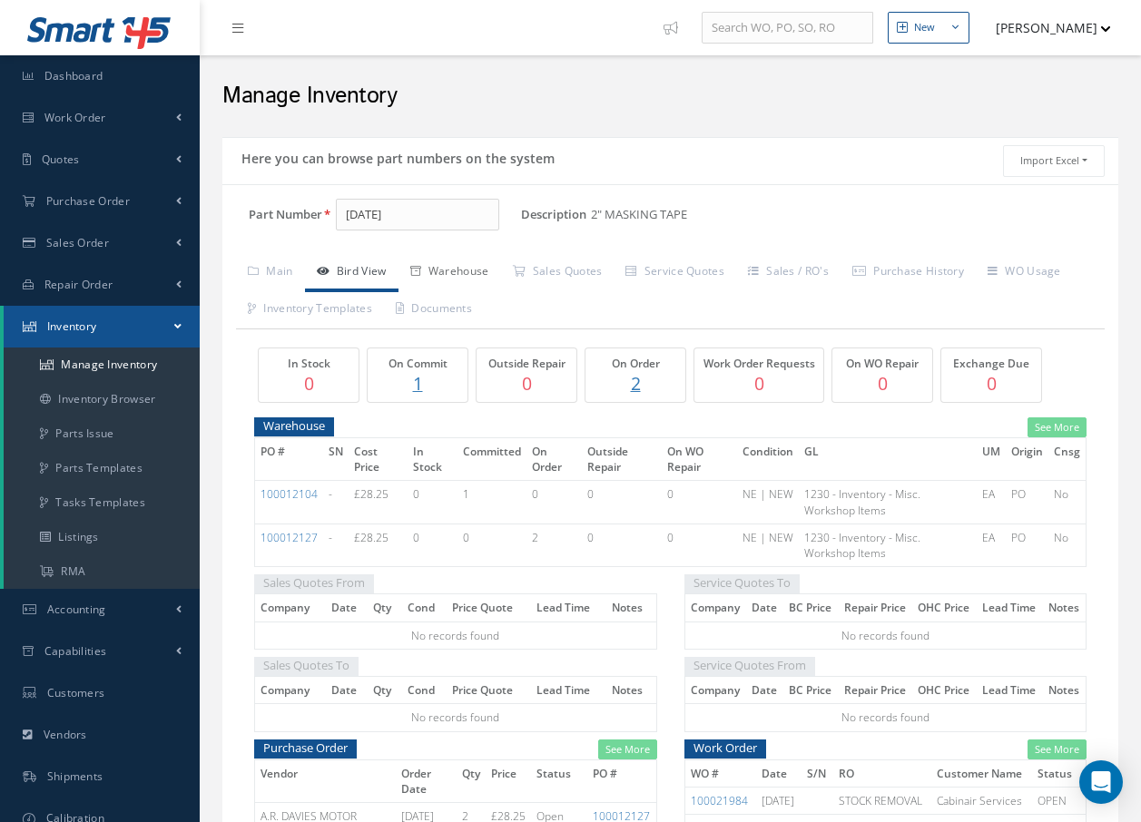
click at [479, 275] on link "Warehouse" at bounding box center [450, 273] width 103 height 38
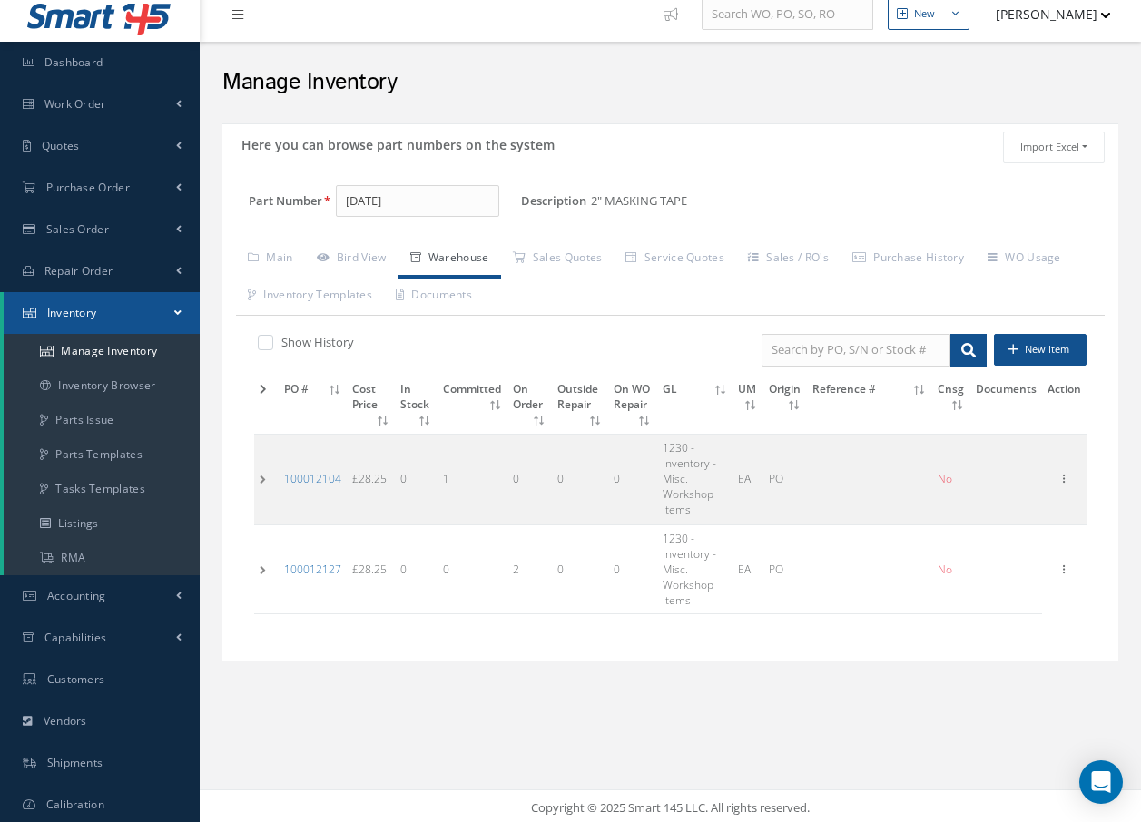
scroll to position [17, 0]
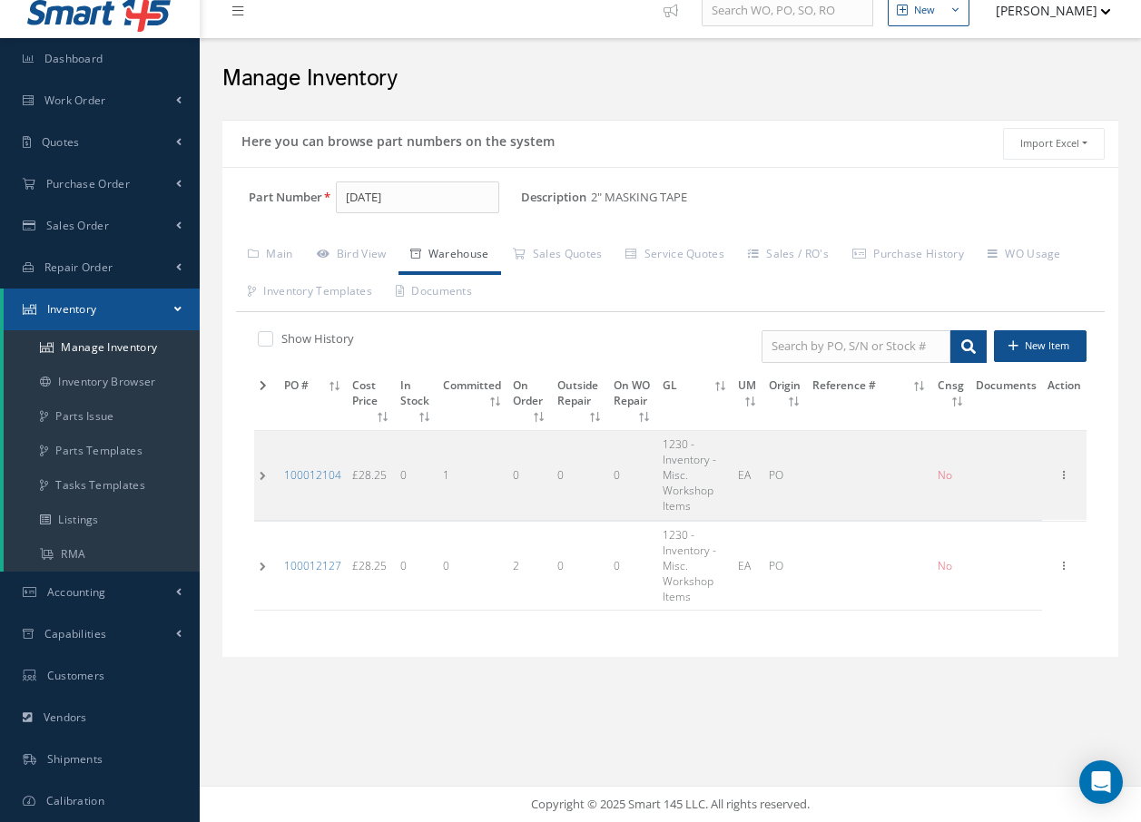
click at [261, 475] on td at bounding box center [266, 475] width 25 height 90
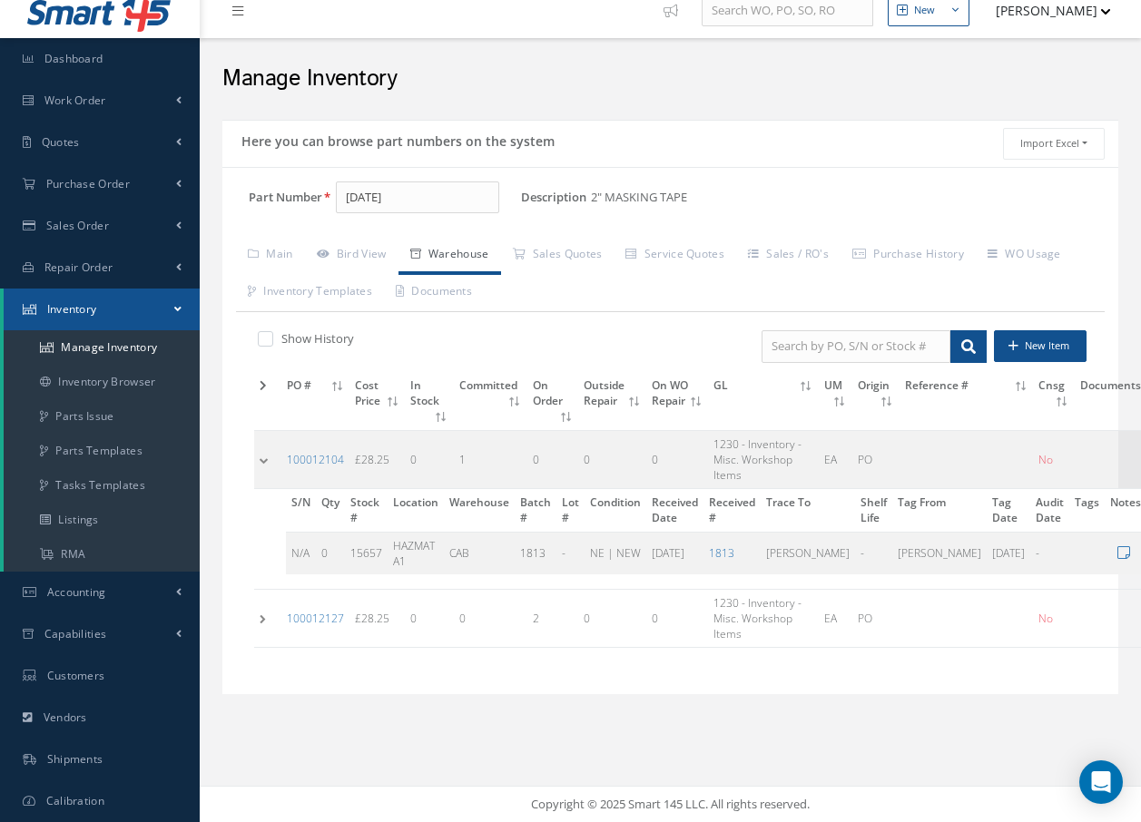
click at [261, 640] on td at bounding box center [267, 618] width 27 height 58
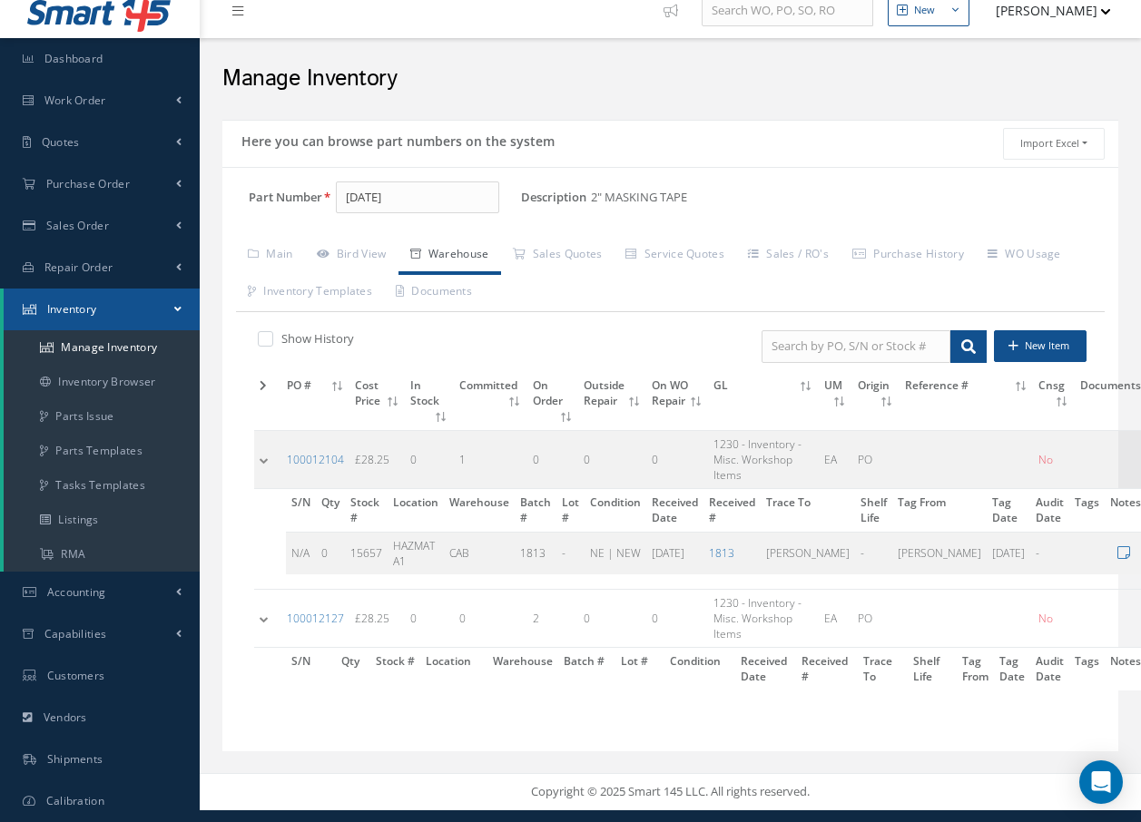
scroll to position [36, 0]
click at [265, 623] on td at bounding box center [267, 618] width 27 height 58
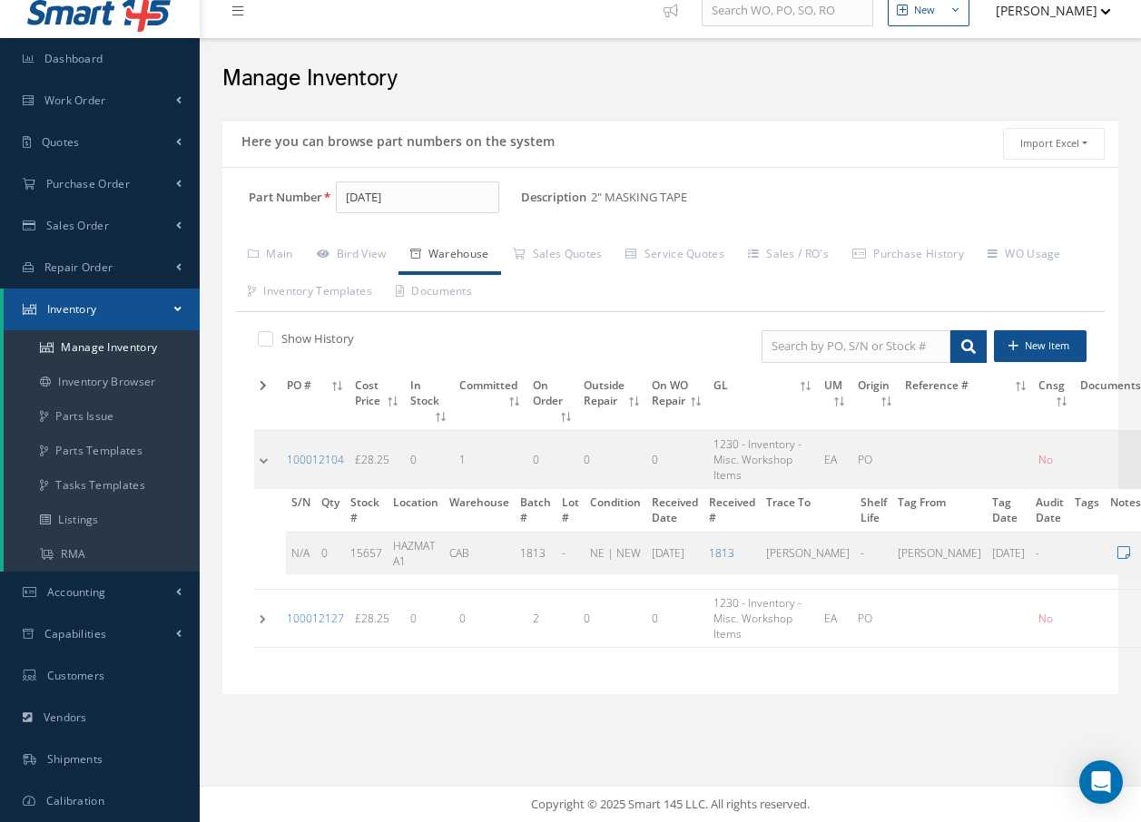
click at [259, 642] on td at bounding box center [267, 618] width 27 height 58
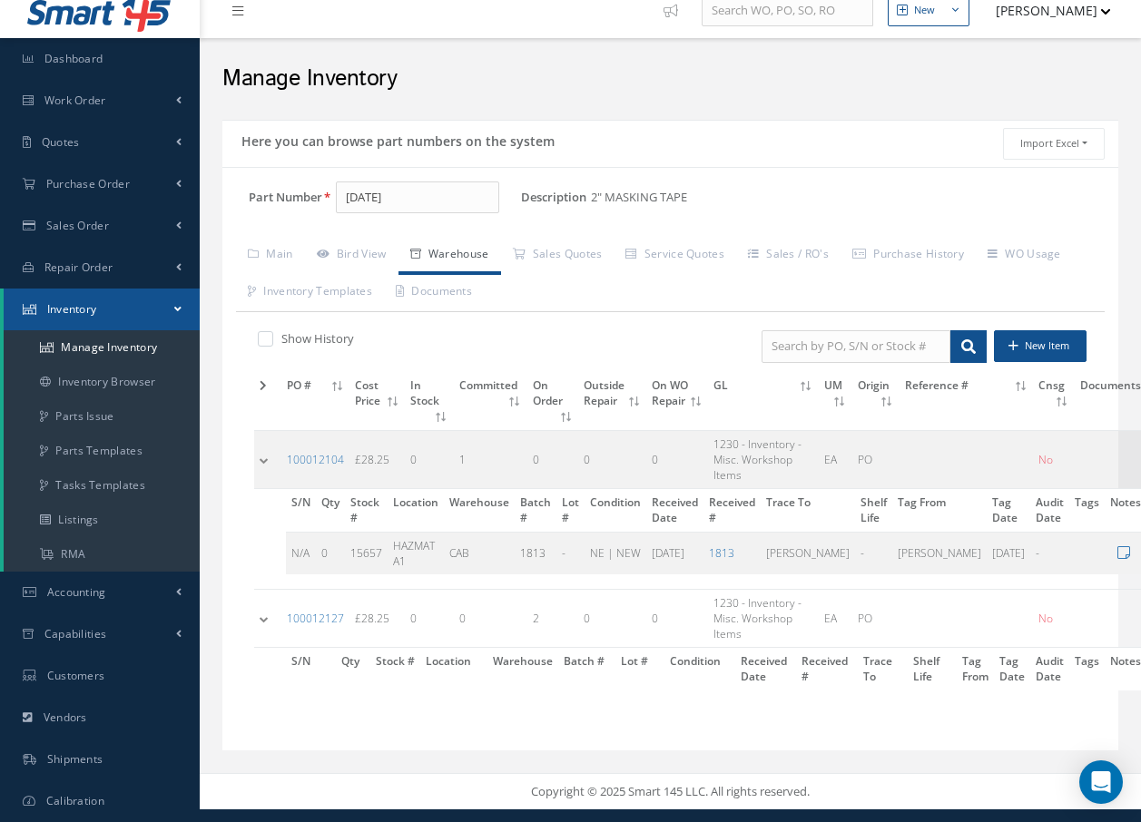
scroll to position [36, 0]
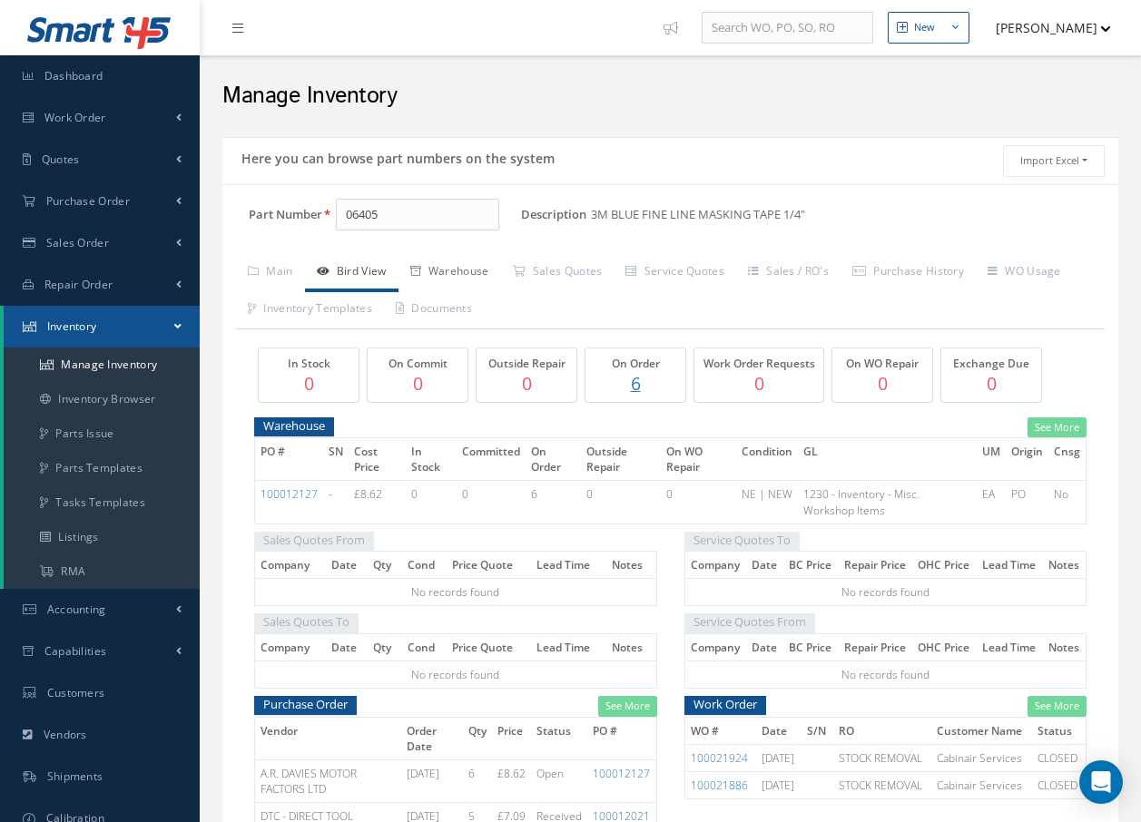
click at [480, 272] on link "Warehouse" at bounding box center [450, 273] width 103 height 38
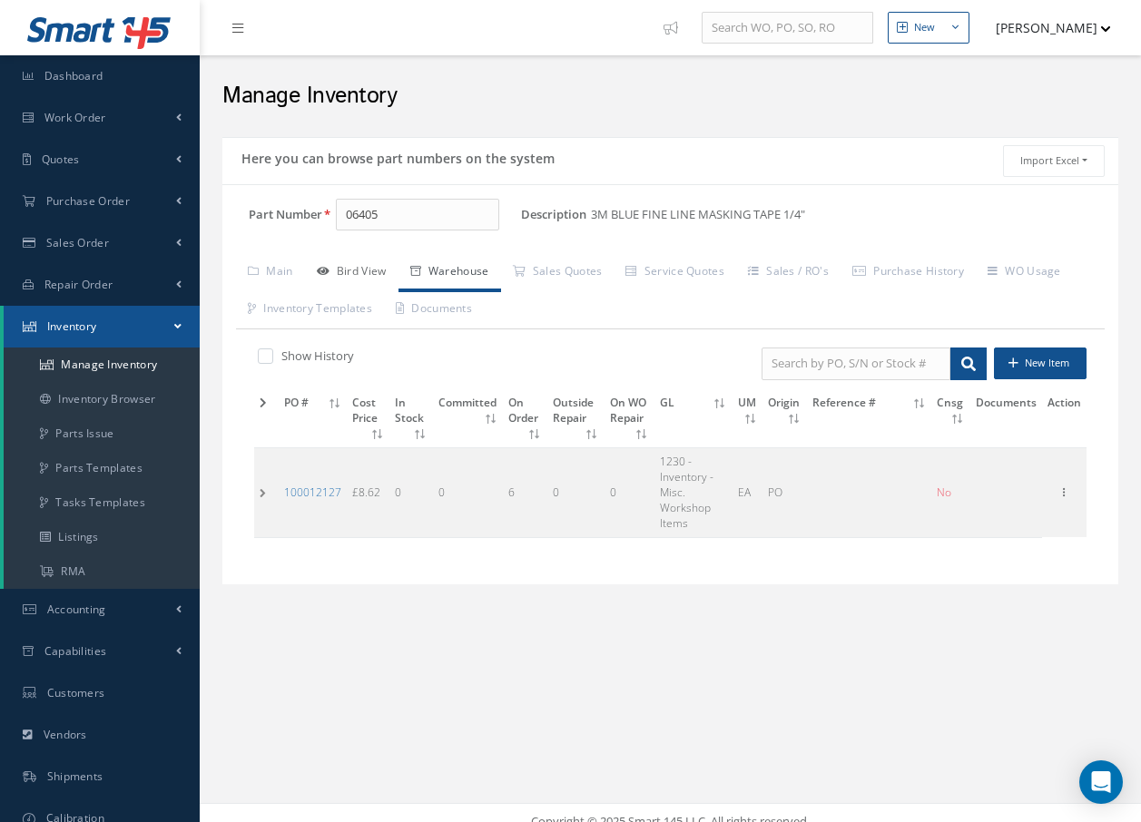
click at [375, 276] on link "Bird View" at bounding box center [351, 273] width 93 height 38
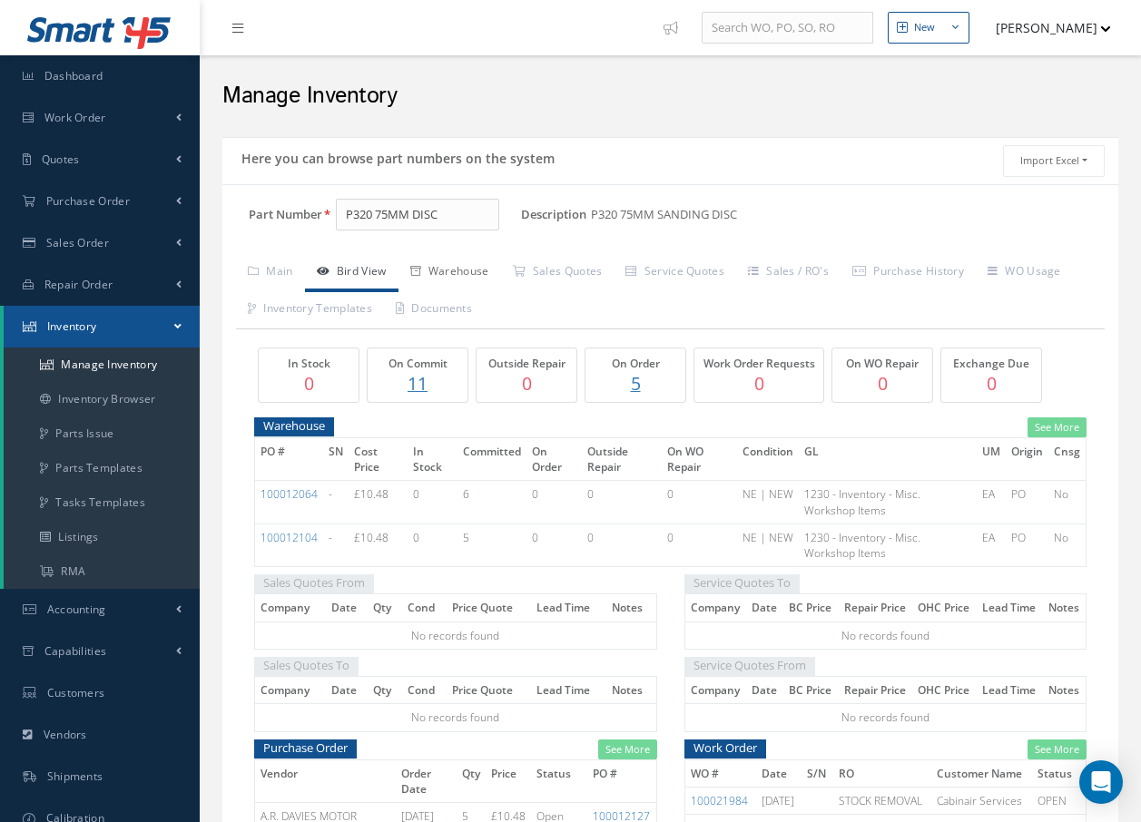
click at [457, 271] on link "Warehouse" at bounding box center [450, 273] width 103 height 38
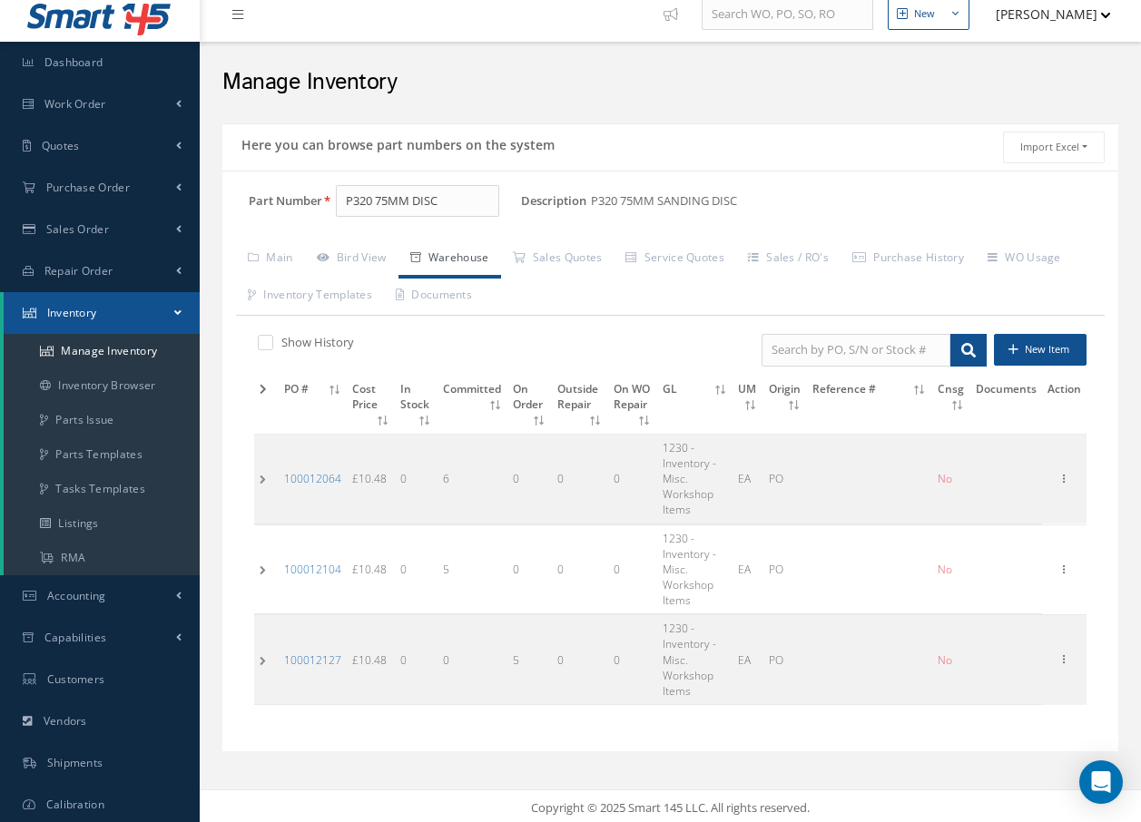
scroll to position [17, 0]
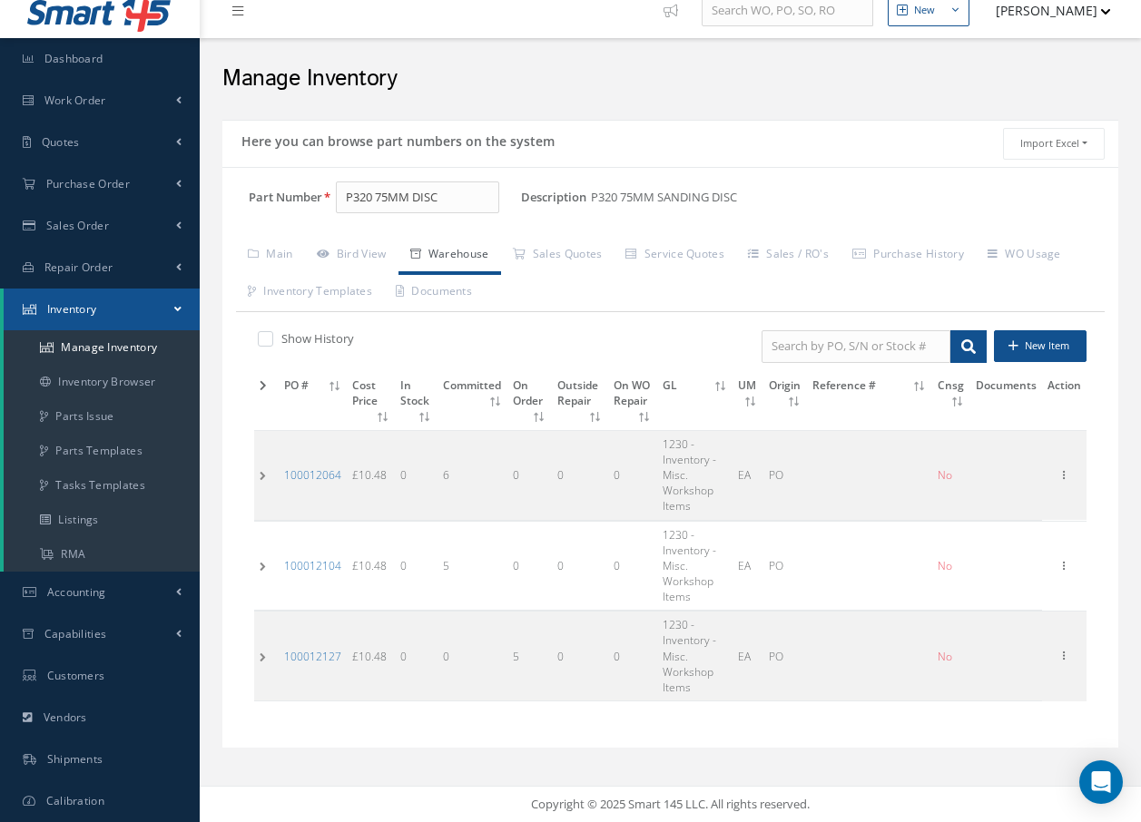
click at [261, 473] on td at bounding box center [266, 475] width 25 height 90
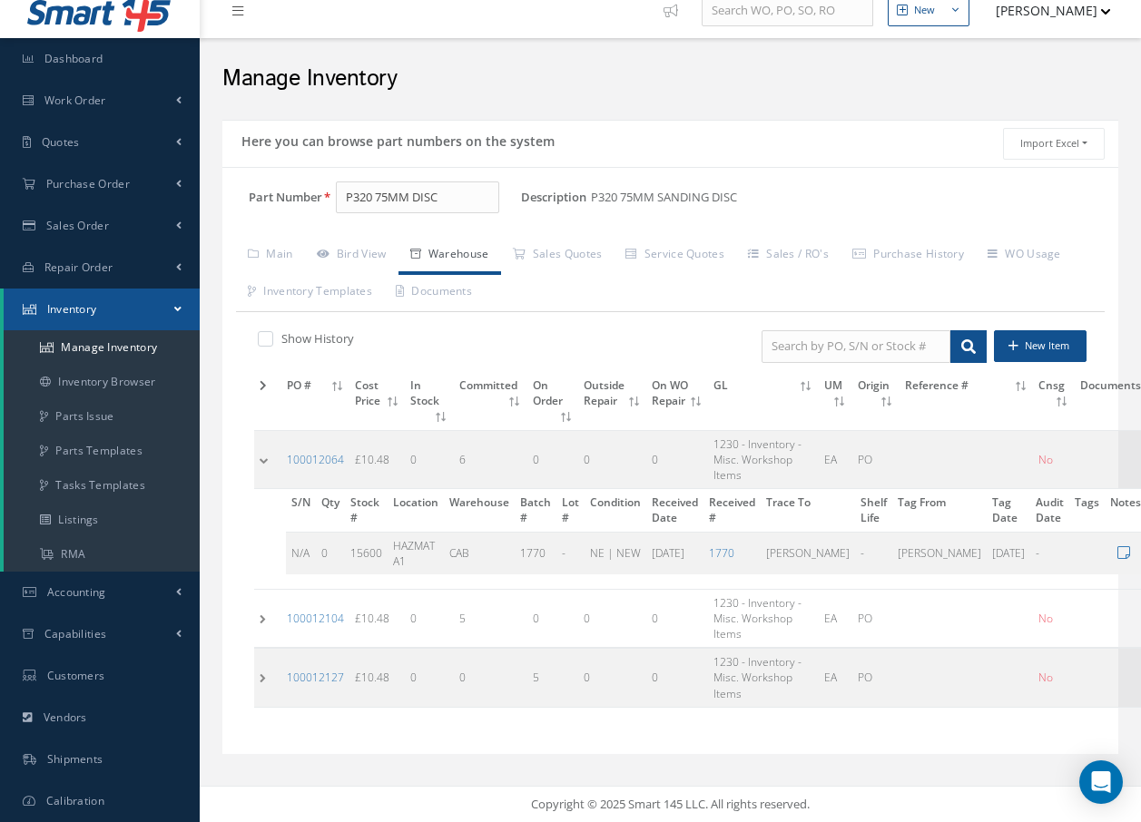
click at [278, 474] on td at bounding box center [267, 459] width 27 height 58
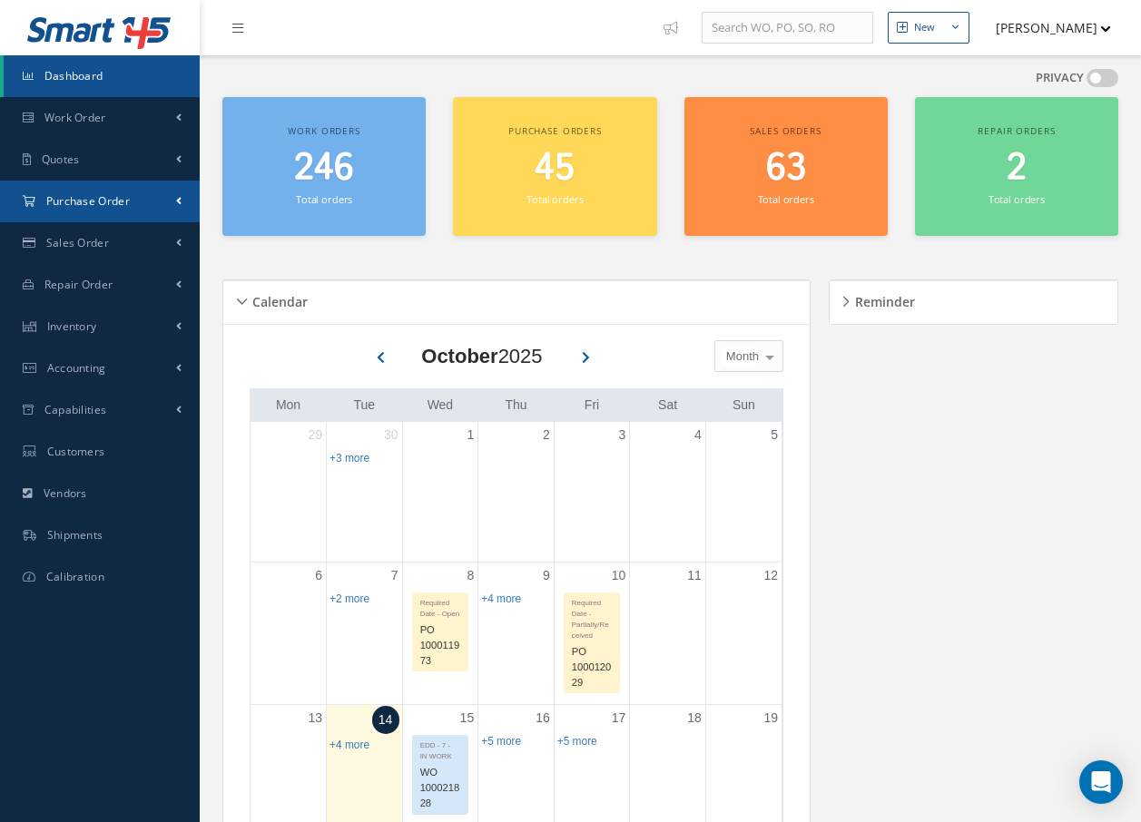
click at [90, 203] on span "Purchase Order" at bounding box center [88, 200] width 84 height 15
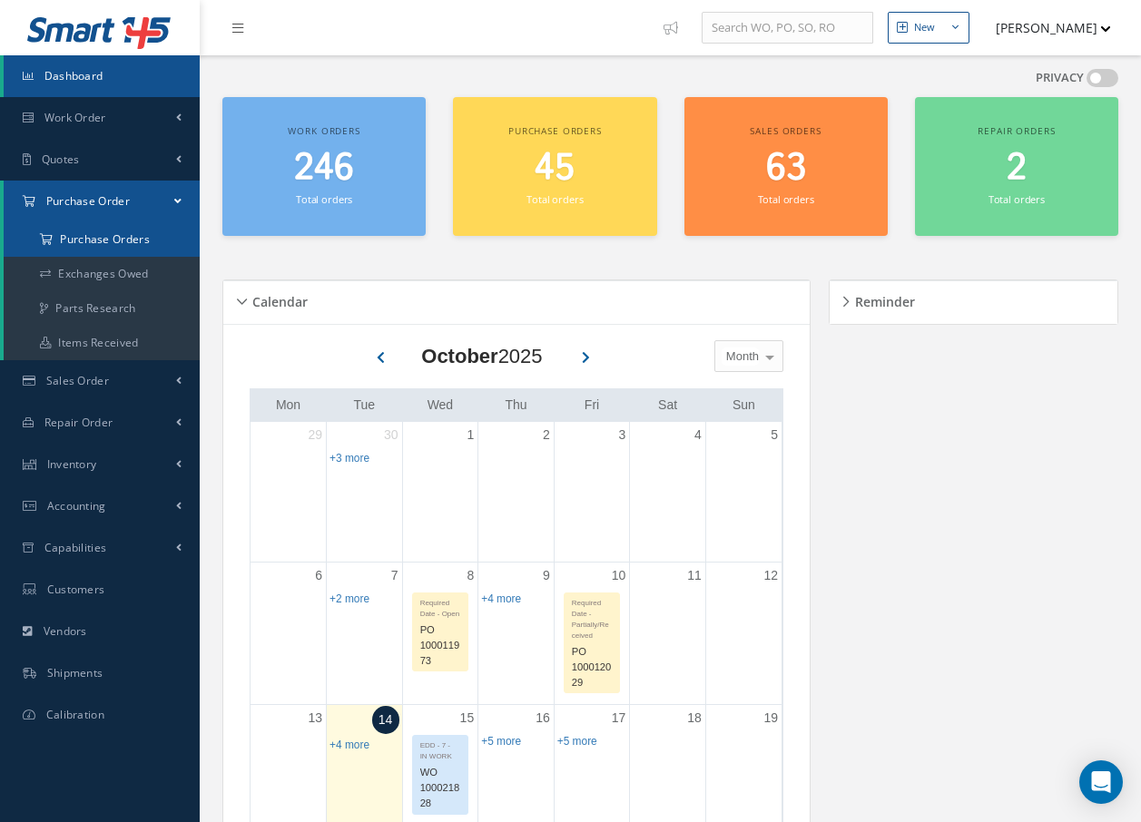
click at [110, 236] on a=1&status_id=2&status_id=3&status_id=5&collapsedFilters"] "Purchase Orders" at bounding box center [102, 239] width 196 height 34
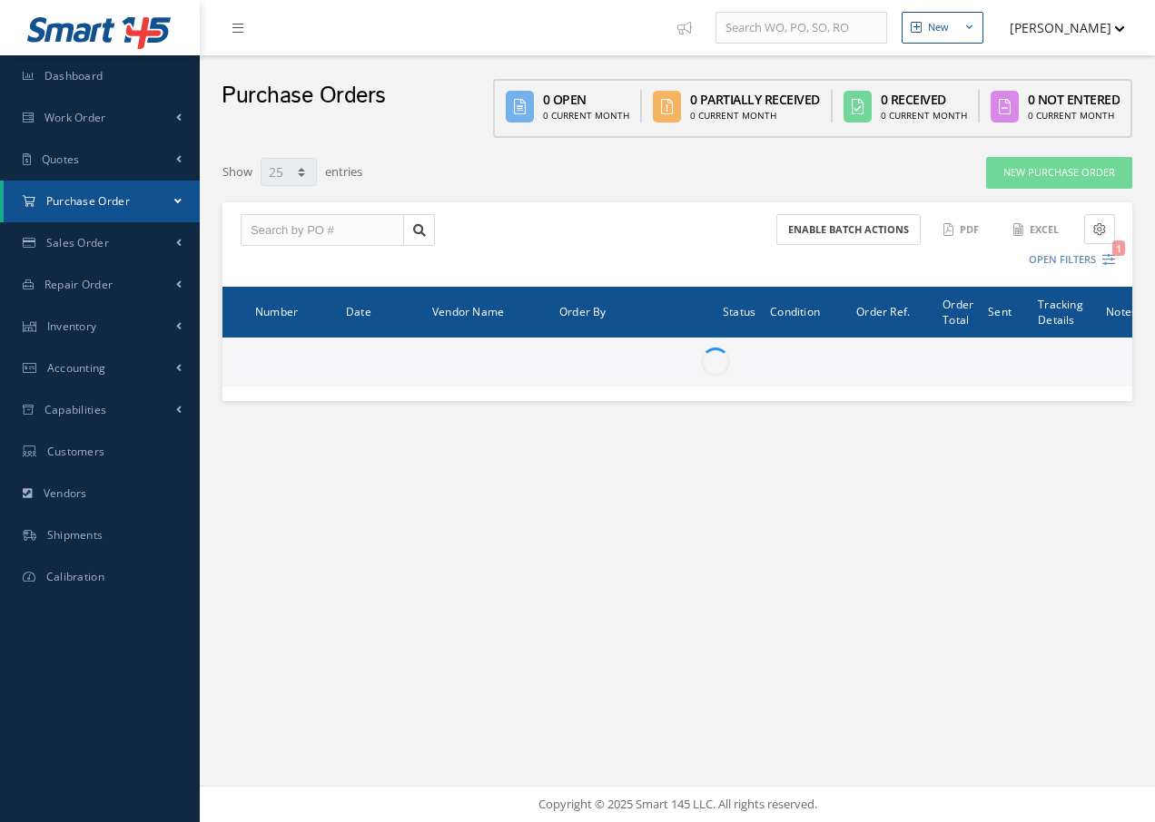
select select "25"
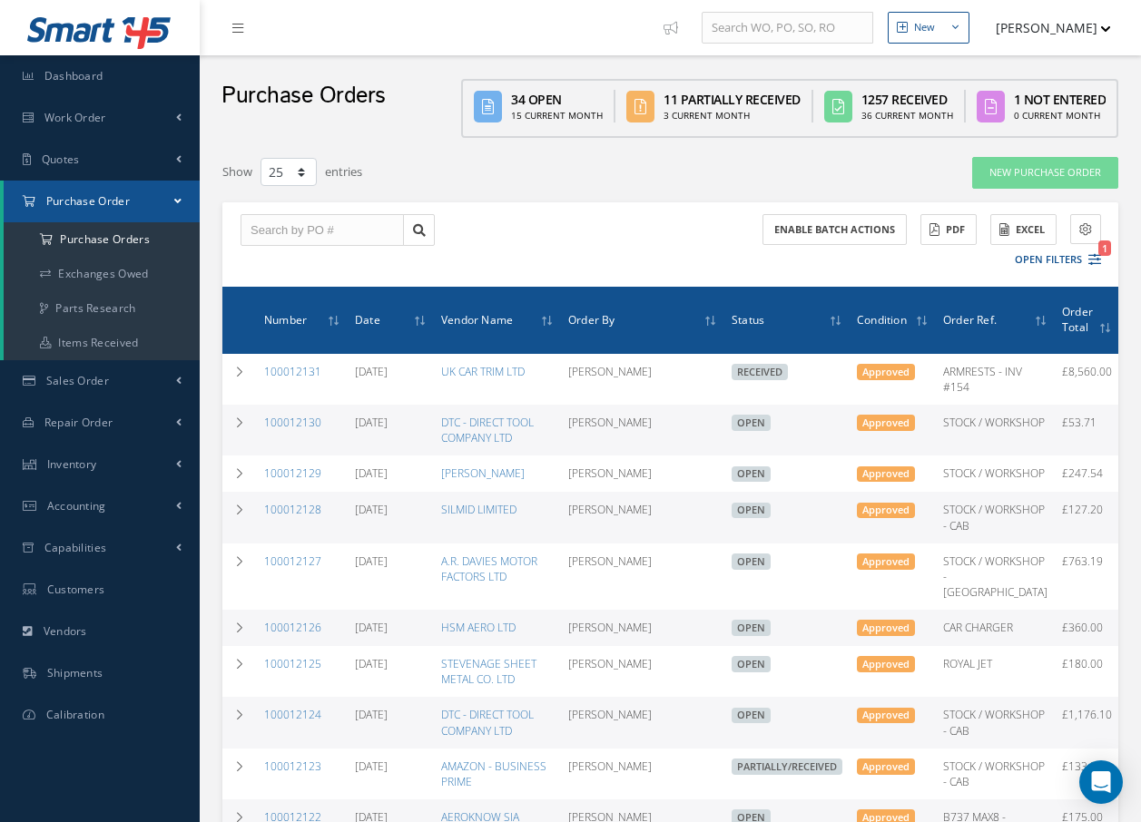
click at [511, 63] on div "Purchase Orders 34 Open 15 Current Month 11 Partially Received 3 Current Month …" at bounding box center [670, 101] width 941 height 92
click at [91, 113] on span "Work Order" at bounding box center [75, 117] width 62 height 15
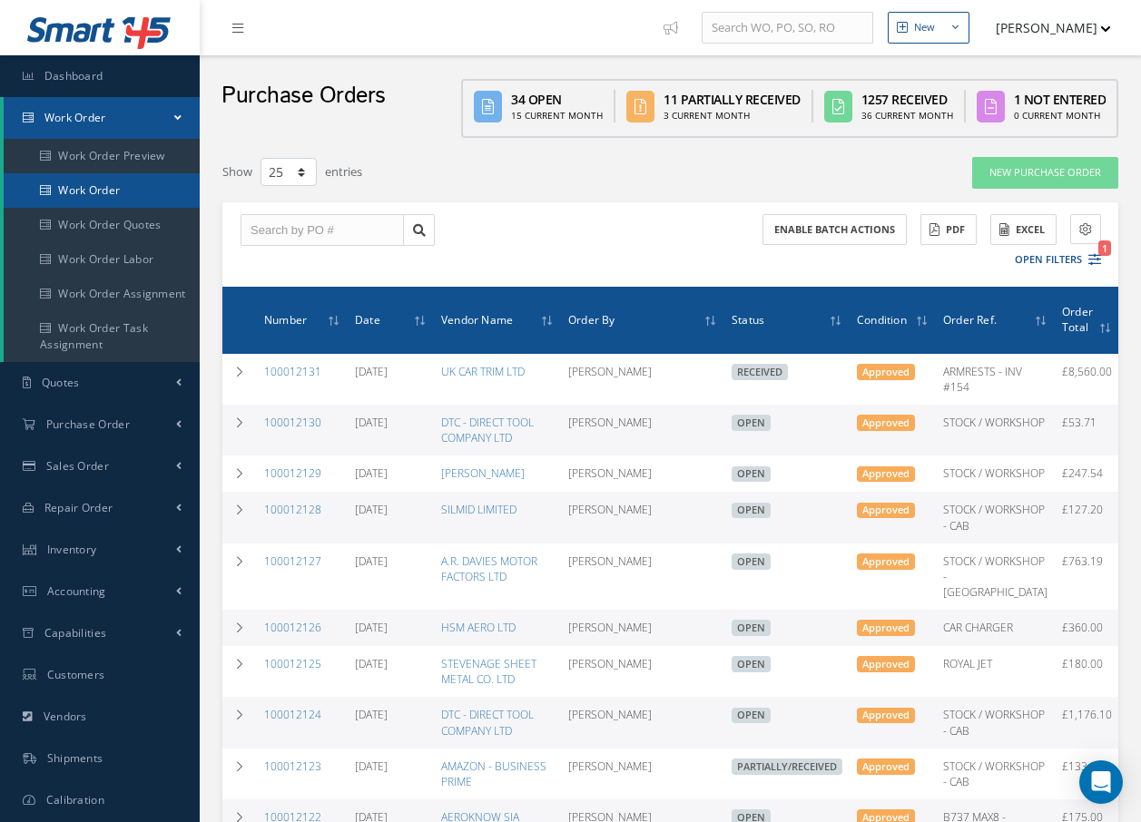
click at [99, 195] on link "Work Order" at bounding box center [102, 190] width 196 height 34
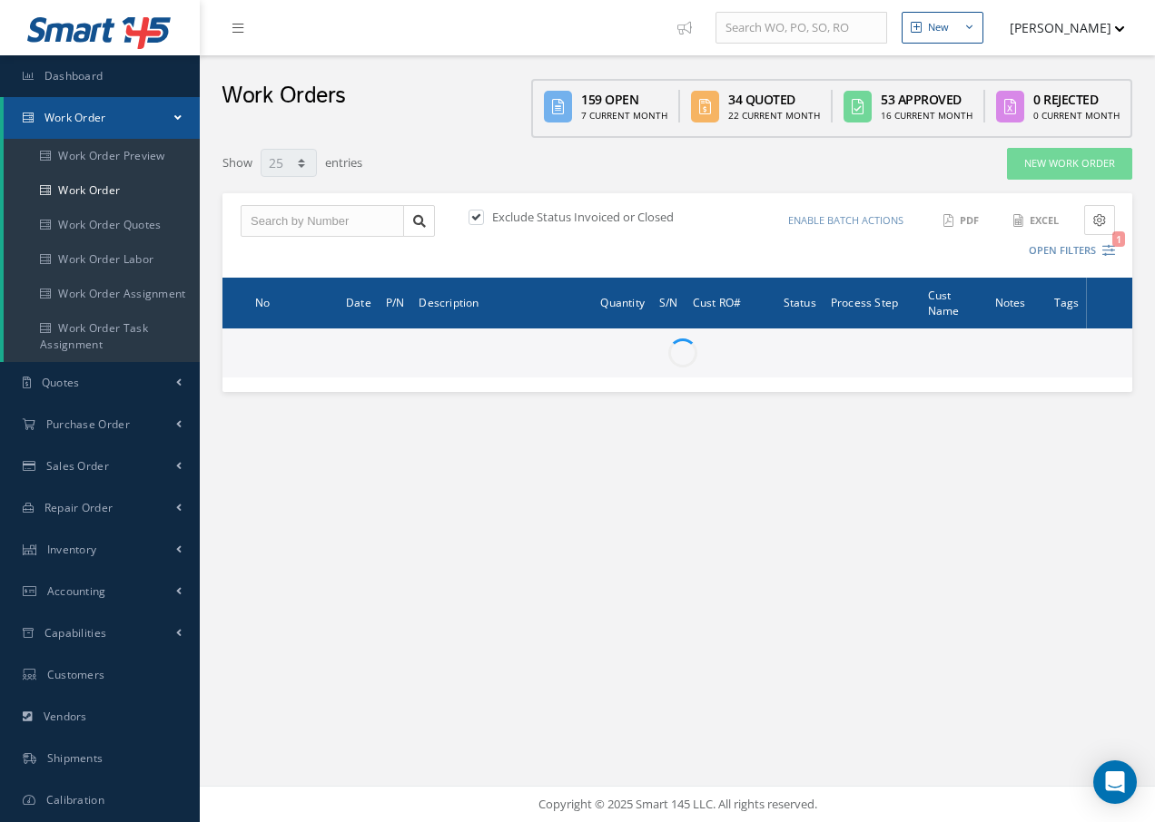
select select "25"
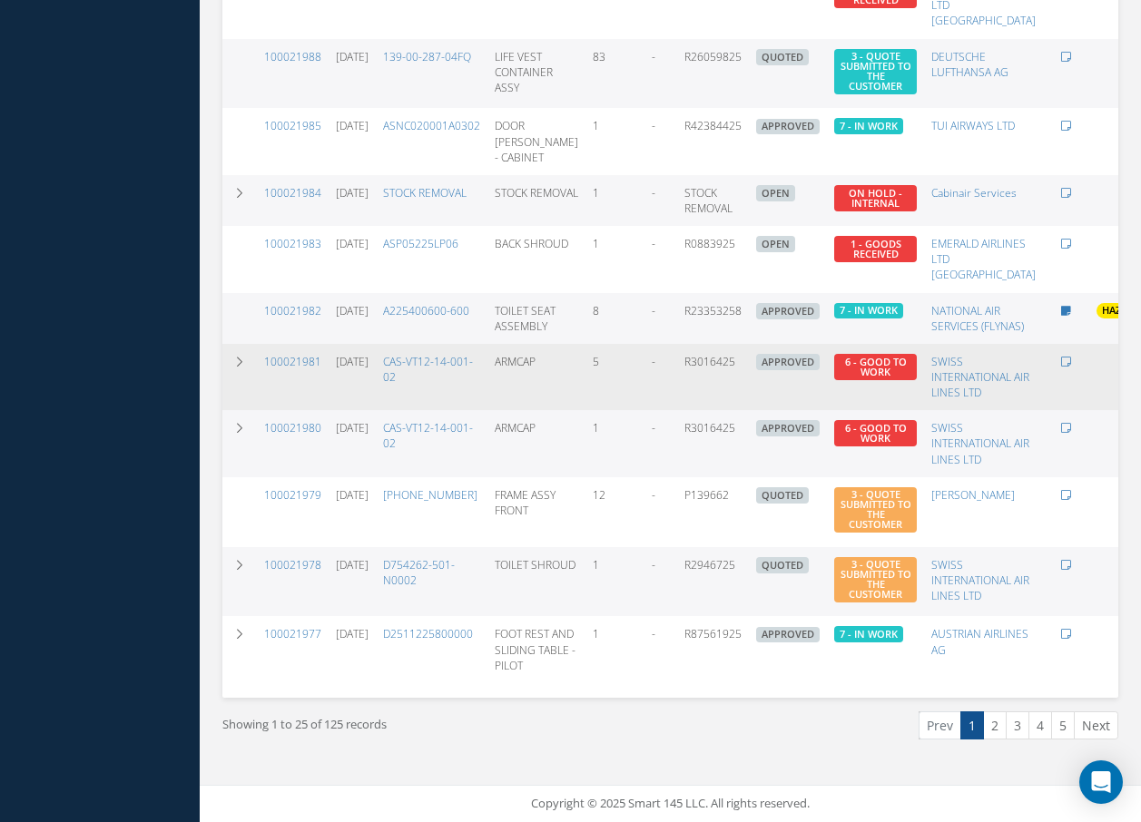
scroll to position [1396, 0]
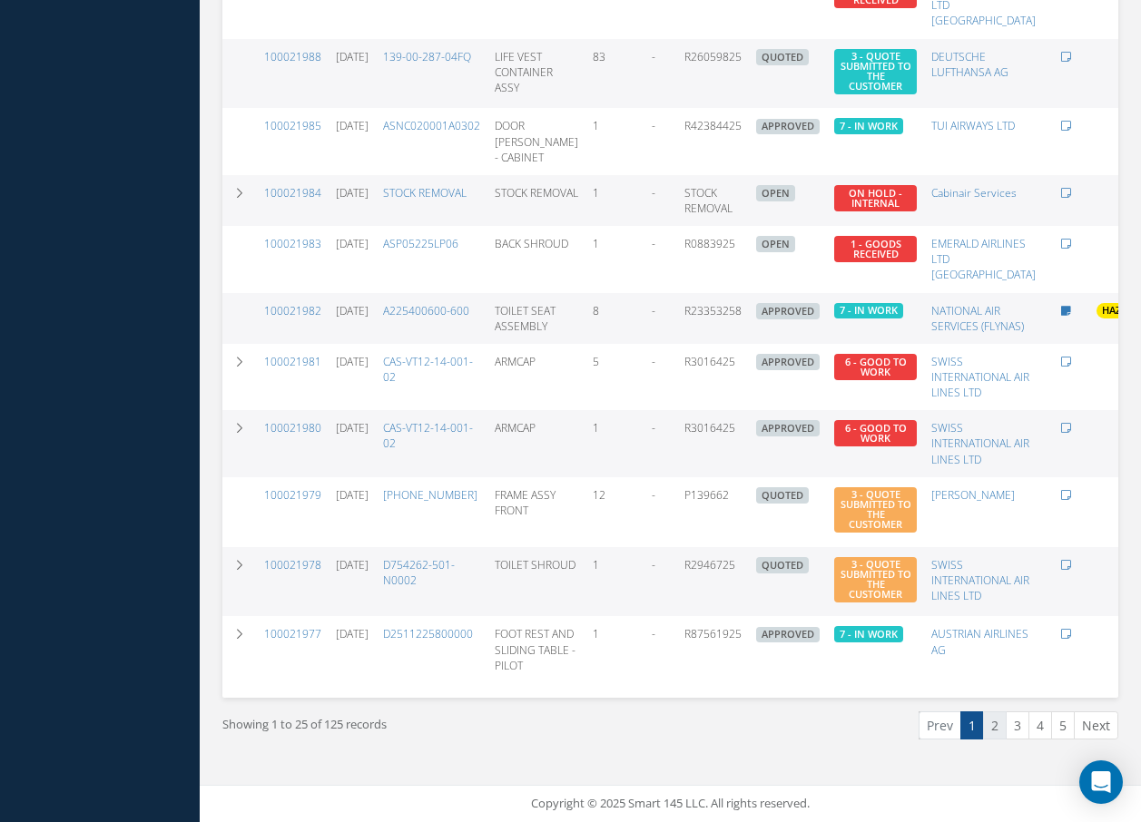
click at [991, 725] on link "2" at bounding box center [995, 726] width 24 height 28
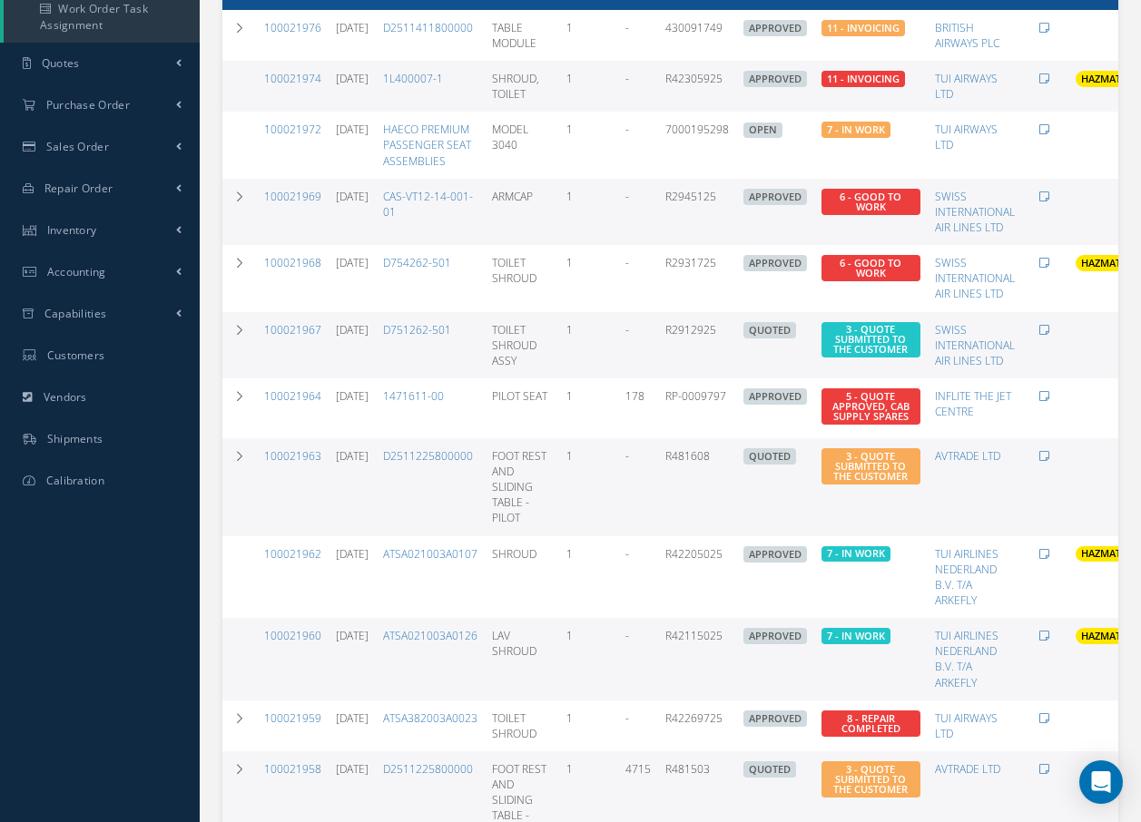
scroll to position [363, 0]
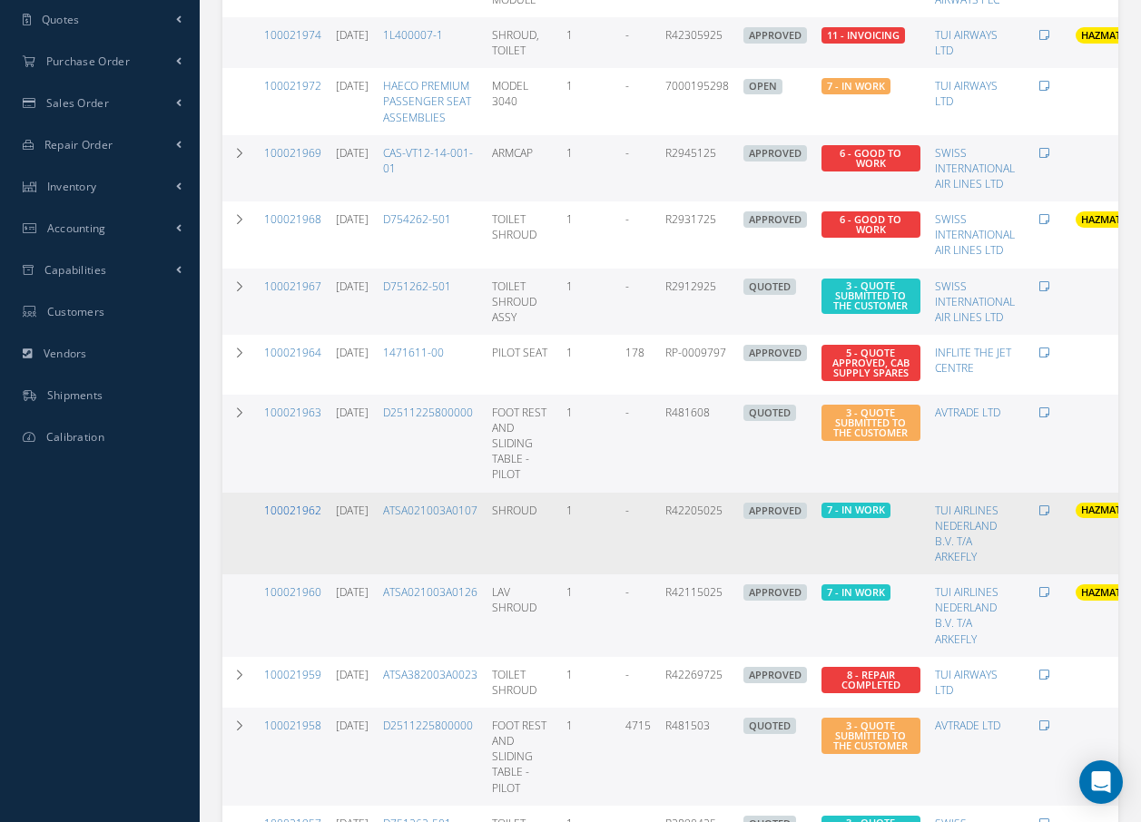
click at [300, 515] on link "100021962" at bounding box center [292, 510] width 57 height 15
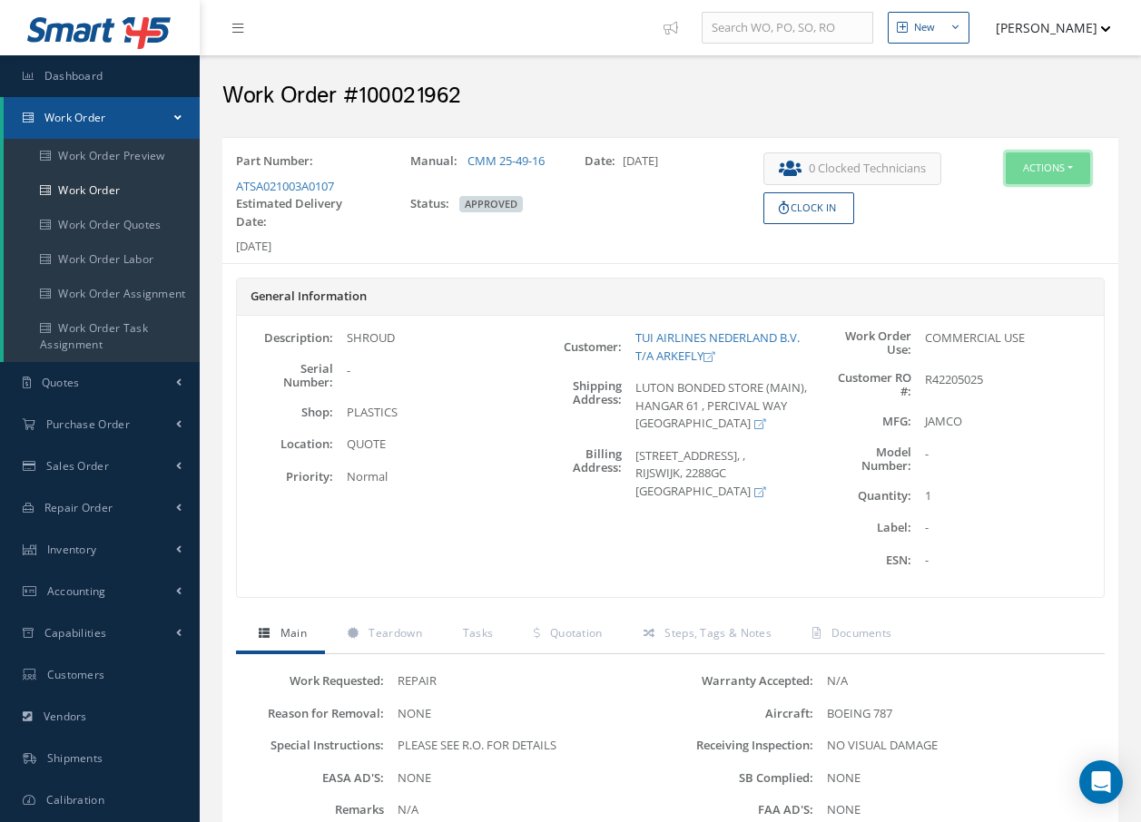
click at [1060, 168] on button "Actions" at bounding box center [1048, 169] width 84 height 32
click at [988, 205] on link "Edit" at bounding box center [1020, 203] width 145 height 25
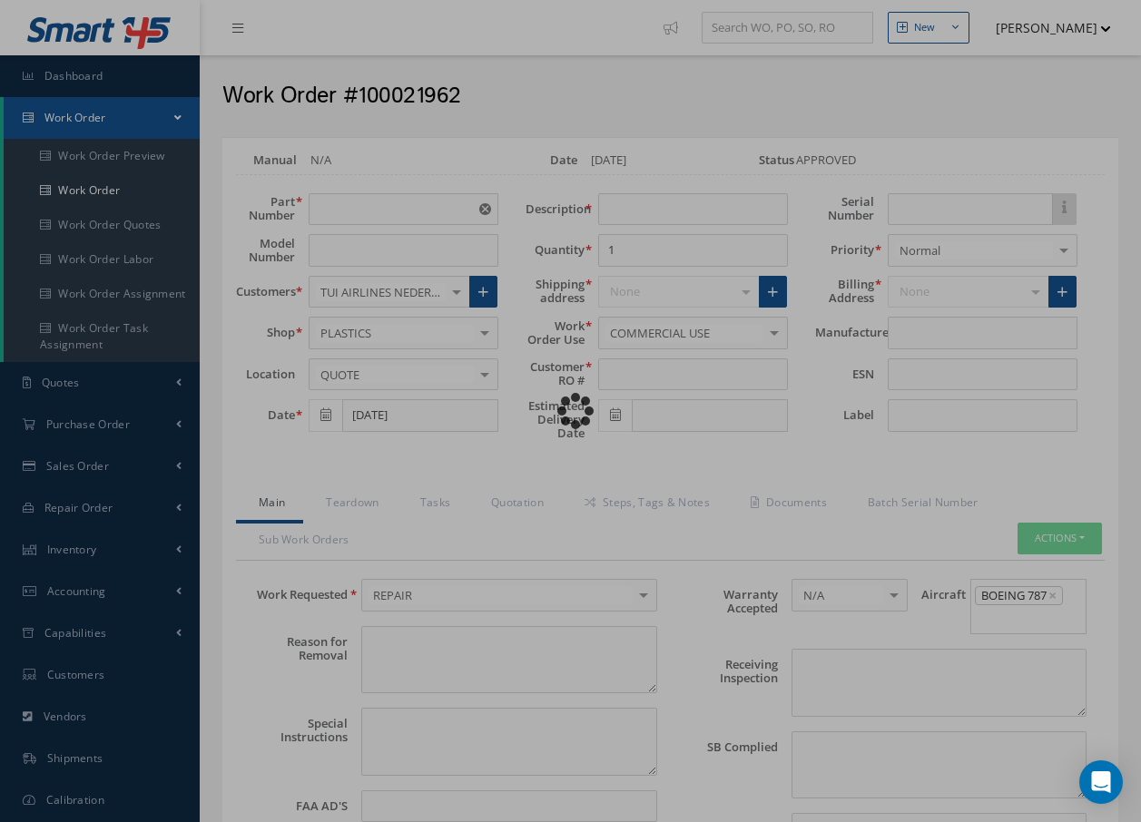
type input "ATSA021003A0107"
type input "09/25/2025"
type input "SHROUD"
type input "R42205025"
type input "11/03/2025"
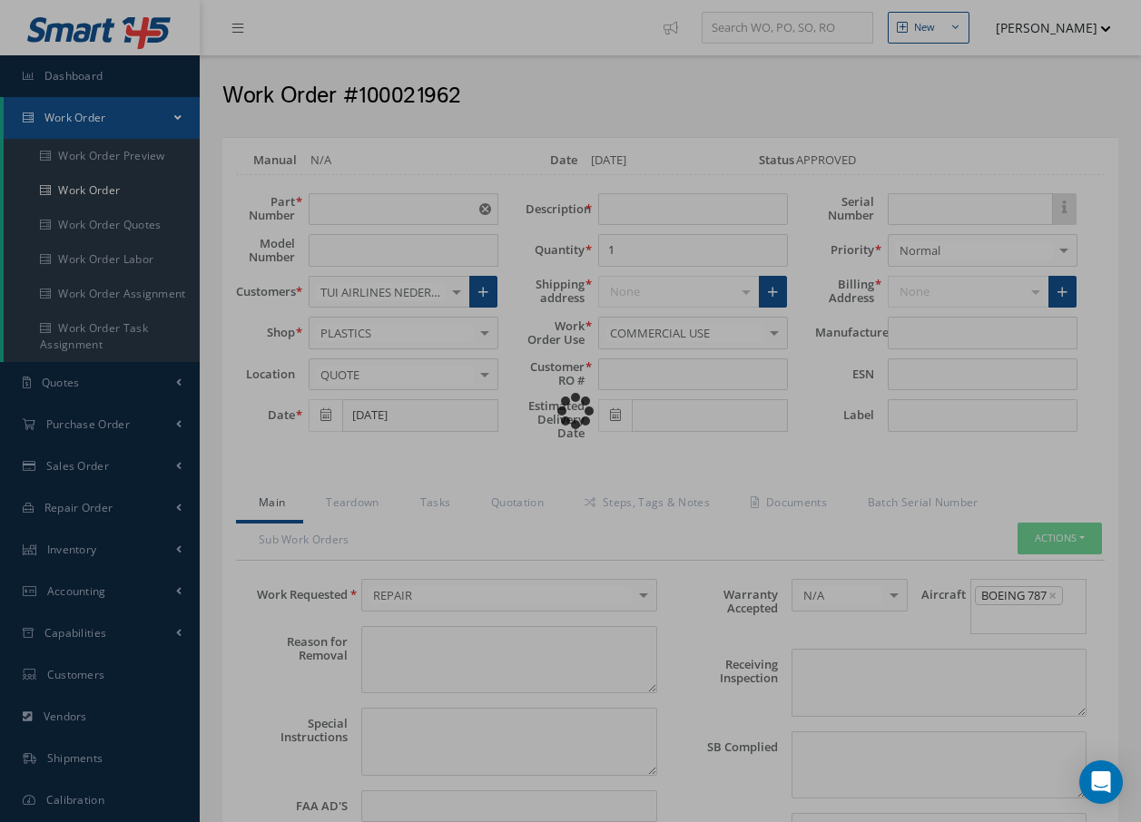
type textarea "NONE"
type textarea "PLEASE SEE R.O. FOR DETAILS"
type input "NONE"
type textarea "NO VISUAL DAMAGE"
type textarea "NONE"
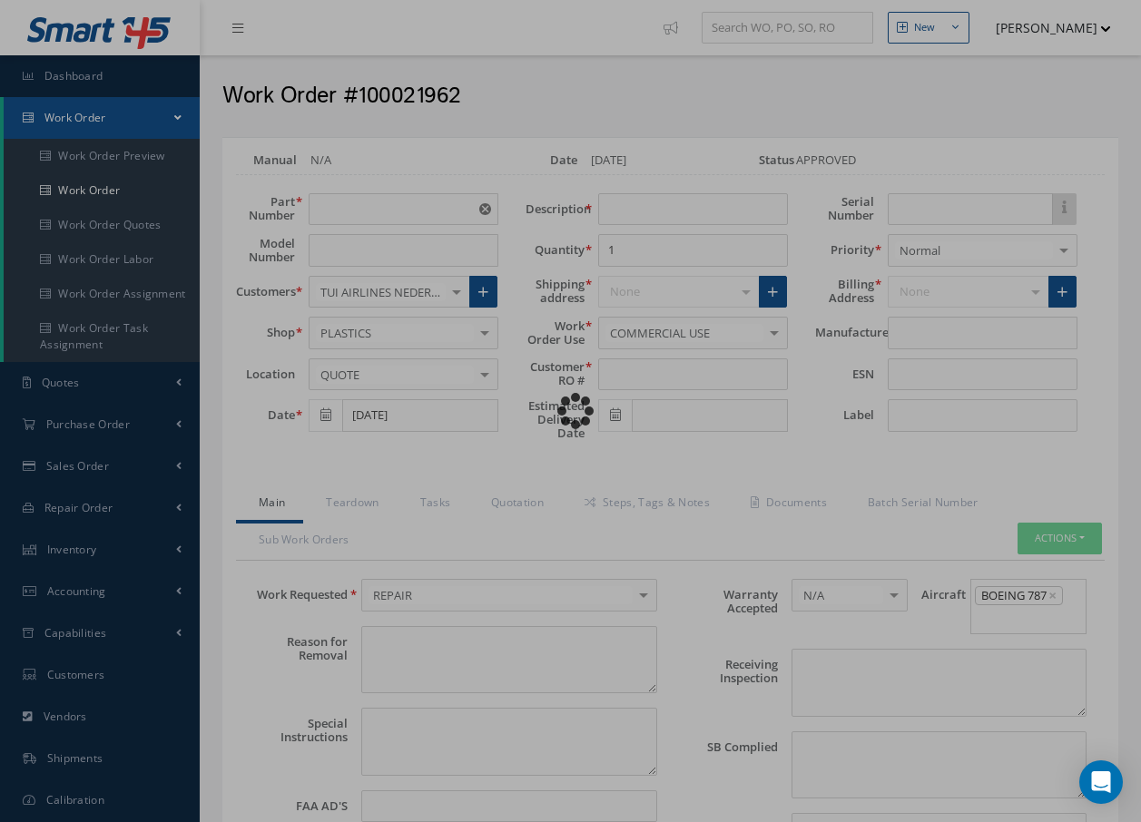
type input "NONE"
type input "JAMCO"
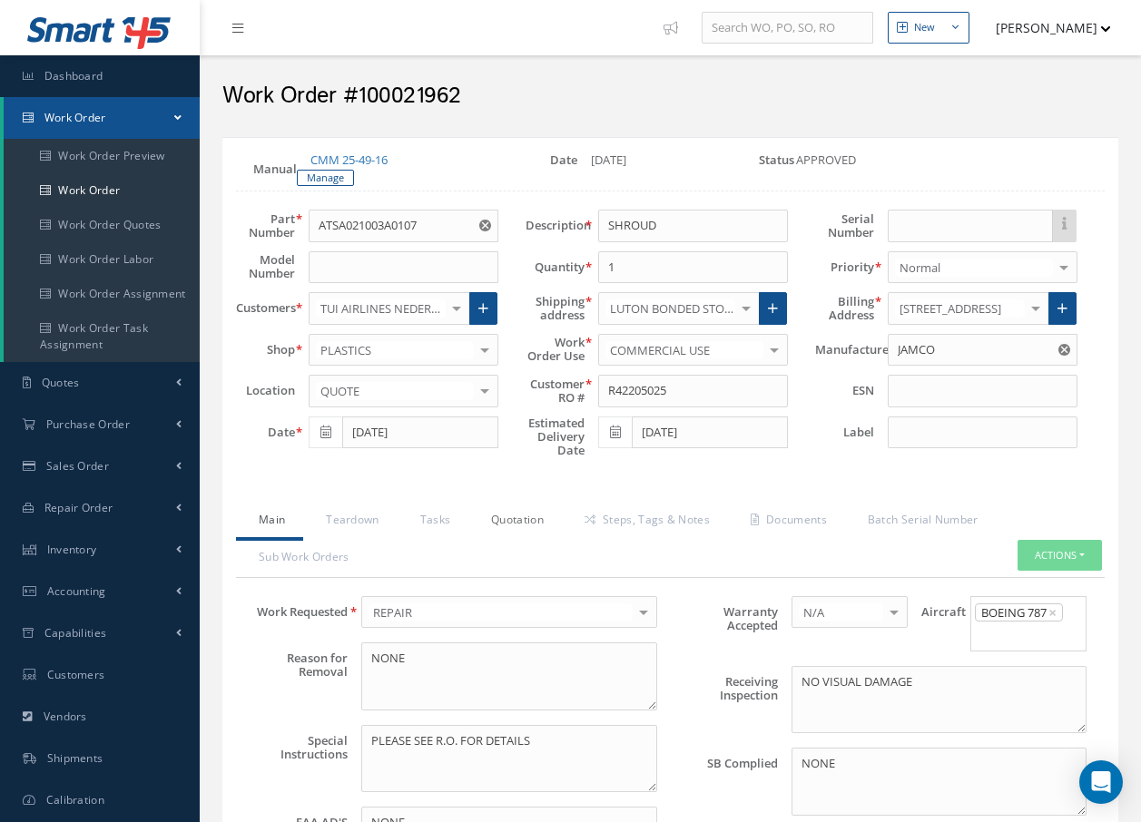
click at [499, 520] on link "Quotation" at bounding box center [514, 522] width 93 height 38
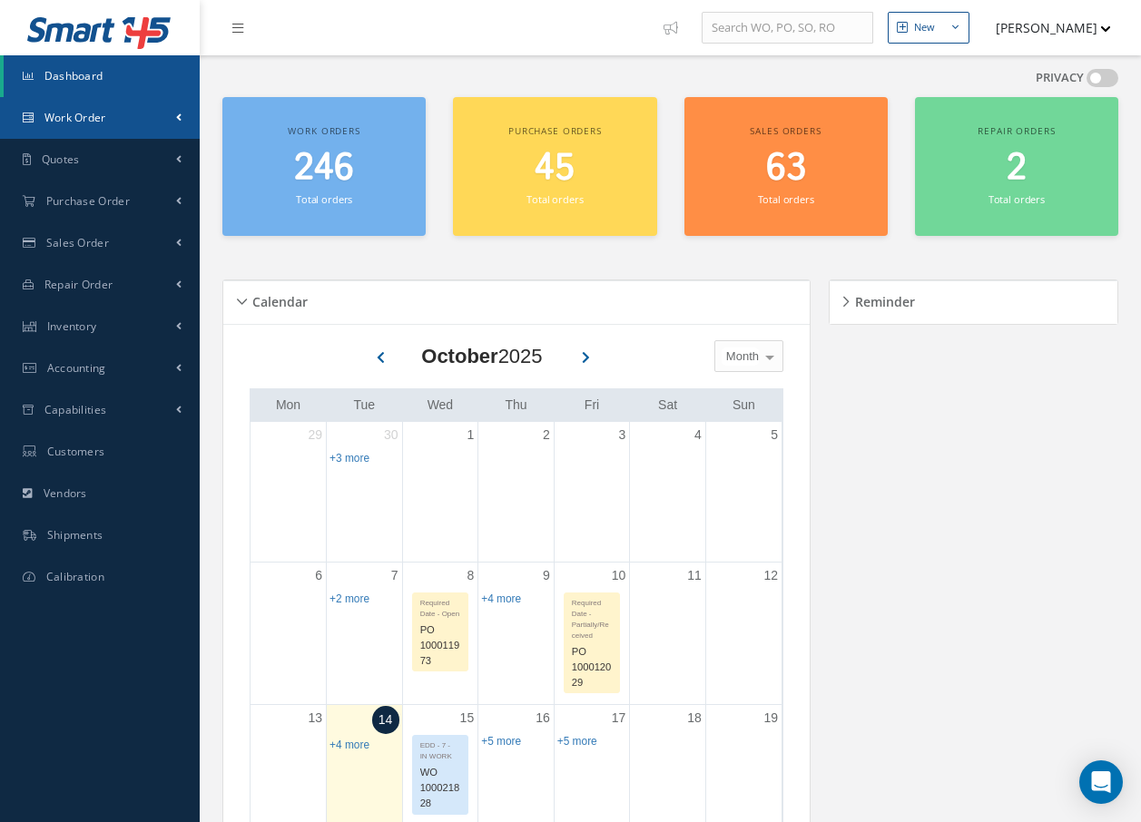
click at [90, 113] on span "Work Order" at bounding box center [75, 117] width 62 height 15
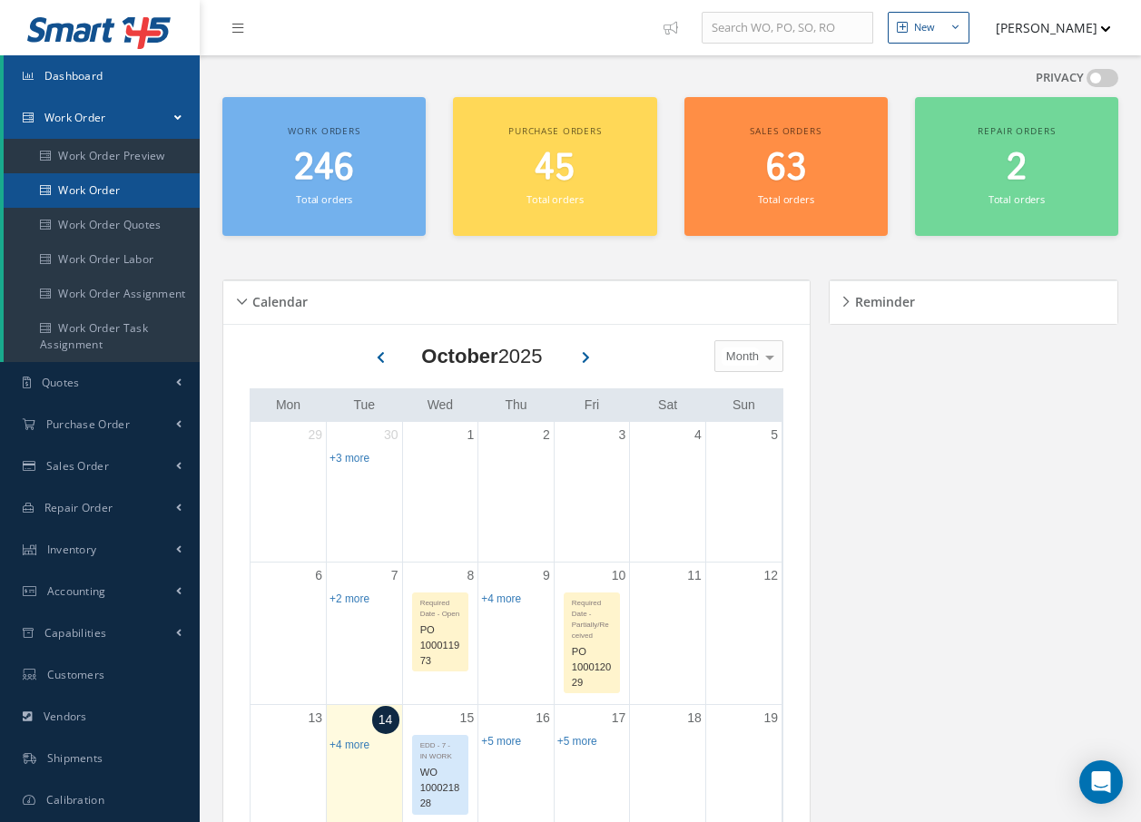
click at [93, 188] on link "Work Order" at bounding box center [102, 190] width 196 height 34
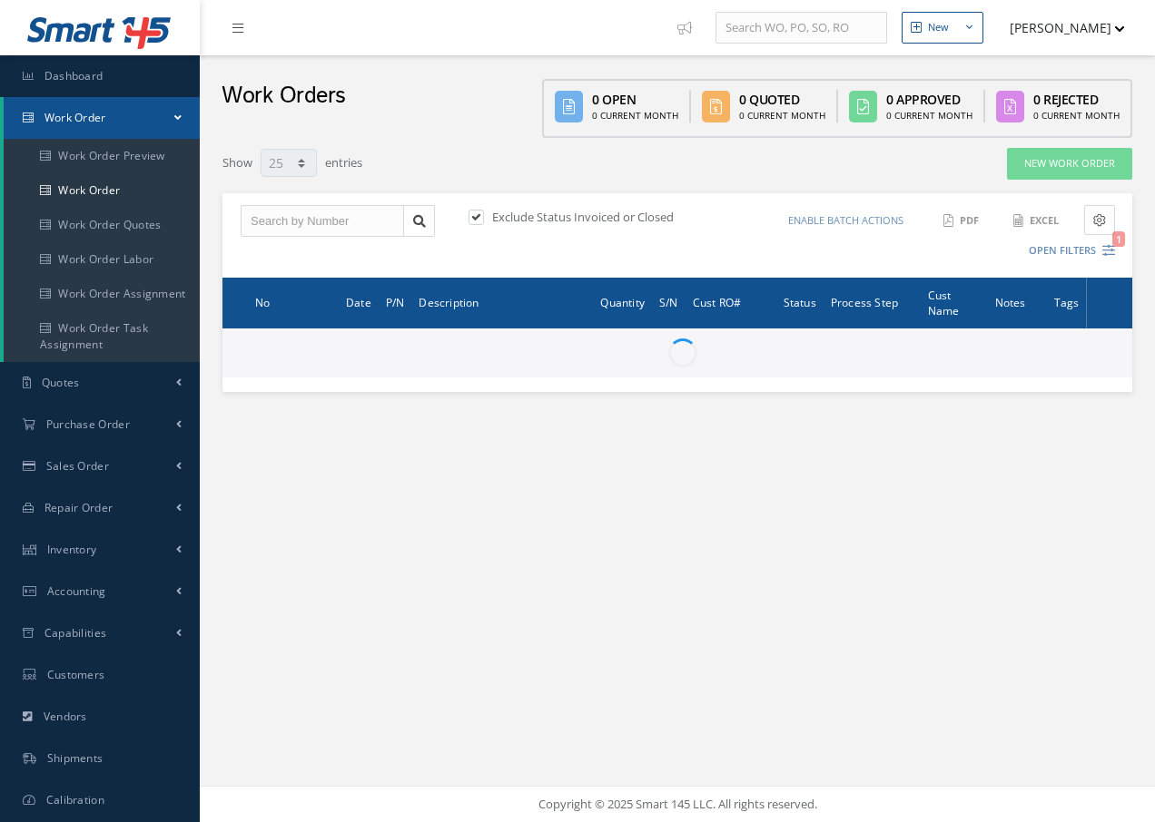
select select "25"
